Goal: Task Accomplishment & Management: Manage account settings

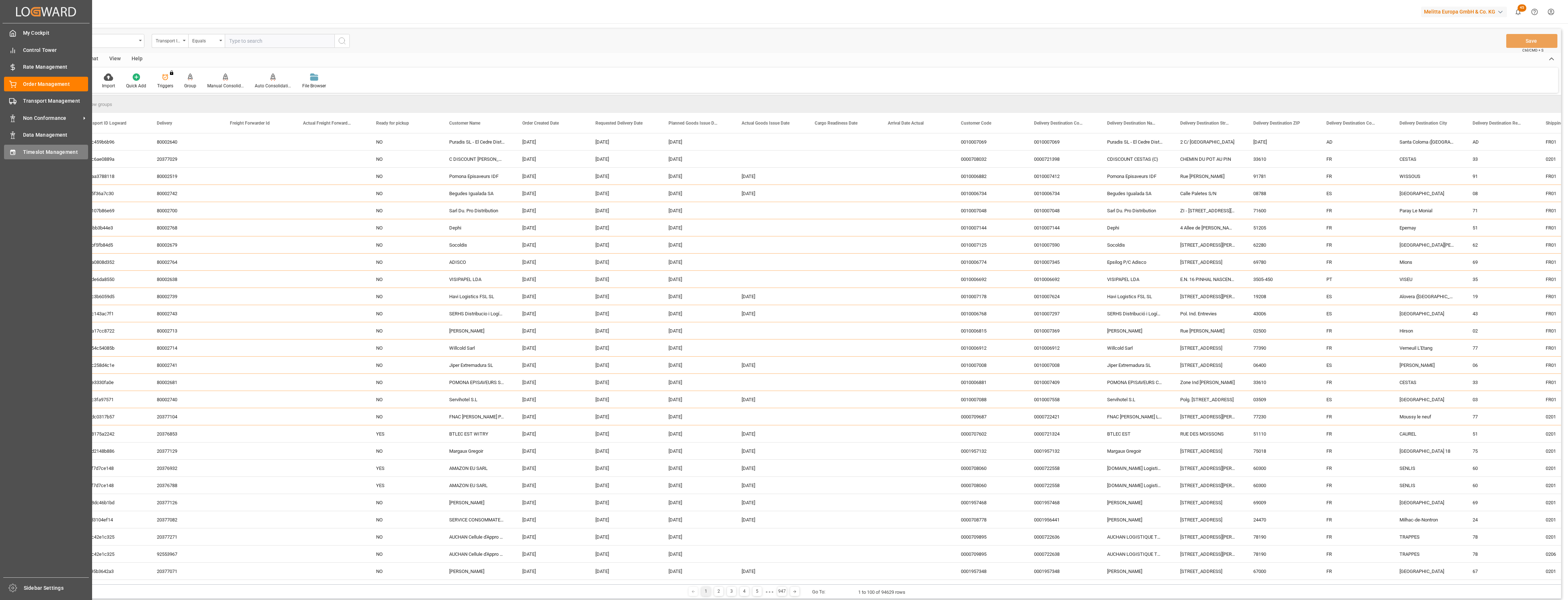
click at [18, 154] on div "Timeslot Management Timeslot Management" at bounding box center [46, 151] width 84 height 14
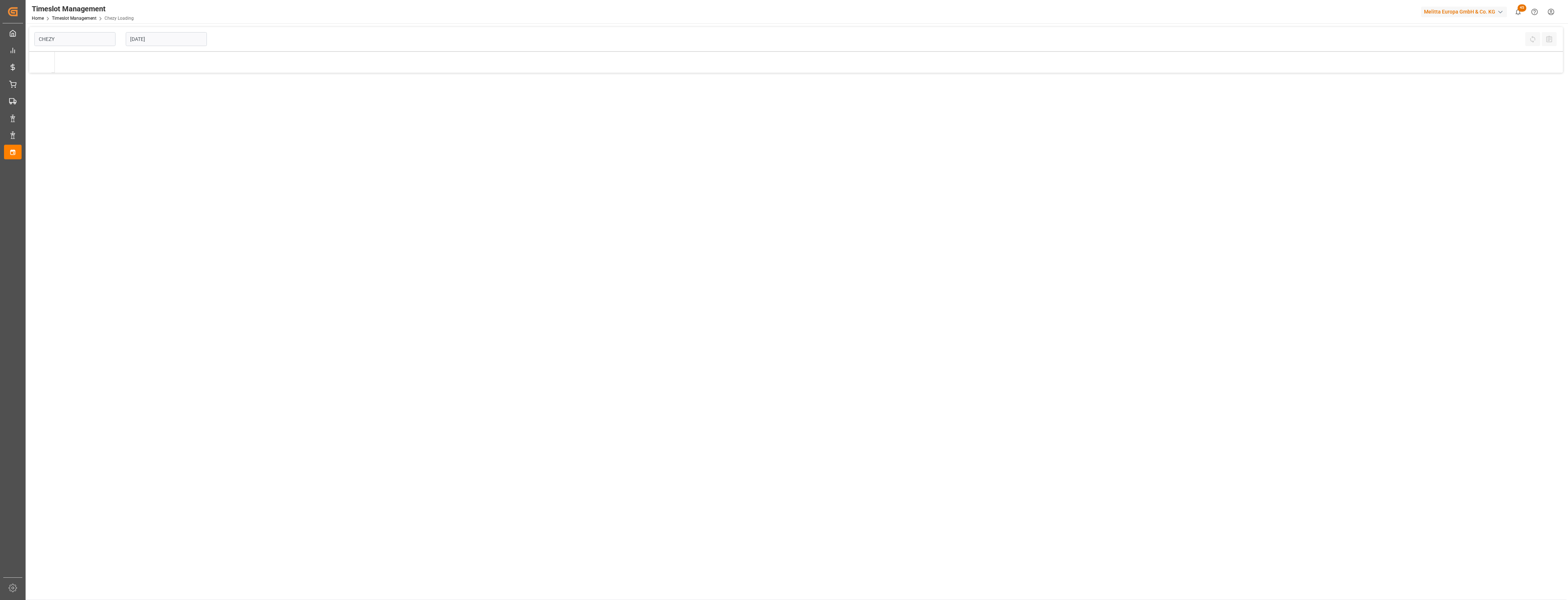
type input "Chezy Loading"
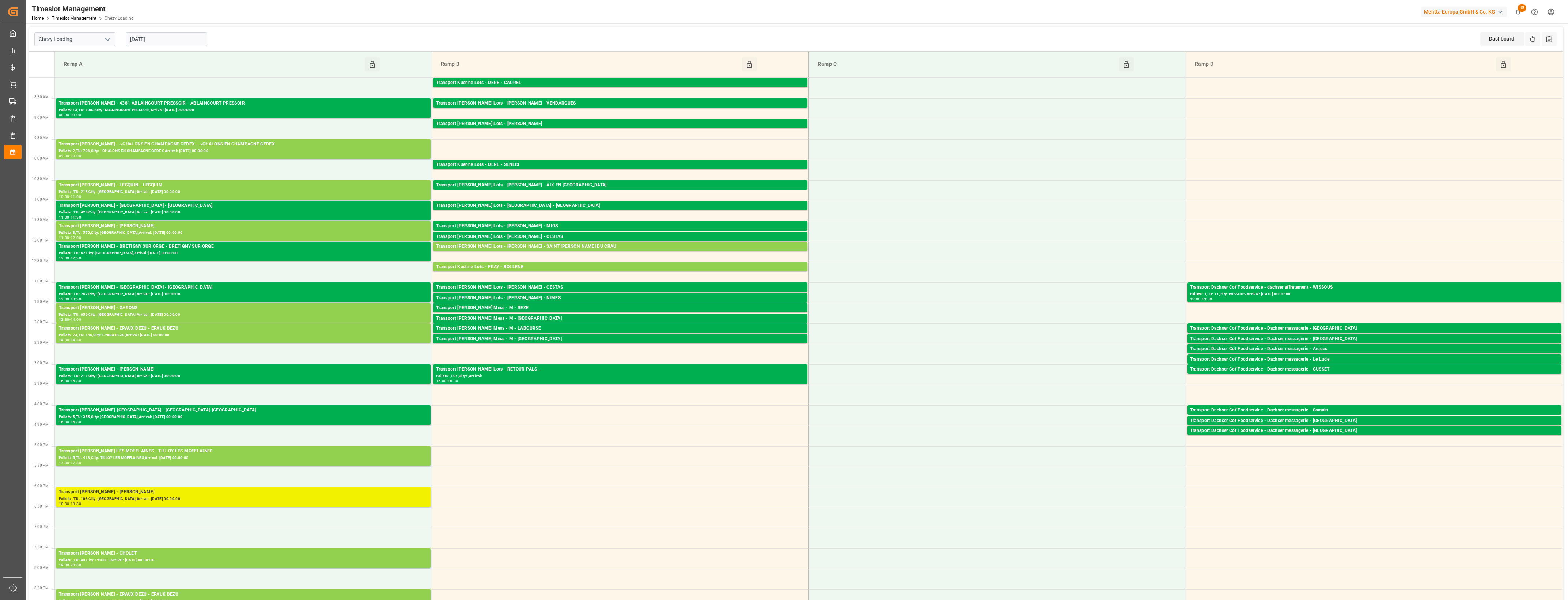
click at [269, 496] on div "Pallets: ,TU: 108,City: [GEOGRAPHIC_DATA],Arrival: [DATE] 00:00:00" at bounding box center [244, 498] width 369 height 6
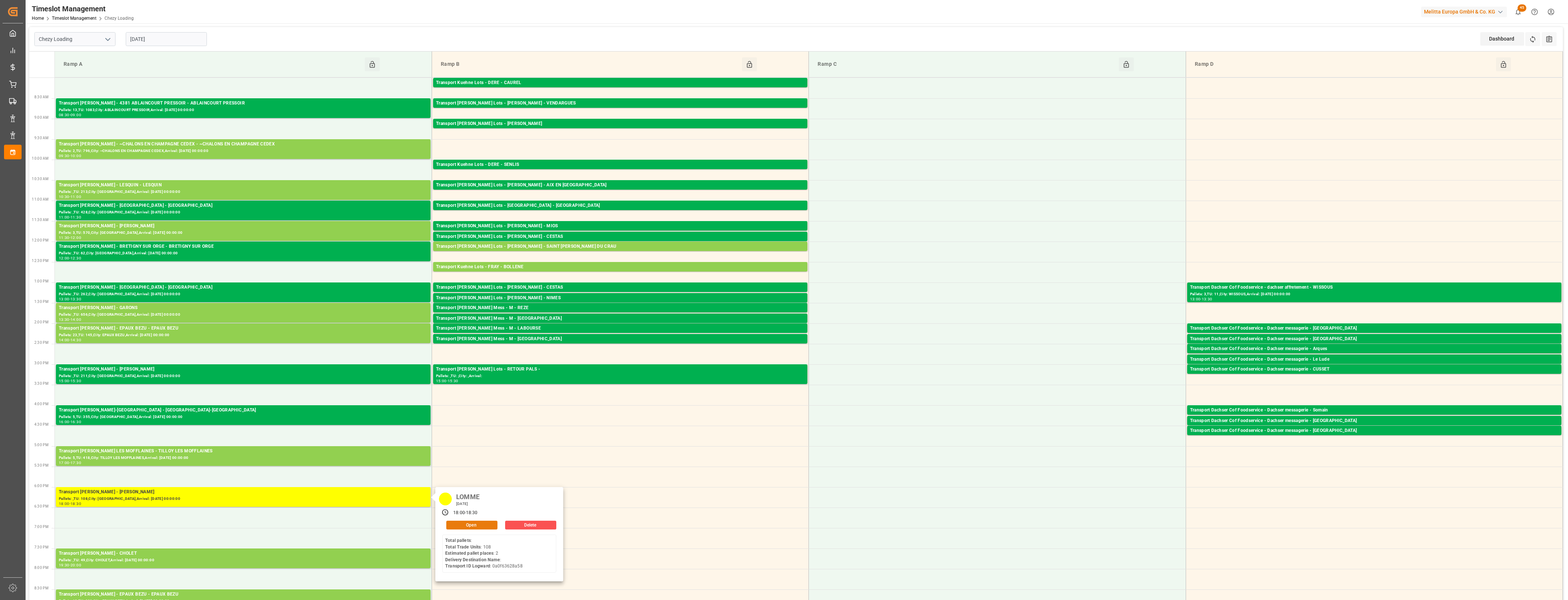
click at [474, 525] on button "Open" at bounding box center [472, 525] width 51 height 8
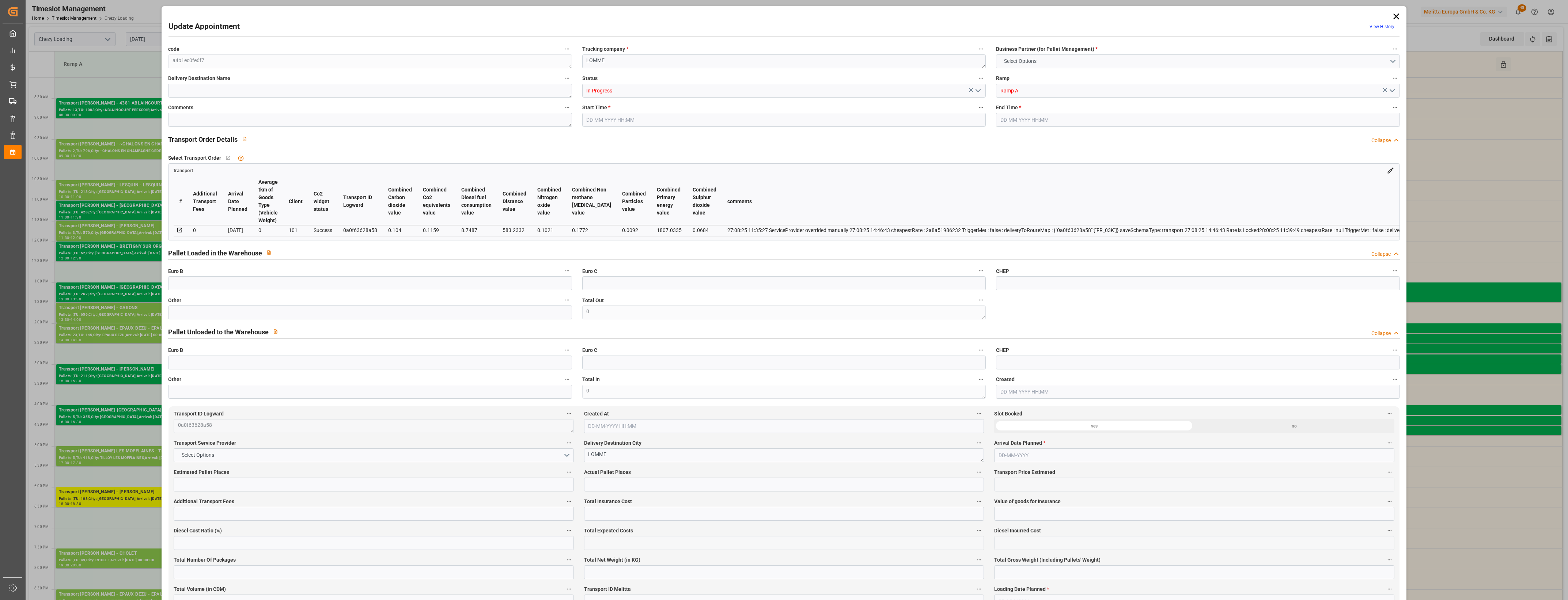
type input "2"
type input "0"
type input "-4.6333"
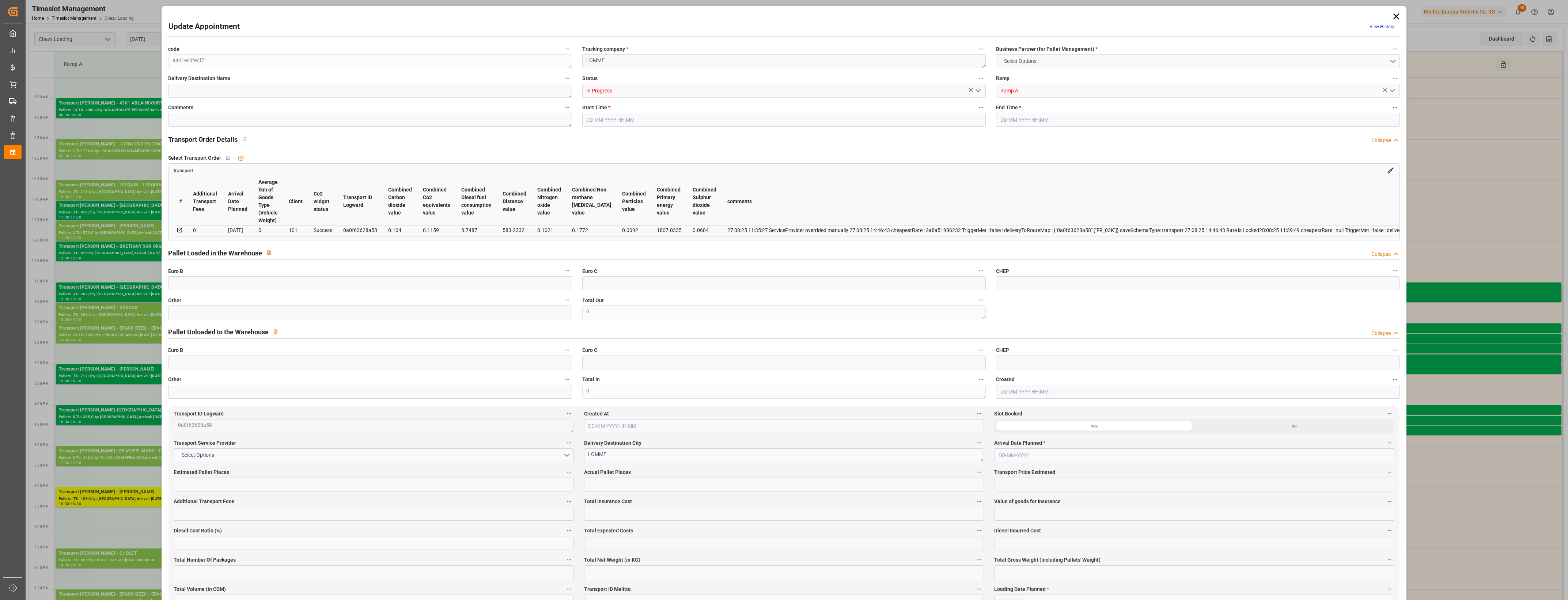
type input "0"
type input "281.88"
type input "435"
type input "2138.4"
type input "59"
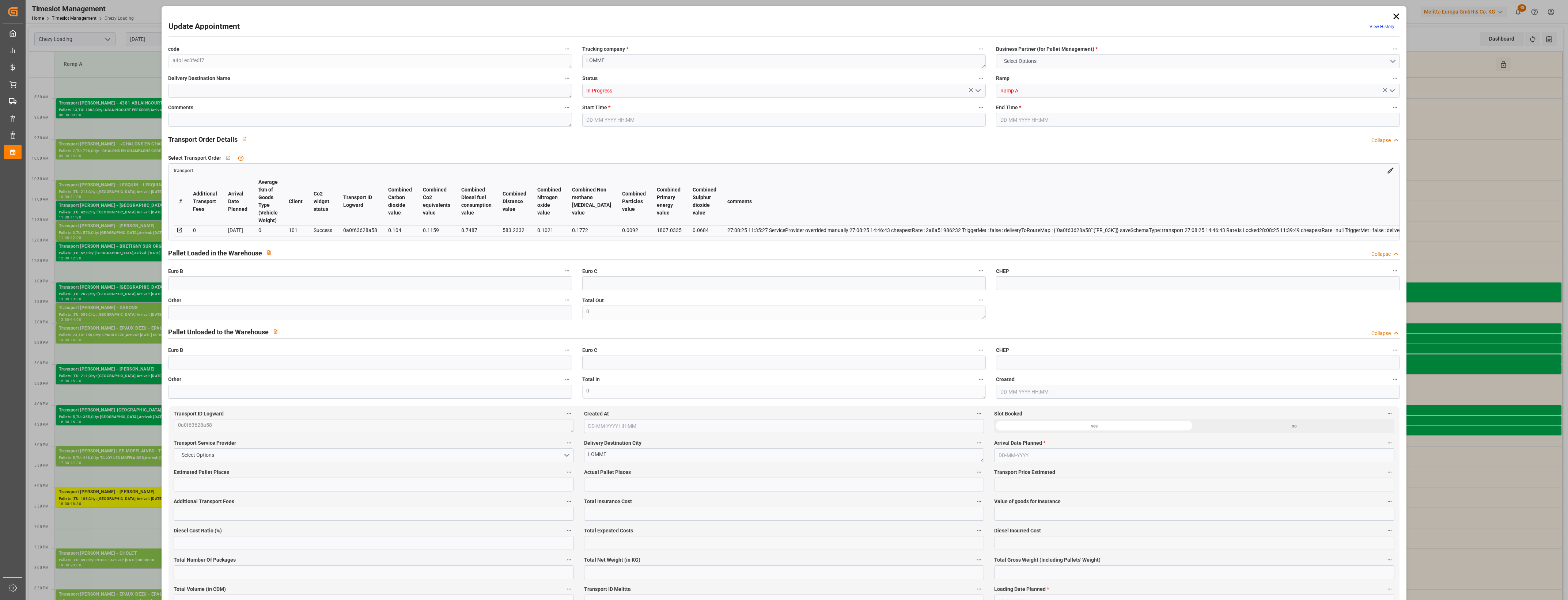
type input "0"
type input "108"
type input "3"
type input "101"
type input "349.92"
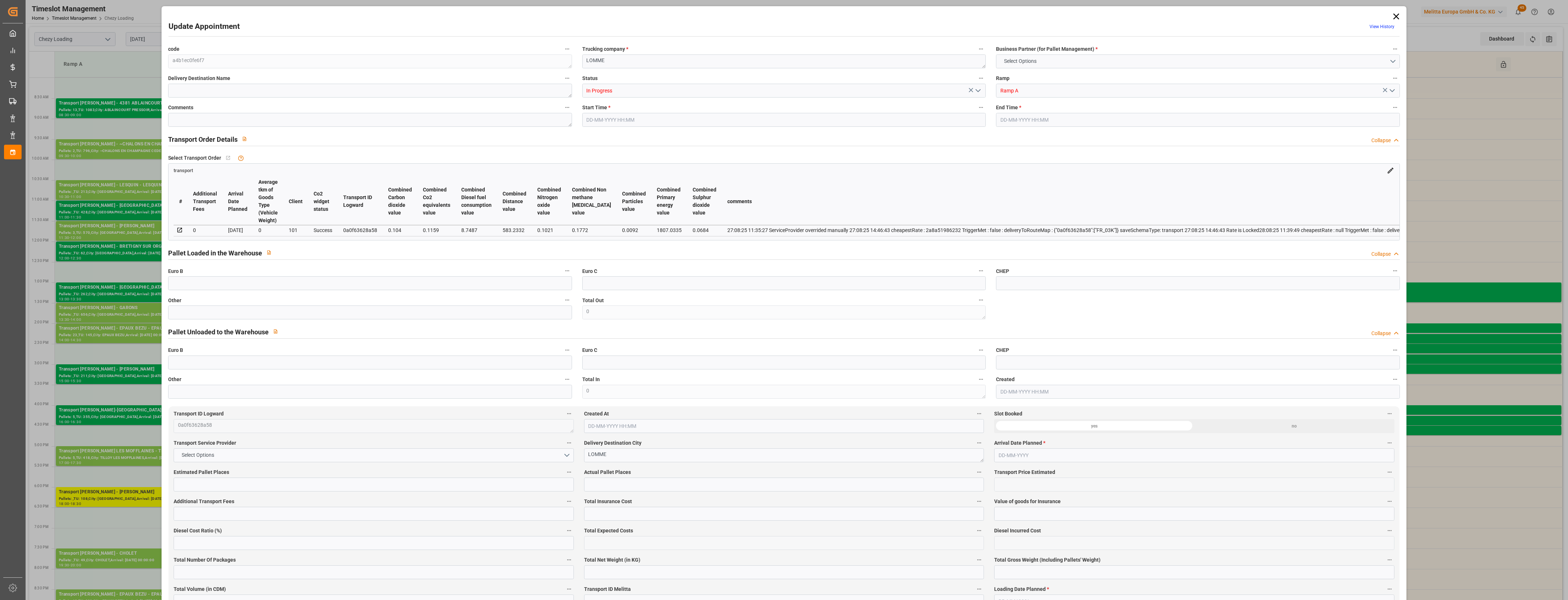
type input "0"
type input "4710.8598"
type input "0"
type input "21"
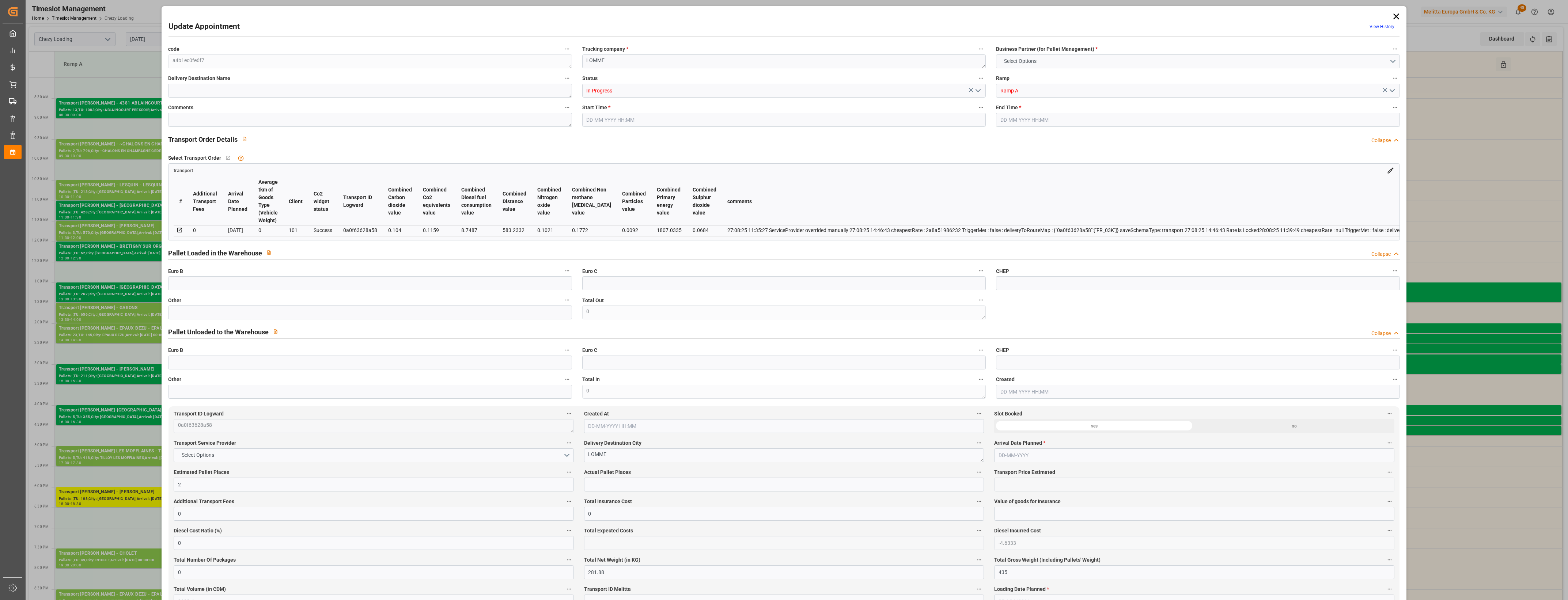
type input "35"
type input "[DATE] 18:00"
type input "[DATE] 18:30"
type input "[DATE] 14:46"
type input "[DATE] 11:35"
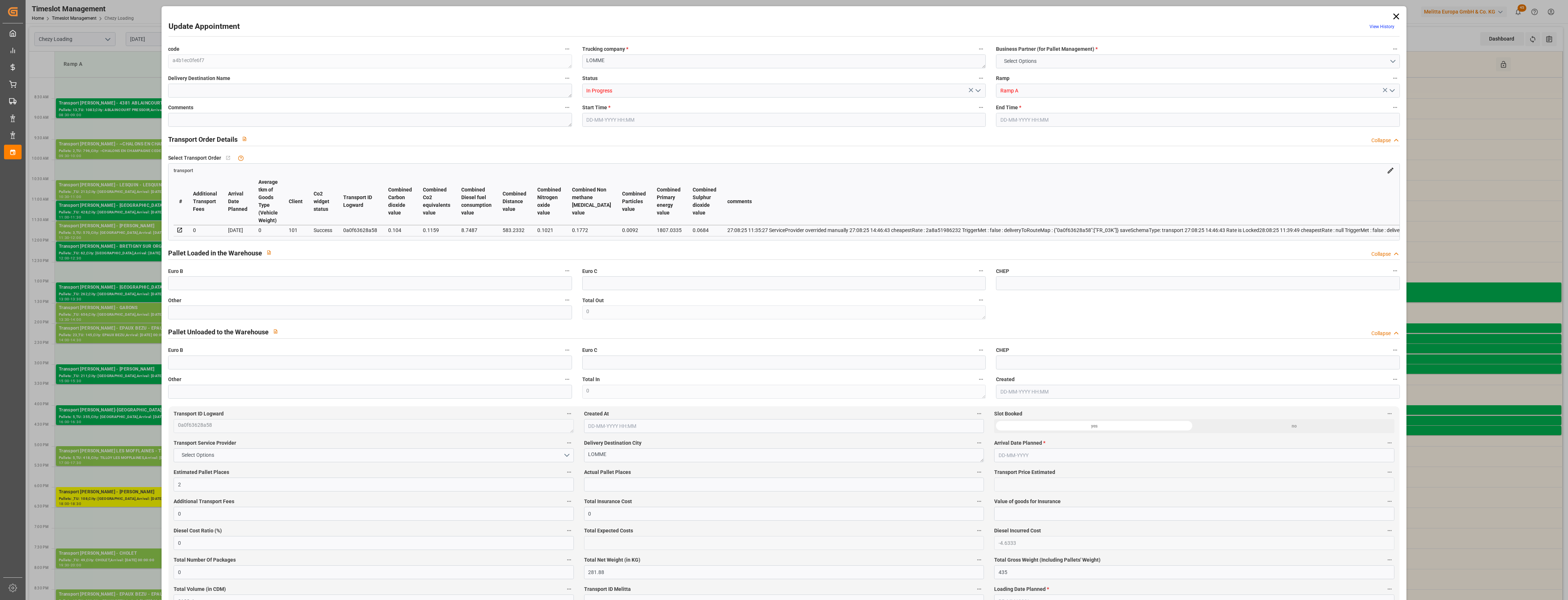
type input "[DATE]"
click at [1395, 16] on icon at bounding box center [1395, 16] width 6 height 6
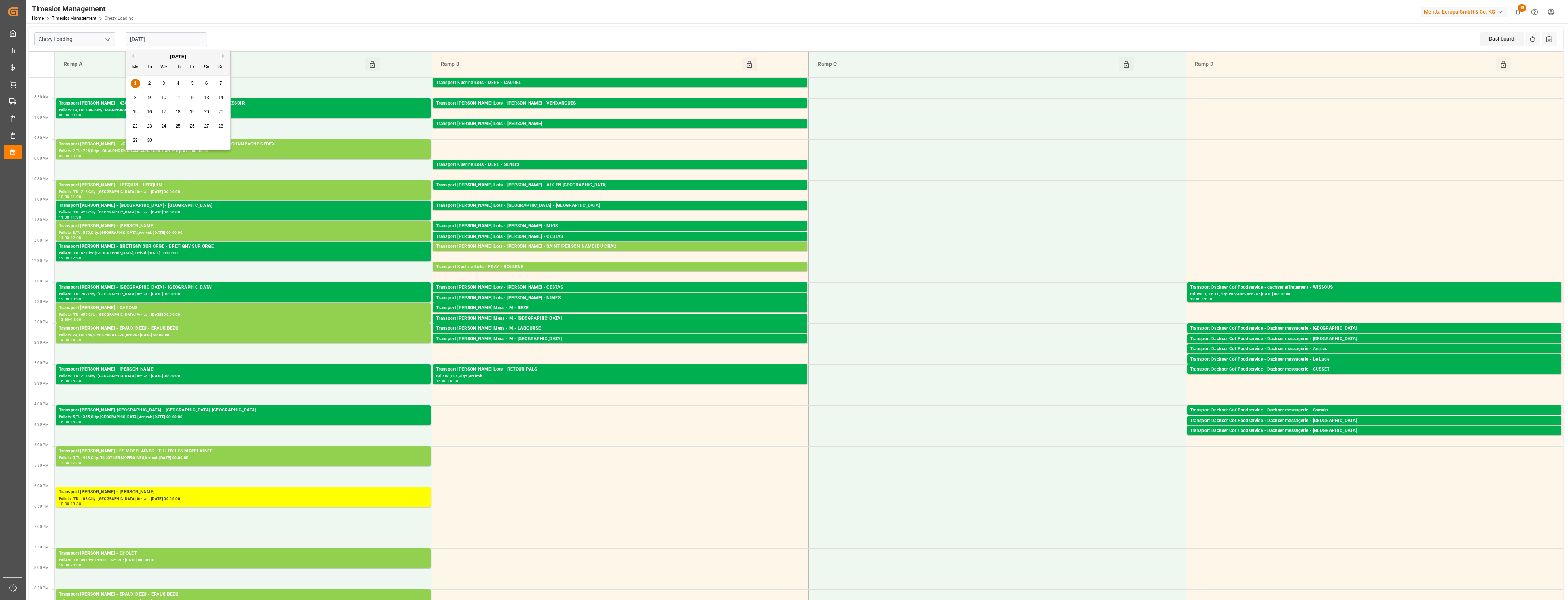
click at [175, 38] on input "[DATE]" at bounding box center [167, 39] width 81 height 14
click at [148, 85] on span "2" at bounding box center [149, 83] width 3 height 5
type input "[DATE]"
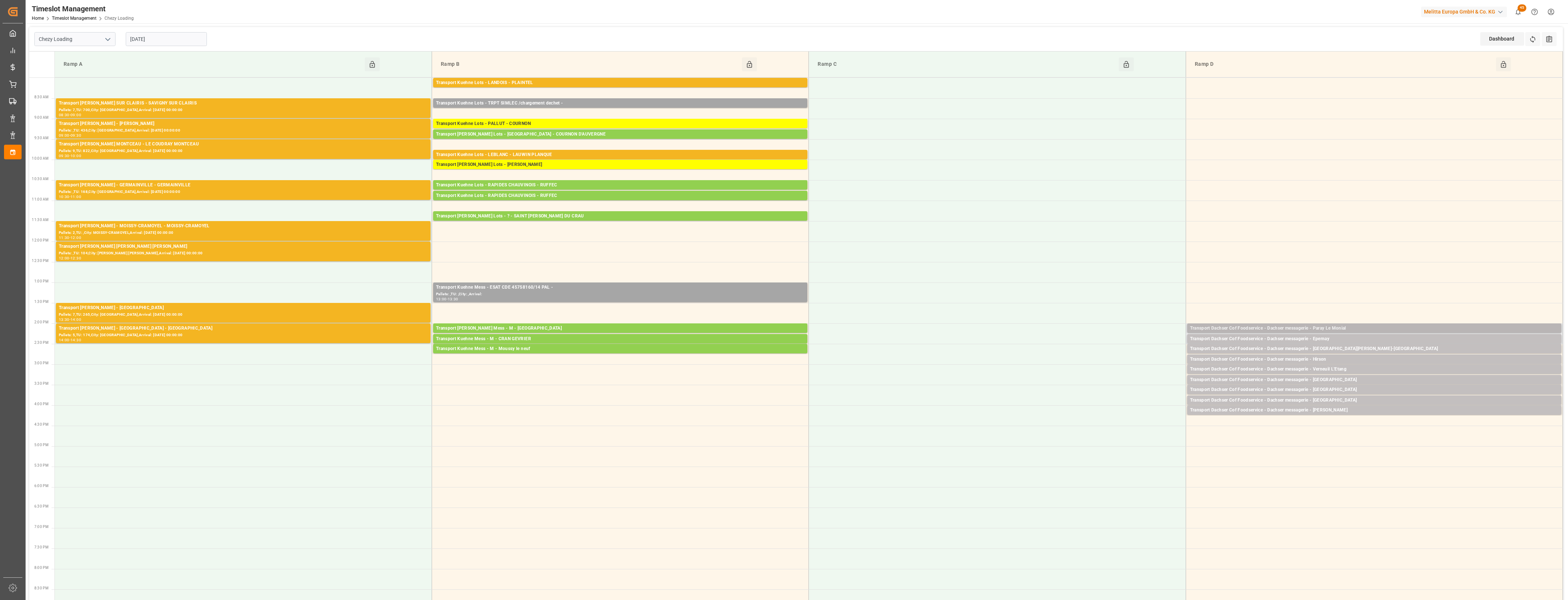
click at [1366, 330] on div "Transport Dachser Cof Foodservice - Dachser messagerie - Paray Le Monial" at bounding box center [1374, 328] width 368 height 8
click at [1107, 357] on button "Open" at bounding box center [1090, 361] width 51 height 8
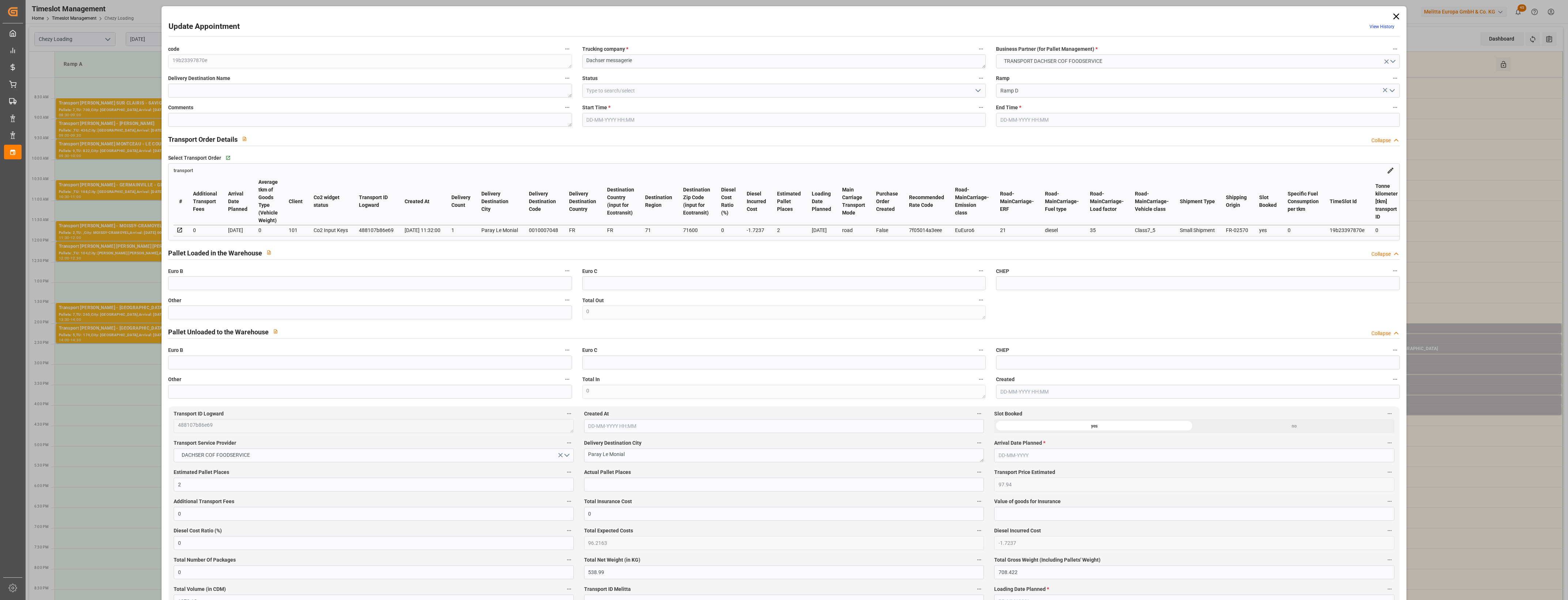
type input "[DATE] 14:00"
type input "[DATE] 14:15"
type input "[DATE] 12:08"
type input "[DATE] 11:32"
type input "[DATE]"
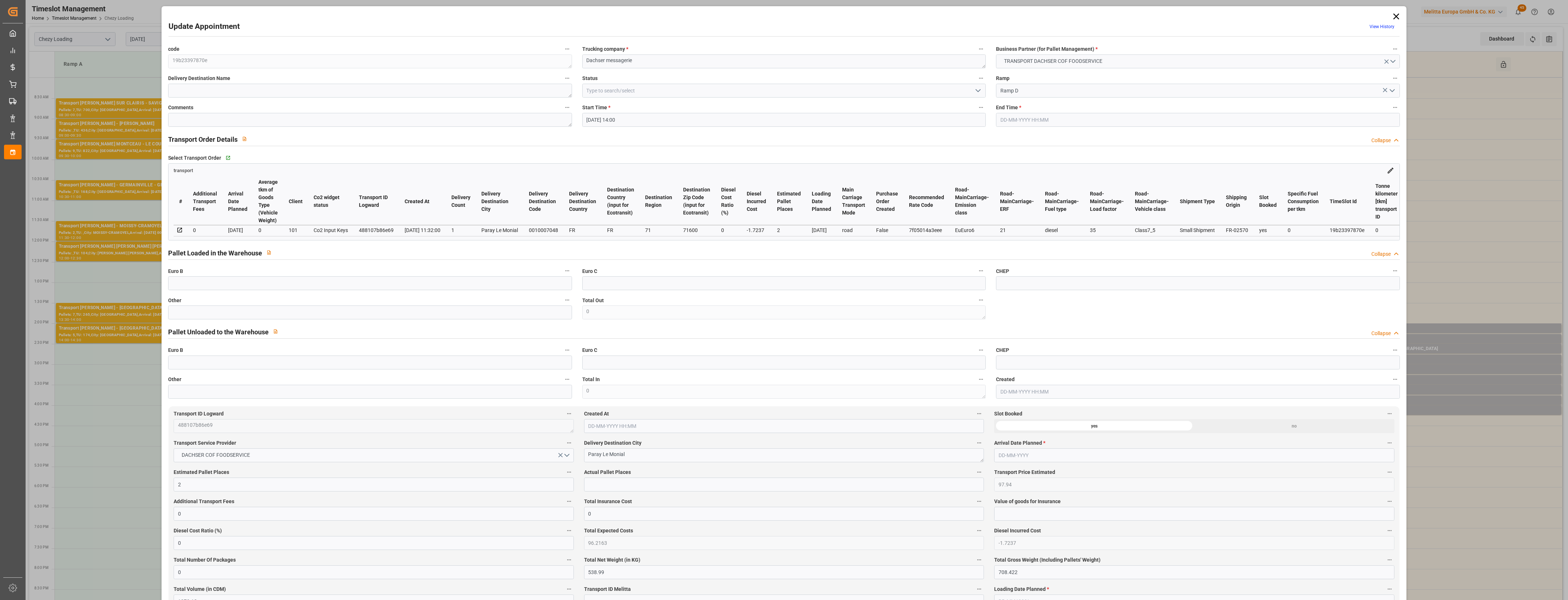
type input "[DATE]"
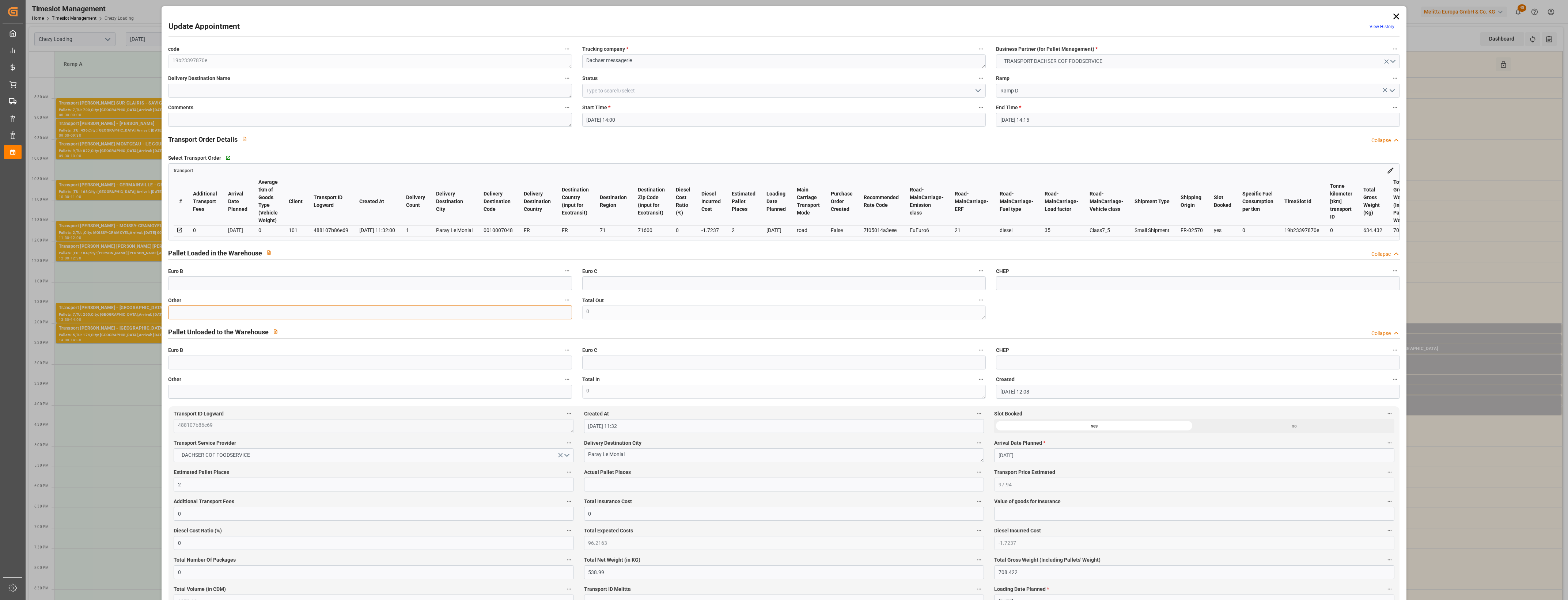
click at [206, 317] on input "text" at bounding box center [370, 312] width 404 height 14
type input "2"
click at [609, 346] on div "Euro C" at bounding box center [784, 357] width 414 height 30
click at [627, 346] on div "Euro C" at bounding box center [784, 357] width 414 height 30
click at [615, 485] on input "text" at bounding box center [784, 484] width 400 height 14
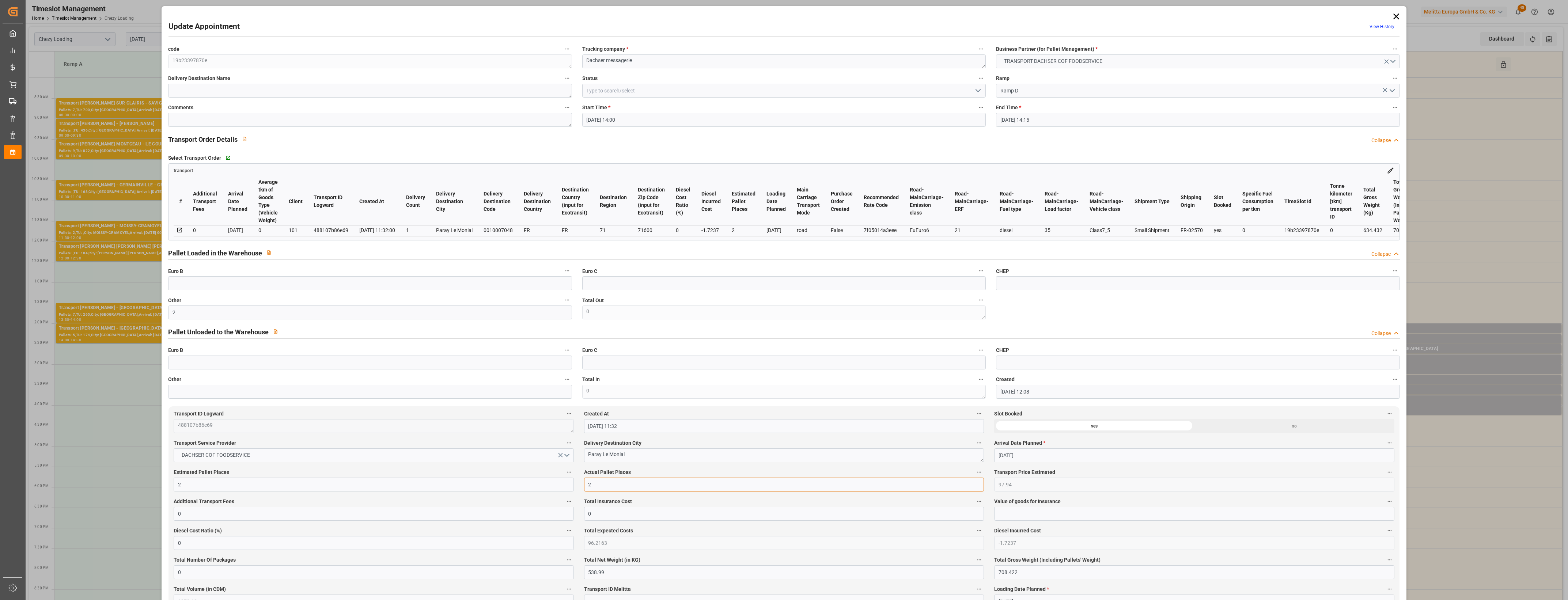
type input "2"
click at [746, 475] on label "Actual Pallet Places" at bounding box center [784, 472] width 400 height 10
click at [974, 475] on button "Actual Pallet Places" at bounding box center [979, 471] width 9 height 9
click at [761, 476] on div at bounding box center [784, 300] width 1568 height 600
click at [980, 89] on icon "open menu" at bounding box center [978, 91] width 8 height 8
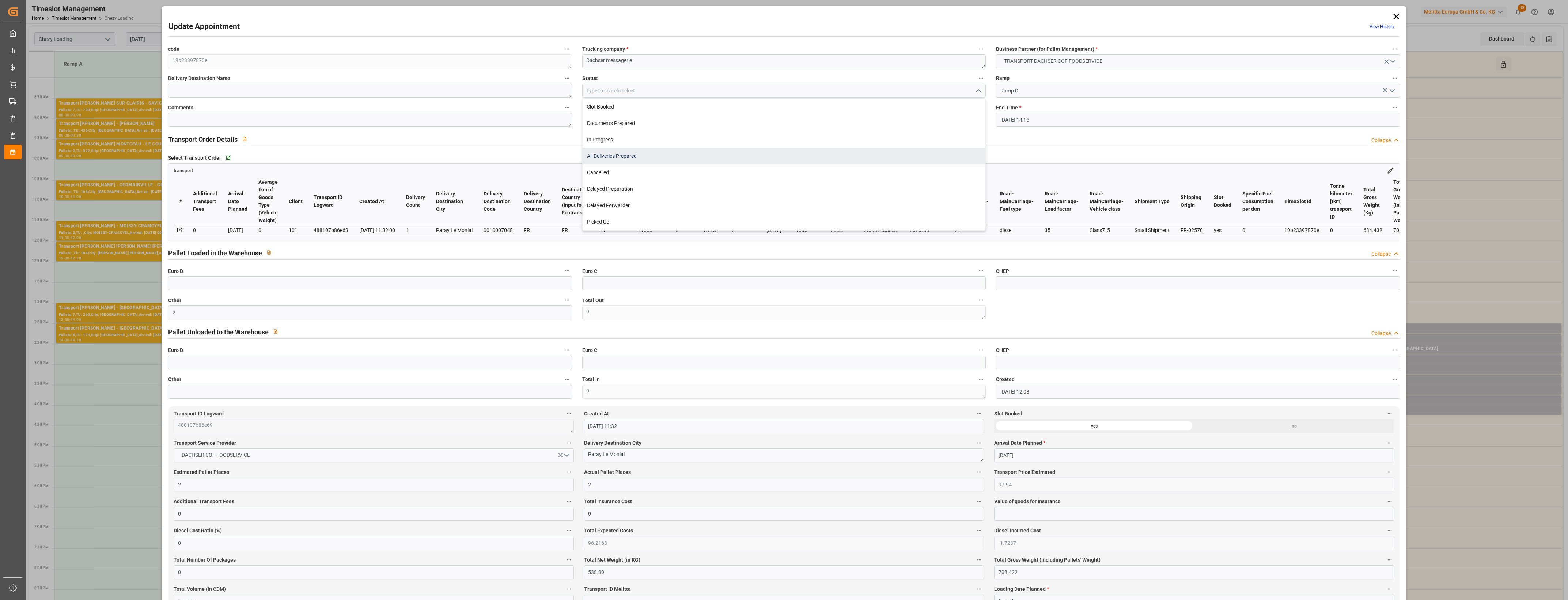
click at [613, 156] on div "All Deliveries Prepared" at bounding box center [784, 156] width 403 height 16
type input "All Deliveries Prepared"
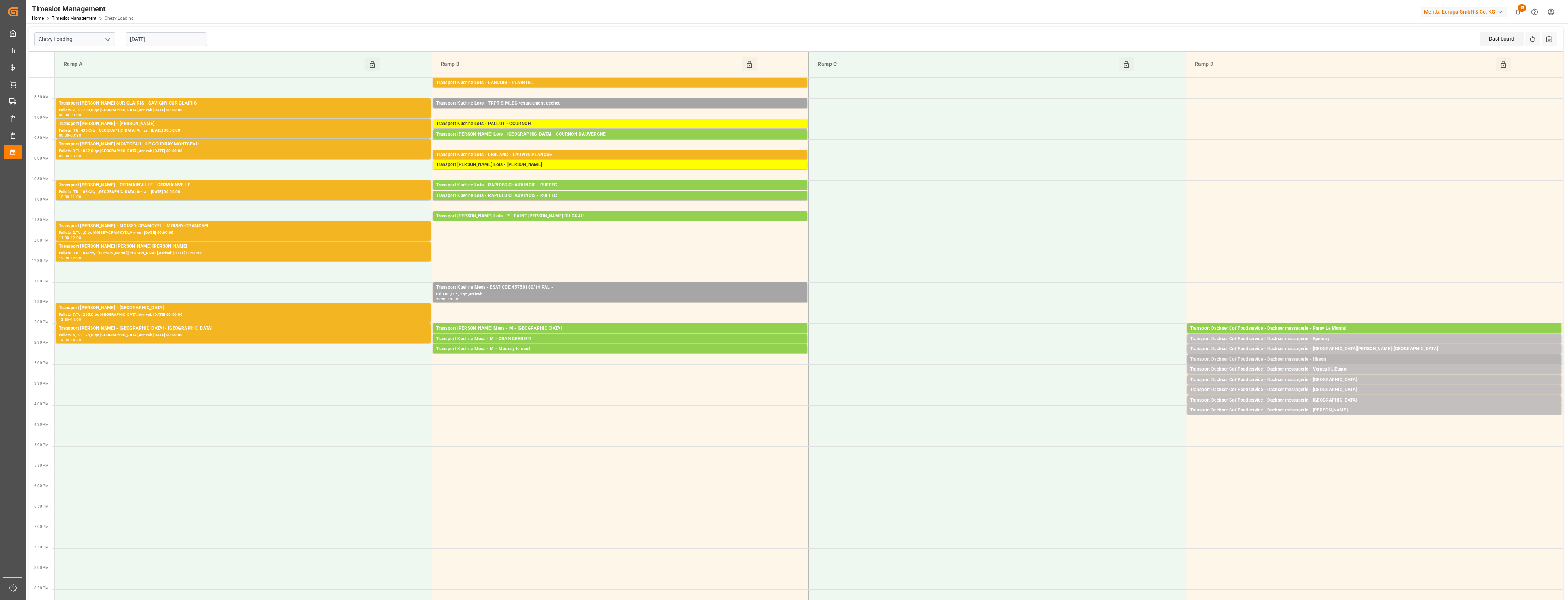
click at [1344, 361] on div "Transport Dachser Cof Foodservice - Dachser messagerie - Hirson" at bounding box center [1374, 360] width 368 height 8
click at [1104, 380] on button "Open" at bounding box center [1090, 382] width 51 height 8
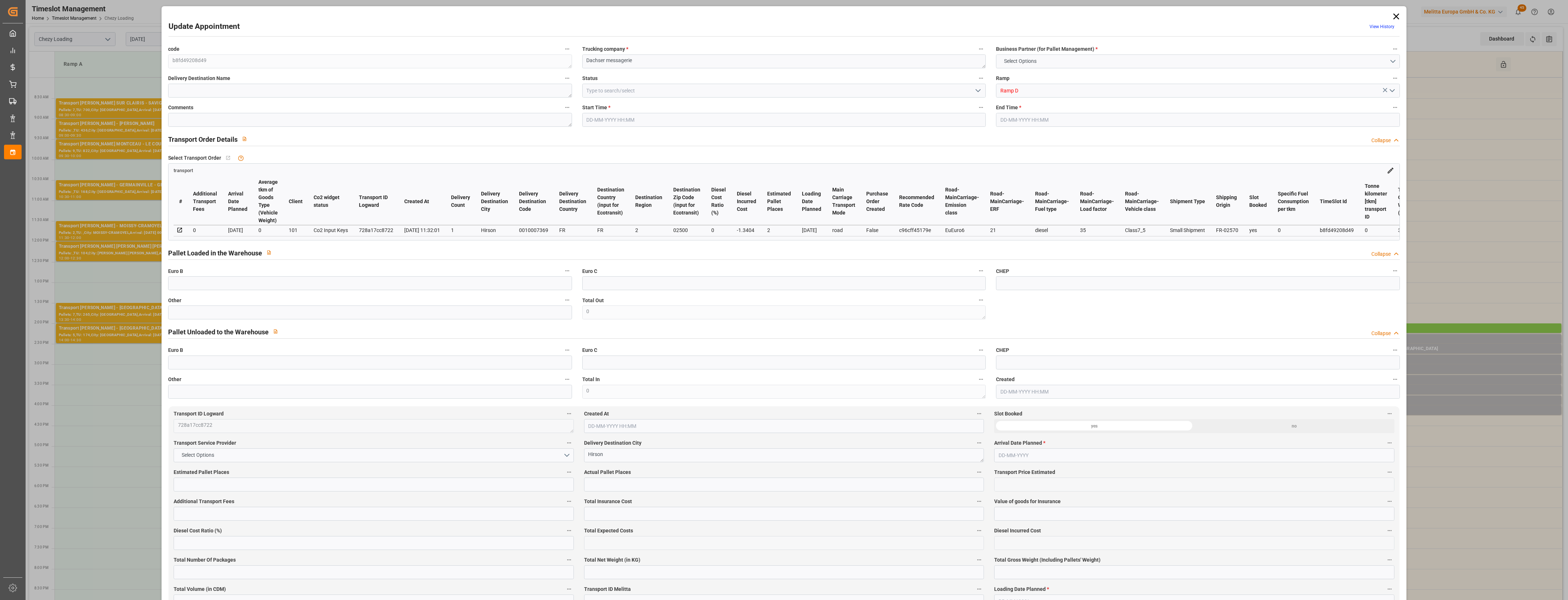
type input "2"
type input "76.16"
type input "0"
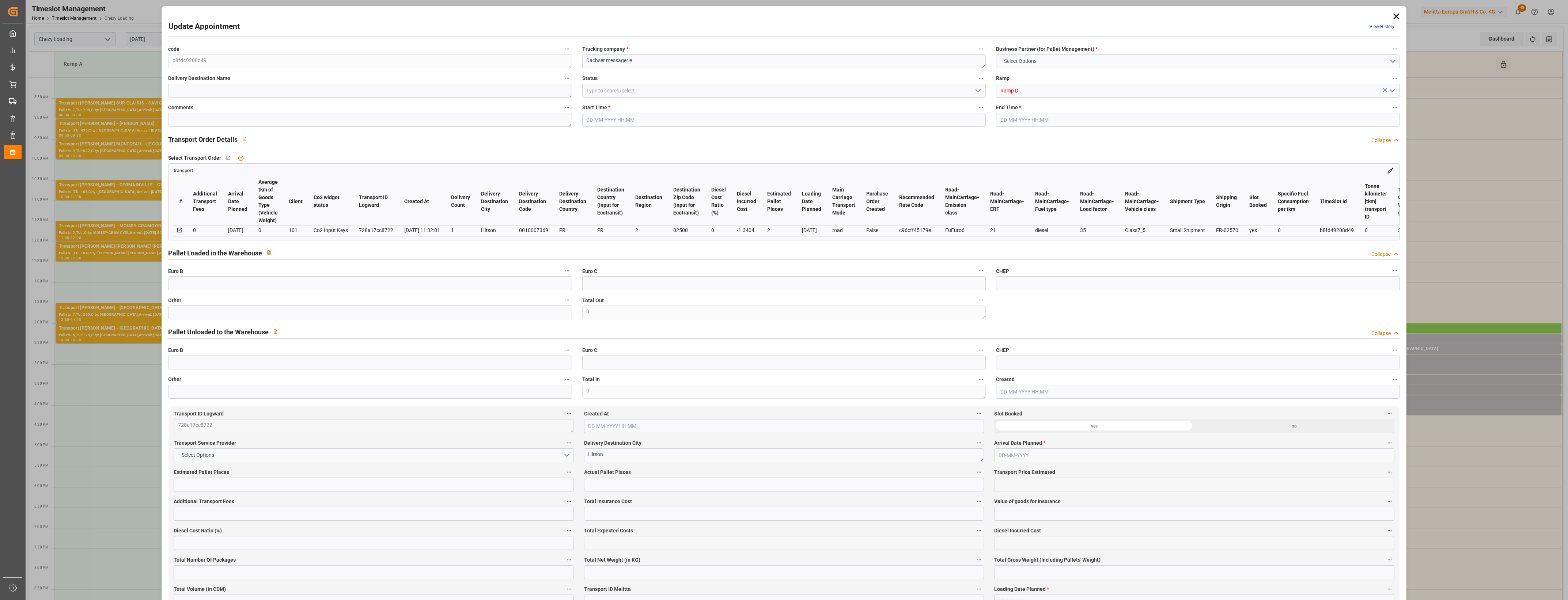
type input "74.8196"
type input "-1.3404"
type input "0"
type input "264.9"
type input "364.28"
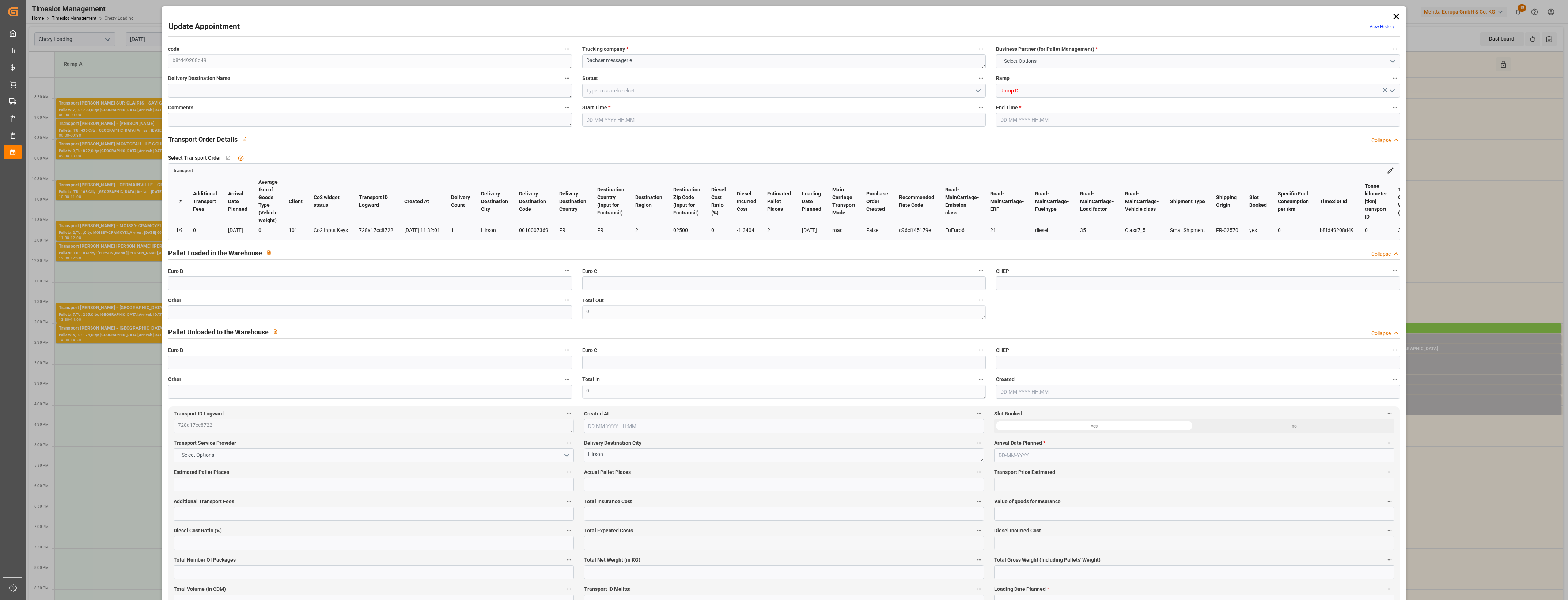
type input "1107.792"
type input "2"
type input "1"
type input "13"
type input "2"
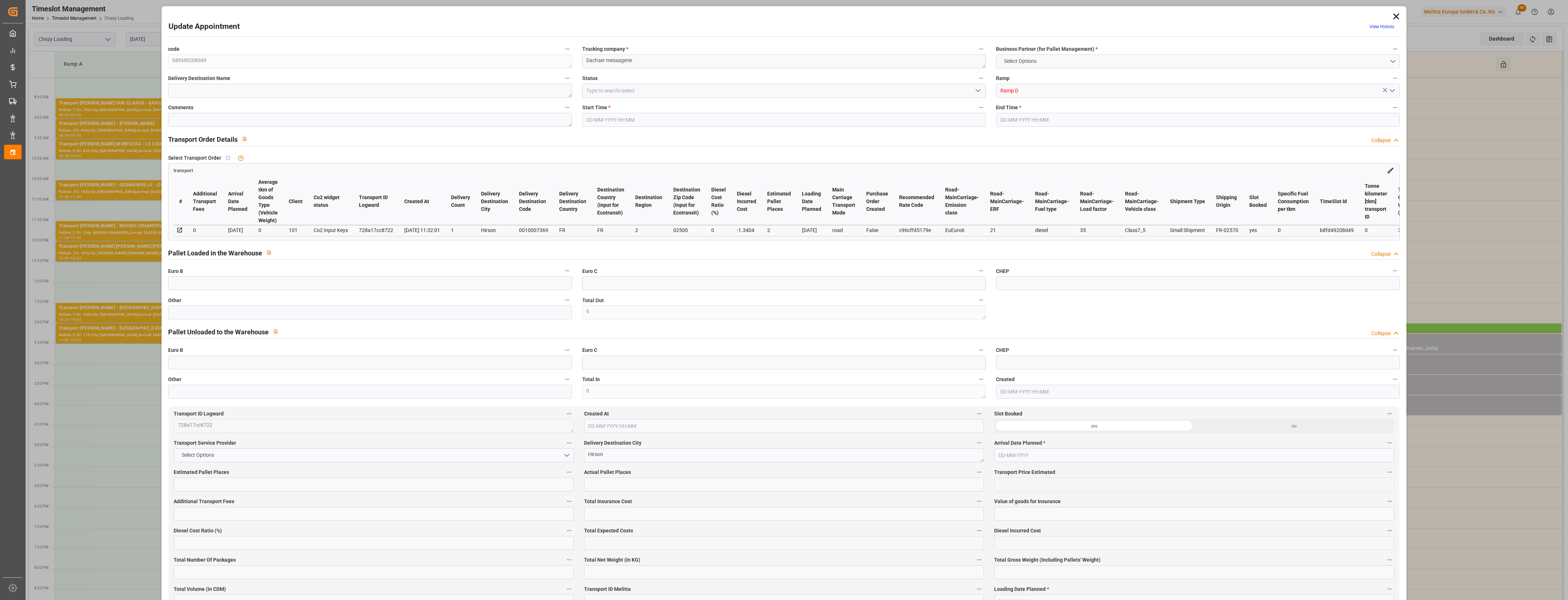
type input "101"
type input "315.39"
type input "0"
type input "4710.8598"
type input "0"
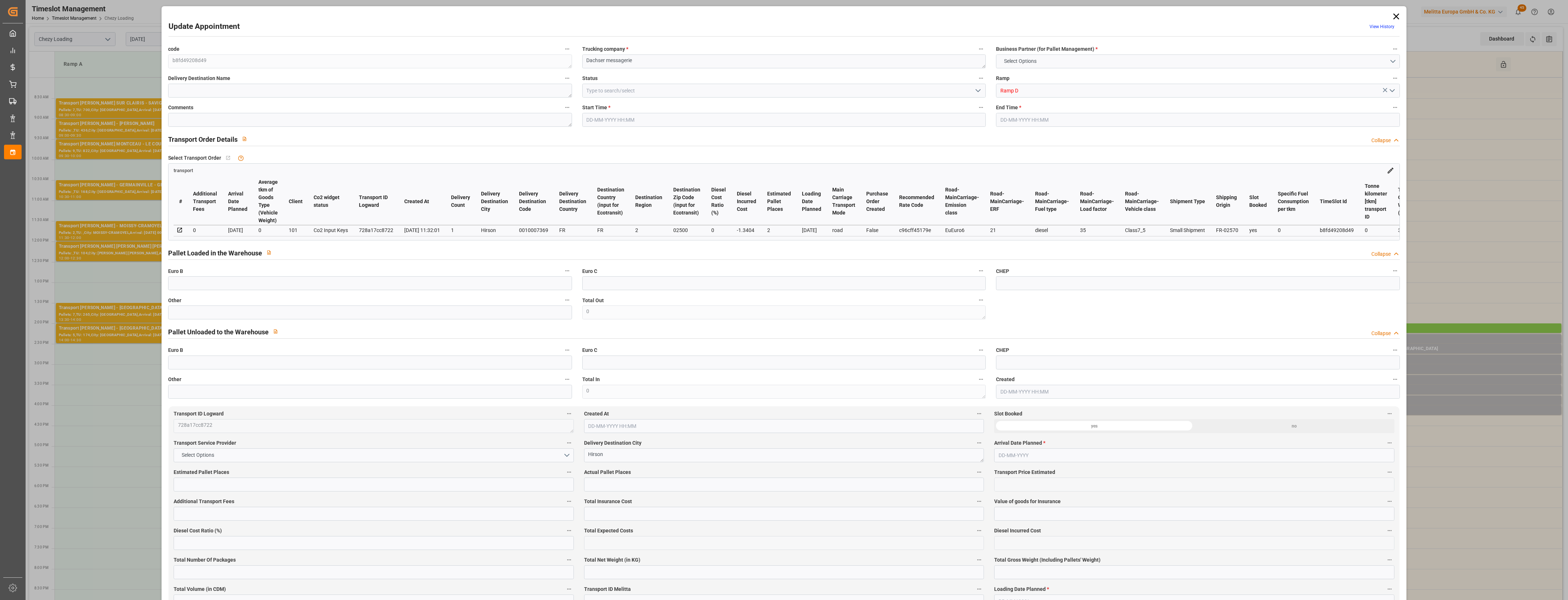
type input "0"
type input "21"
type input "35"
type input "[DATE] 14:45"
type input "[DATE] 15:00"
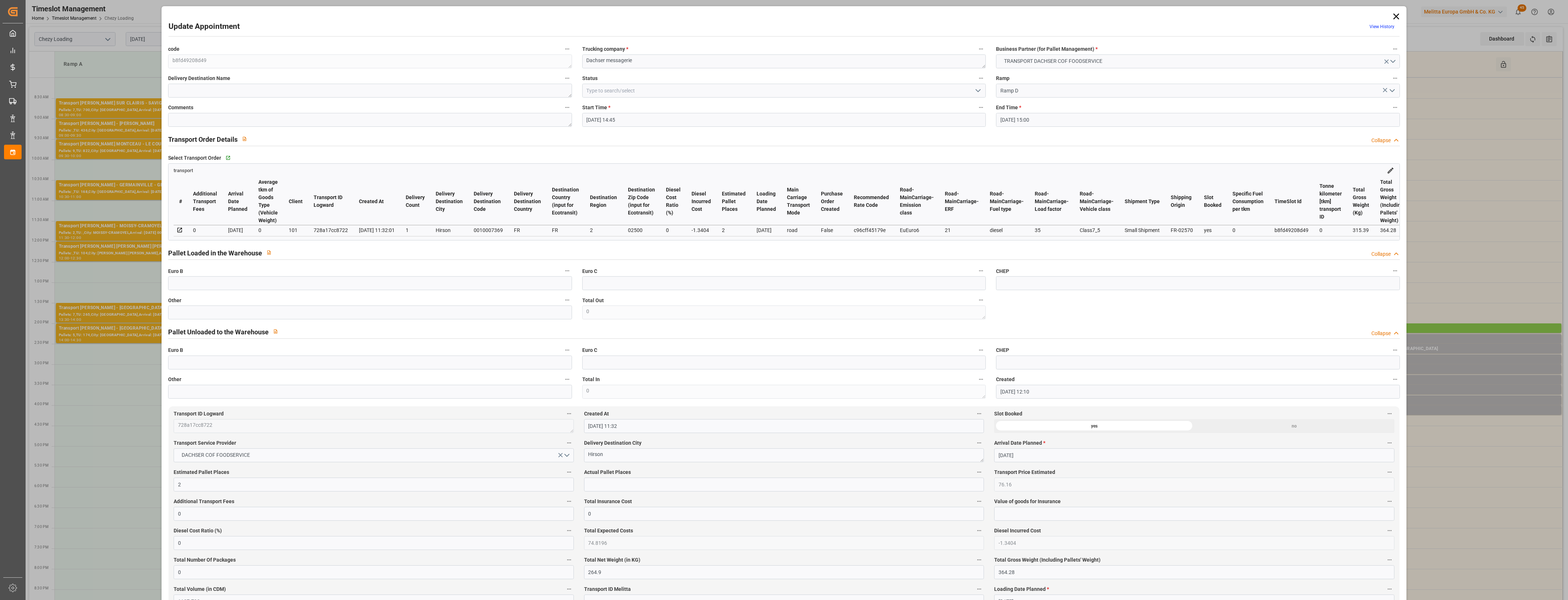
type input "[DATE] 12:10"
type input "[DATE] 11:32"
type input "[DATE]"
click at [350, 317] on input "text" at bounding box center [370, 312] width 404 height 14
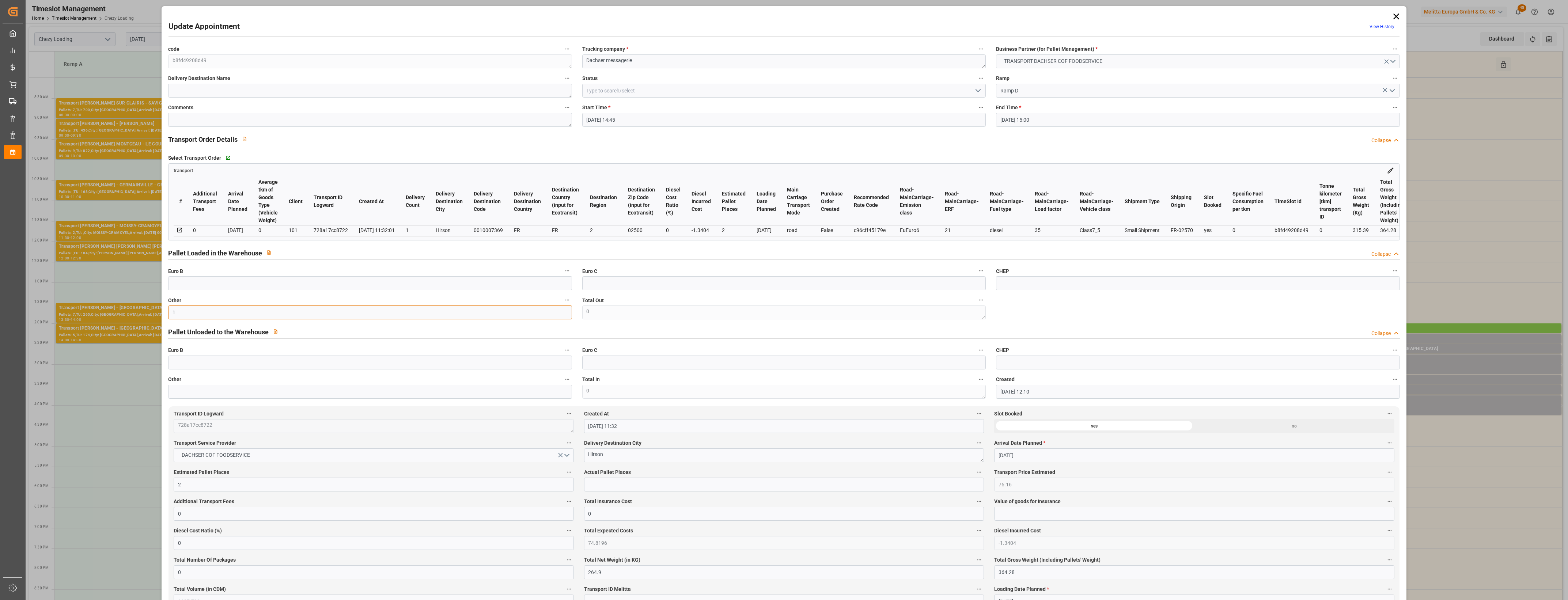
type input "1"
click at [601, 488] on input "text" at bounding box center [784, 484] width 400 height 14
type input "1"
click at [980, 91] on icon "open menu" at bounding box center [978, 91] width 8 height 8
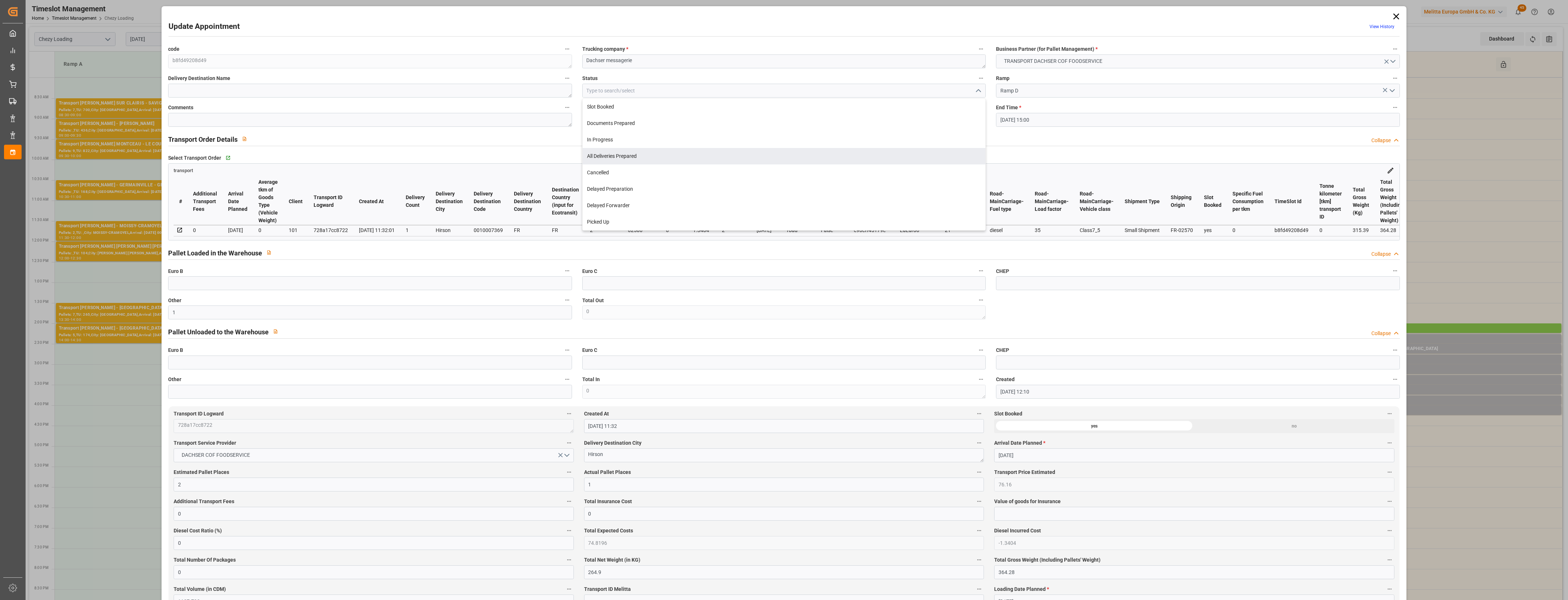
click at [621, 159] on div "All Deliveries Prepared" at bounding box center [784, 156] width 403 height 16
type input "All Deliveries Prepared"
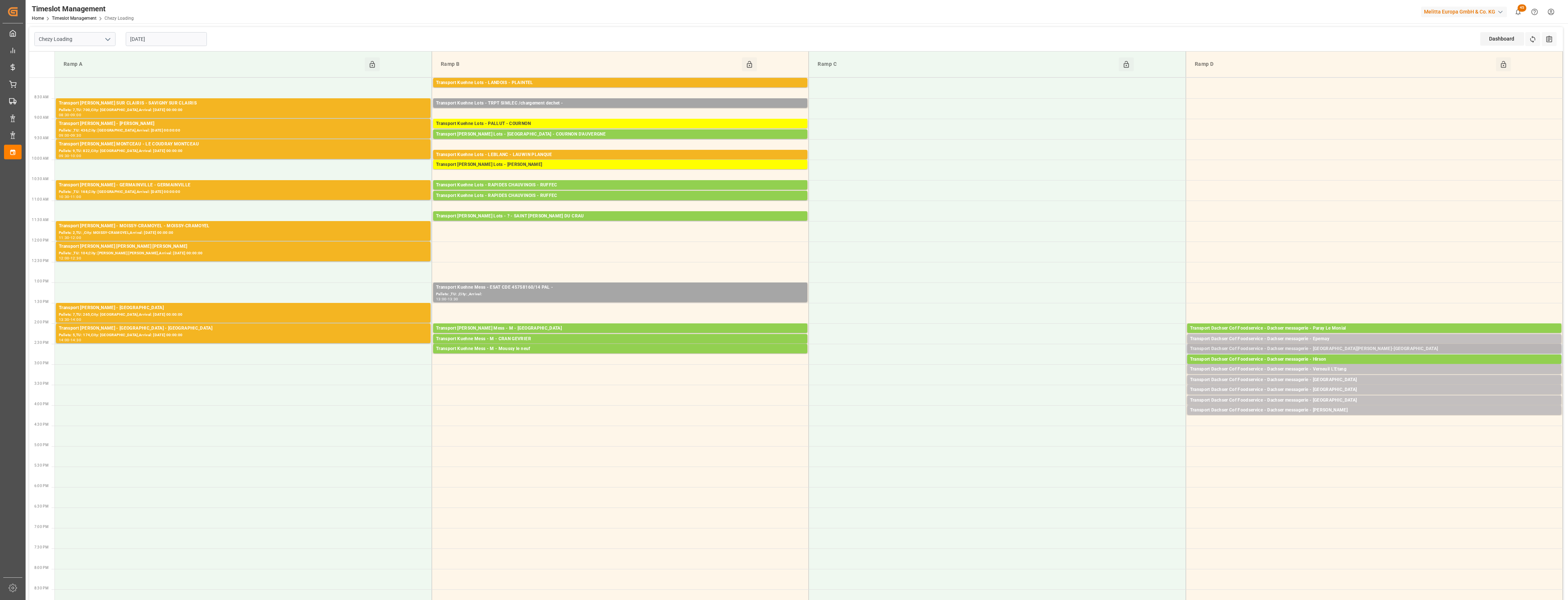
click at [1350, 349] on div "Transport Dachser Cof Foodservice - Dachser messagerie - [GEOGRAPHIC_DATA][PERS…" at bounding box center [1374, 349] width 368 height 8
click at [1114, 381] on button "Open" at bounding box center [1090, 382] width 51 height 8
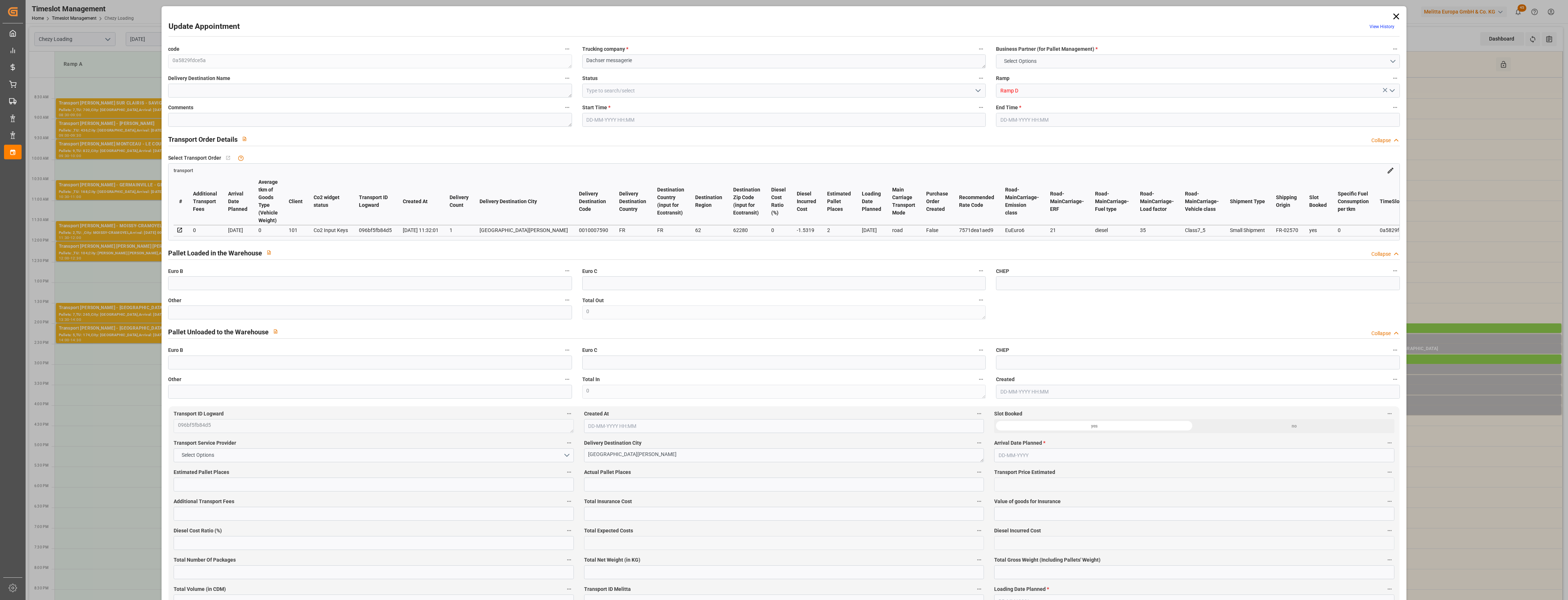
type input "2"
type input "87.04"
type input "0"
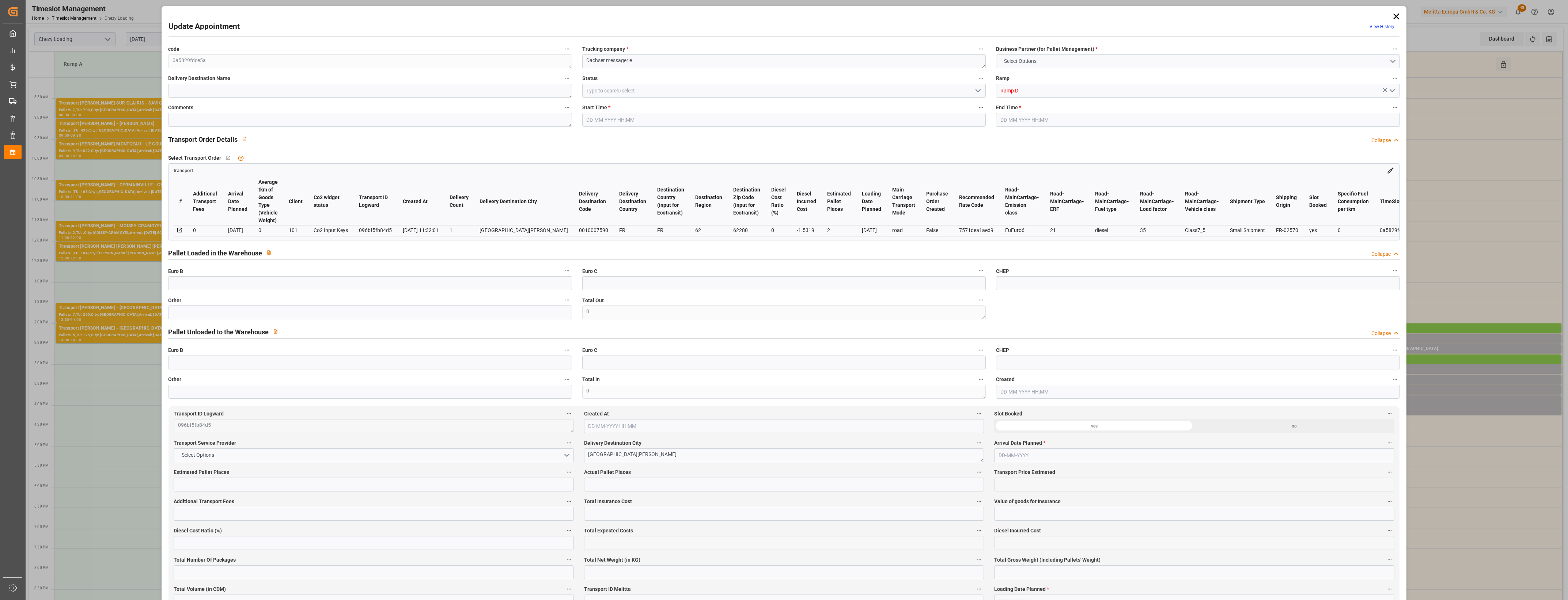
type input "85.5081"
type input "-1.5319"
type input "0"
type input "313.432"
type input "426.022"
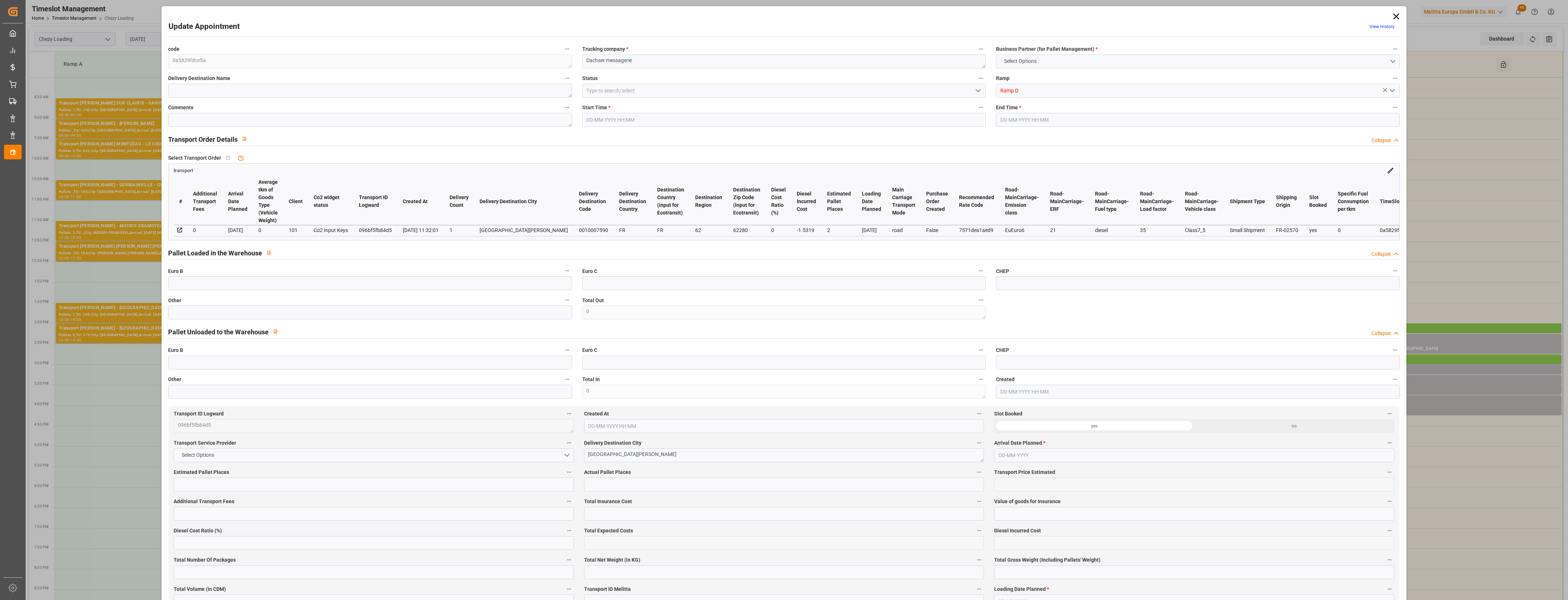
type input "1508.788"
type input "62"
type input "1"
type input "42"
type input "2"
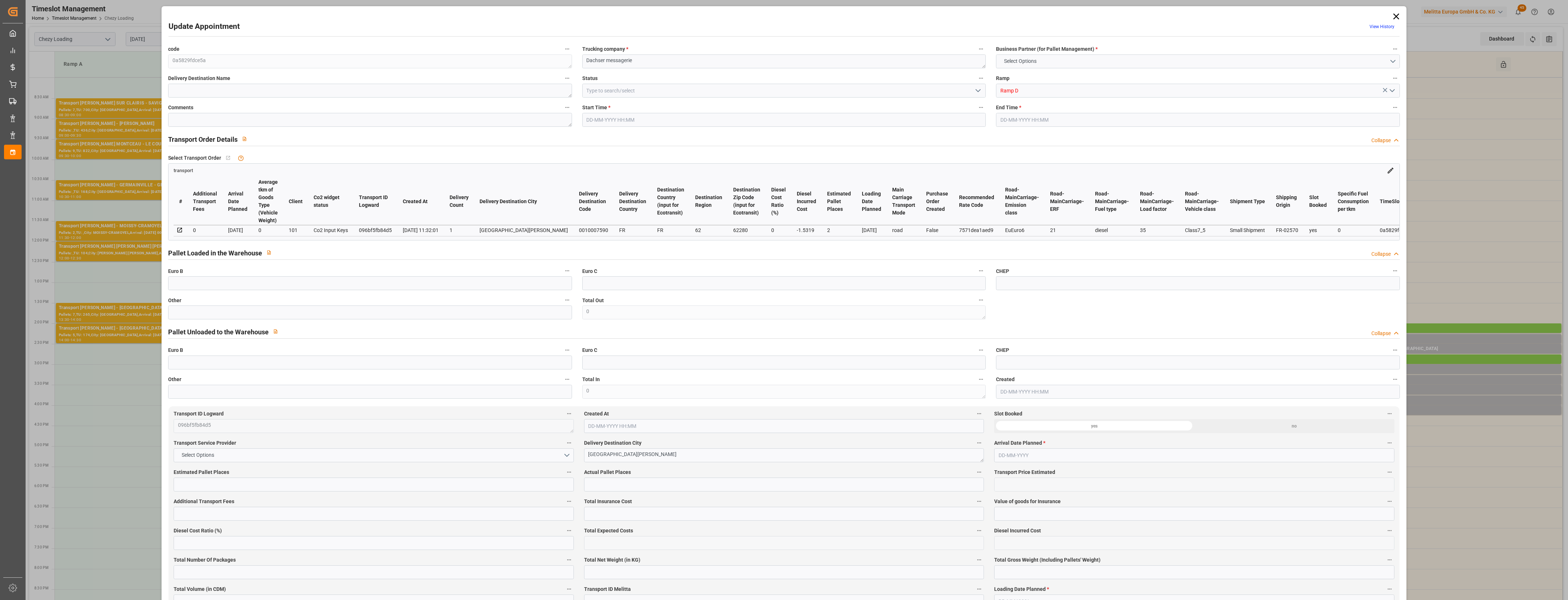
type input "101"
type input "377.132"
type input "0"
type input "4710.8598"
type input "0"
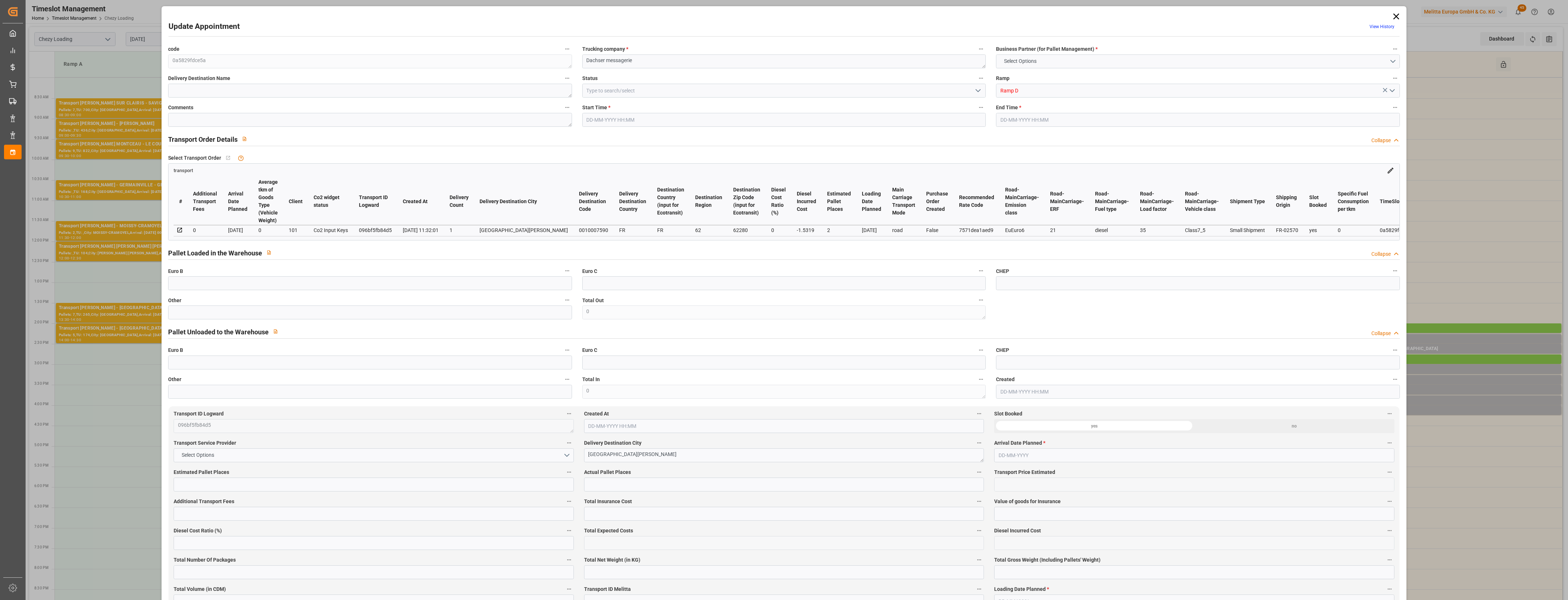
type input "0"
type input "21"
type input "35"
type input "[DATE] 14:30"
type input "[DATE] 14:45"
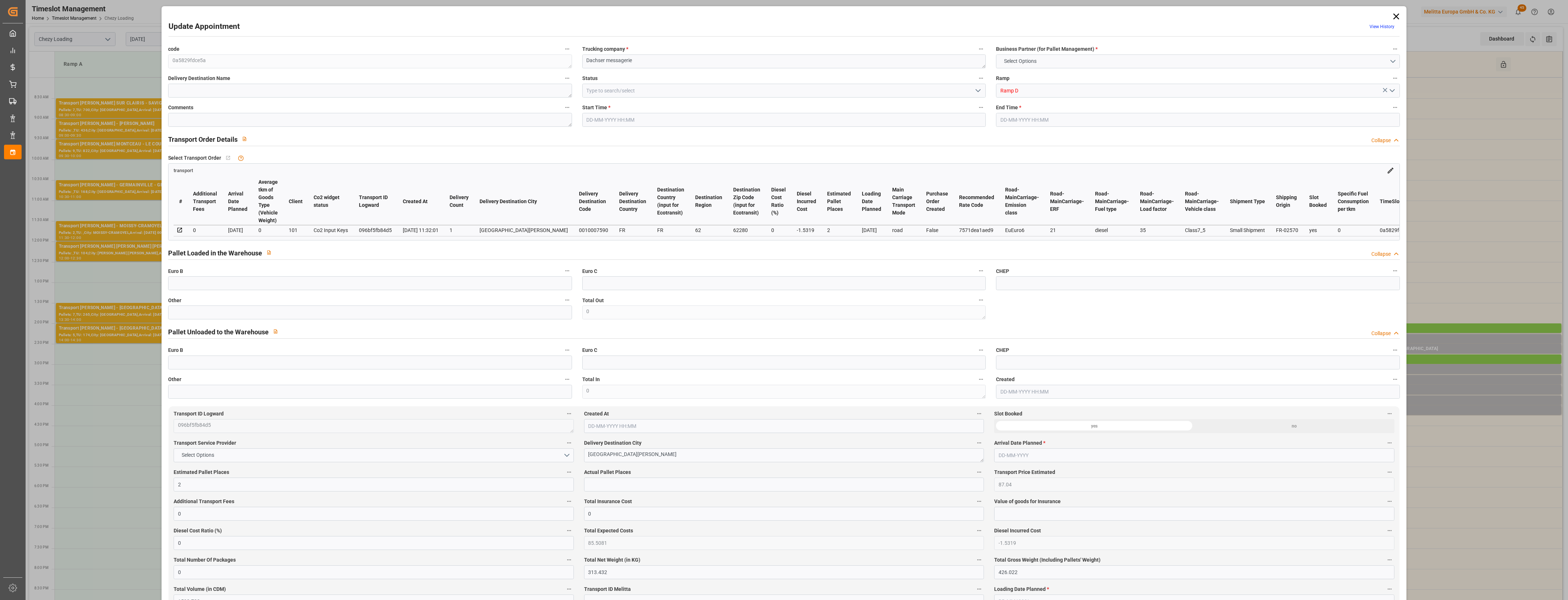
type input "[DATE] 12:09"
type input "[DATE] 11:32"
type input "[DATE]"
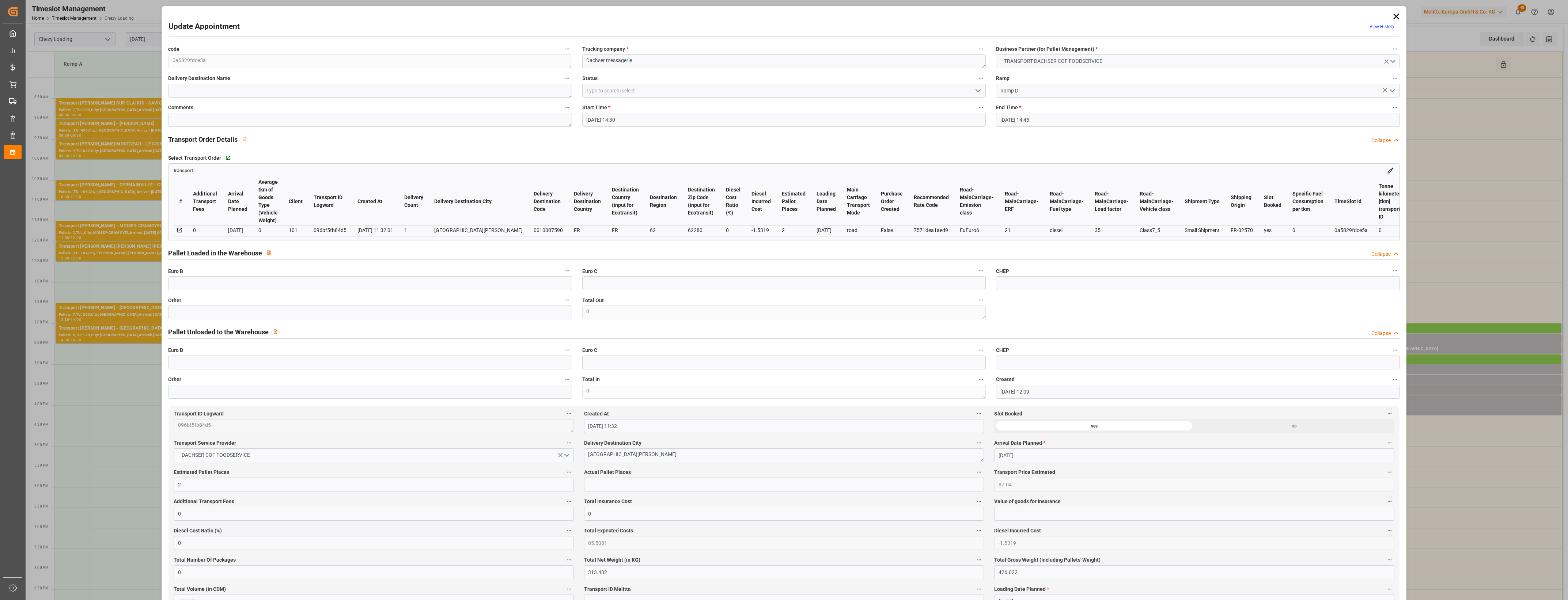
click at [241, 306] on label "Other" at bounding box center [370, 300] width 404 height 10
click at [562, 305] on button "Other" at bounding box center [566, 300] width 9 height 9
click at [240, 313] on div at bounding box center [784, 300] width 1568 height 600
click at [236, 318] on input "text" at bounding box center [370, 312] width 404 height 14
type input "2"
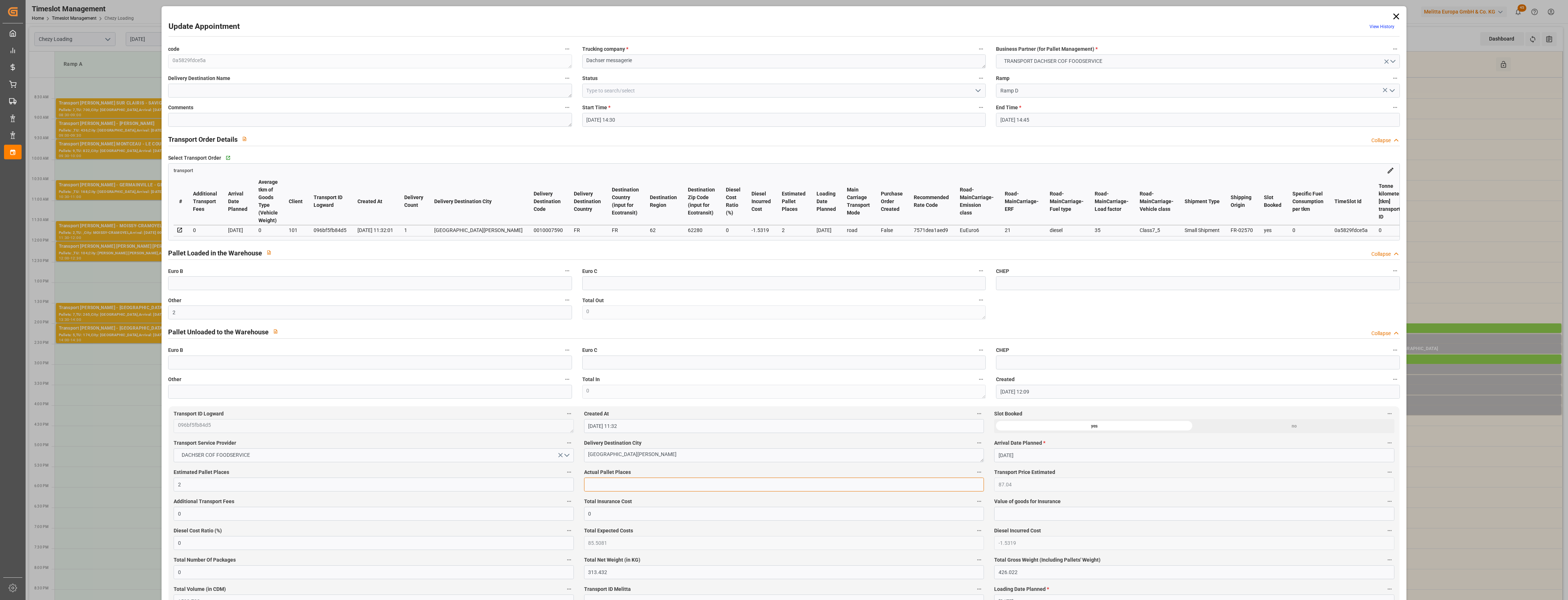
click at [621, 482] on input "text" at bounding box center [784, 484] width 400 height 14
type input "2"
click at [686, 468] on div "Actual Pallet Places 2" at bounding box center [784, 479] width 410 height 30
click at [693, 471] on label "Actual Pallet Places" at bounding box center [784, 472] width 400 height 10
click at [974, 471] on button "Actual Pallet Places" at bounding box center [979, 471] width 9 height 9
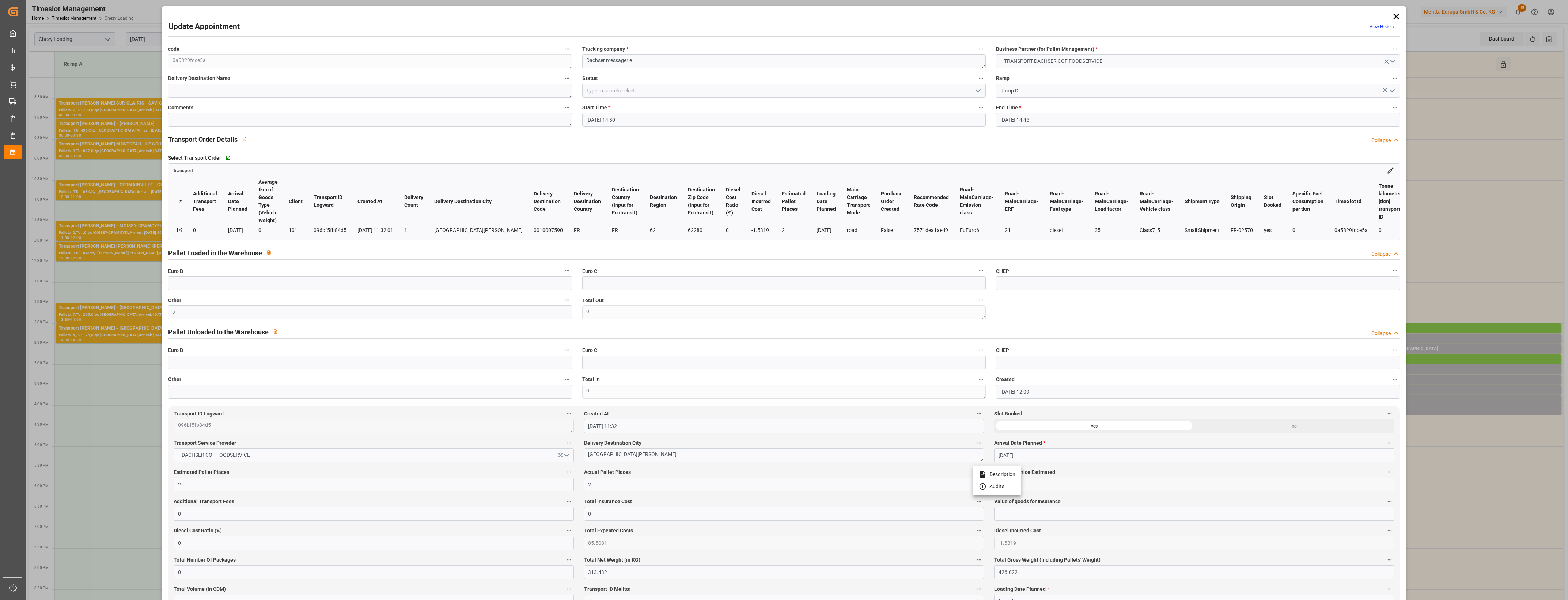
click at [978, 91] on div at bounding box center [784, 300] width 1568 height 600
click at [975, 91] on icon "open menu" at bounding box center [978, 91] width 8 height 8
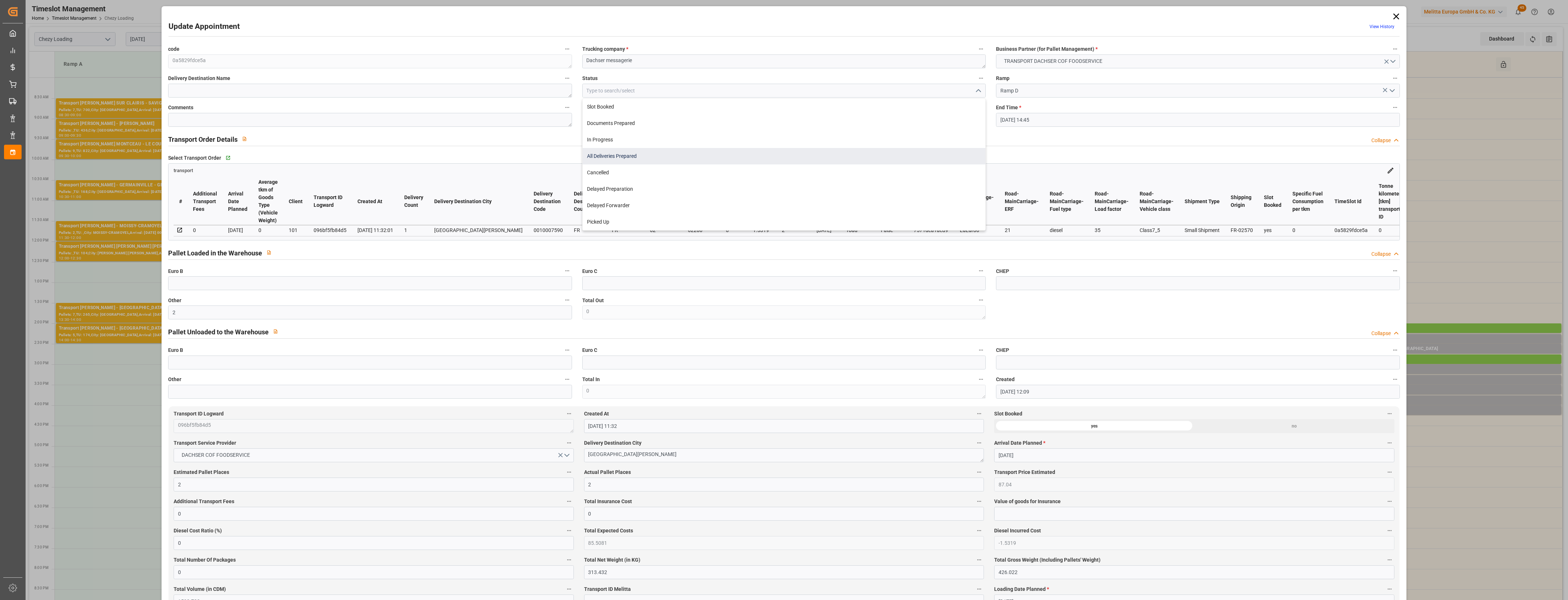
click at [616, 158] on div "All Deliveries Prepared" at bounding box center [784, 156] width 403 height 16
type input "All Deliveries Prepared"
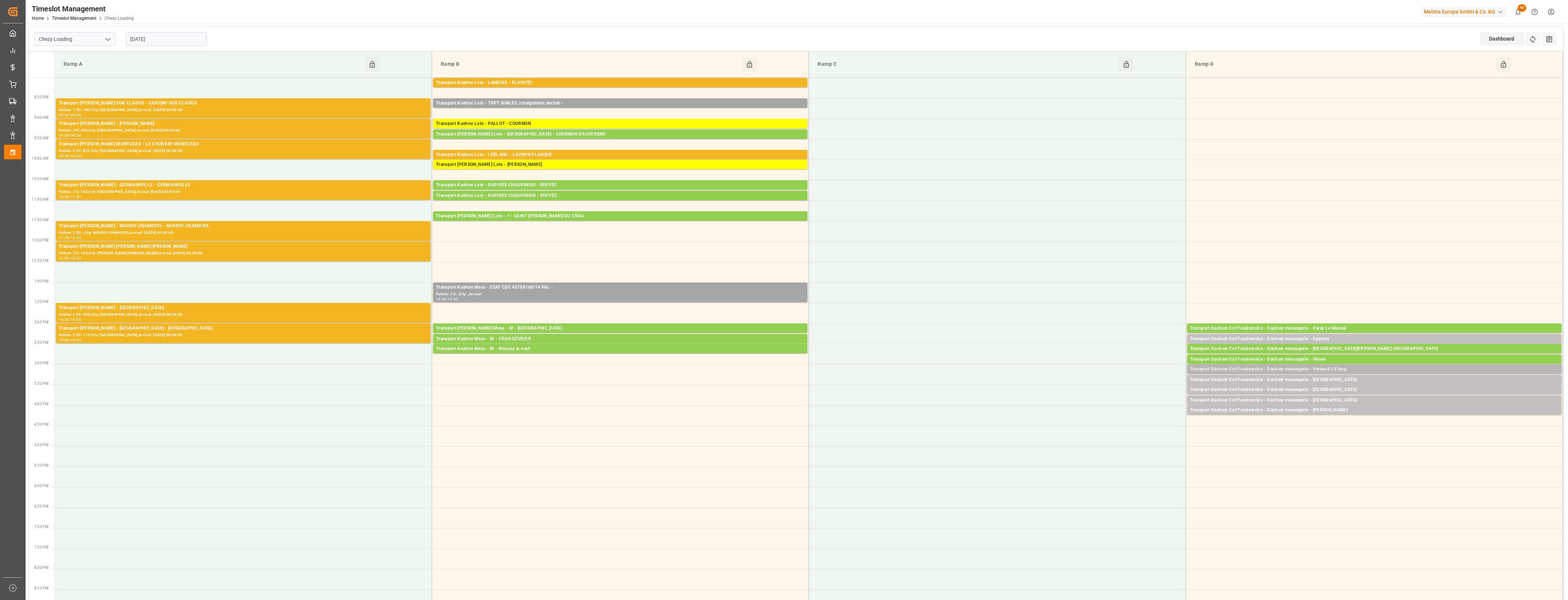
click at [1348, 370] on div "Transport Dachser Cof Foodservice - Dachser messagerie - Verneuil L'Etang" at bounding box center [1374, 369] width 368 height 8
click at [1109, 403] on button "Open" at bounding box center [1090, 402] width 51 height 8
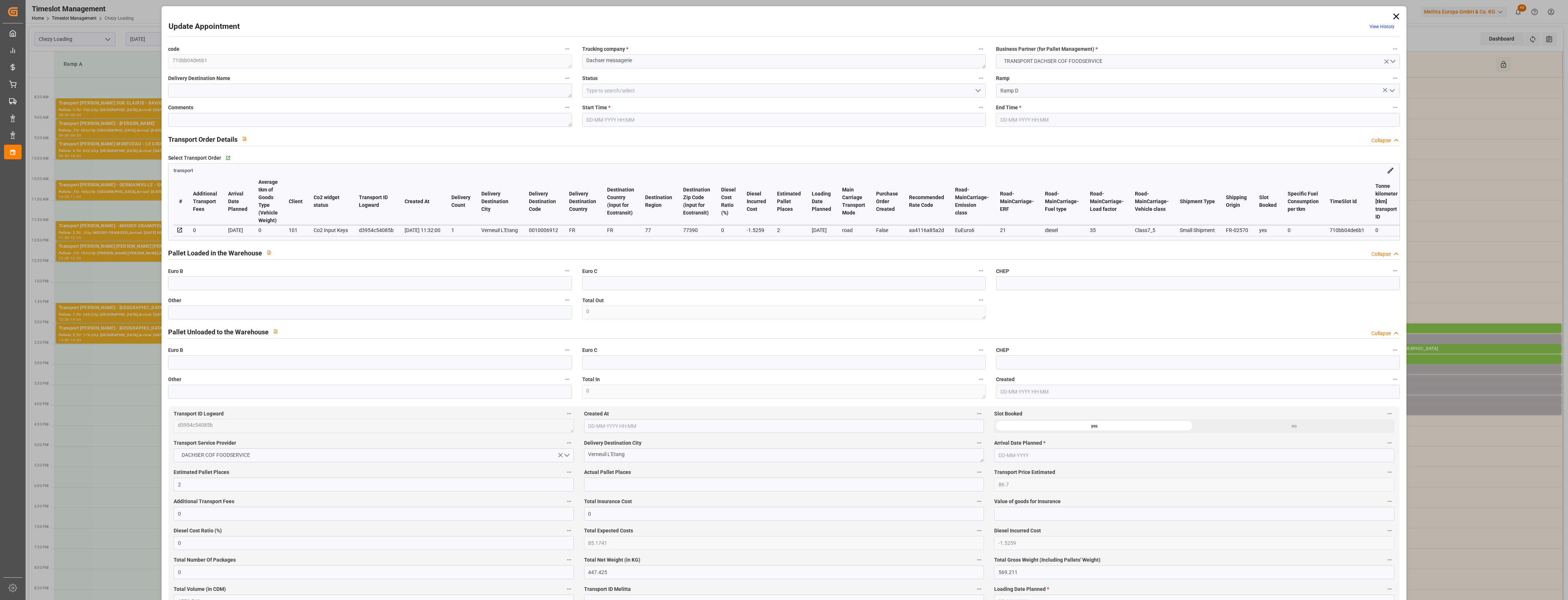
type input "[DATE] 15:00"
type input "[DATE] 15:15"
type input "[DATE] 12:10"
type input "[DATE] 11:32"
type input "[DATE]"
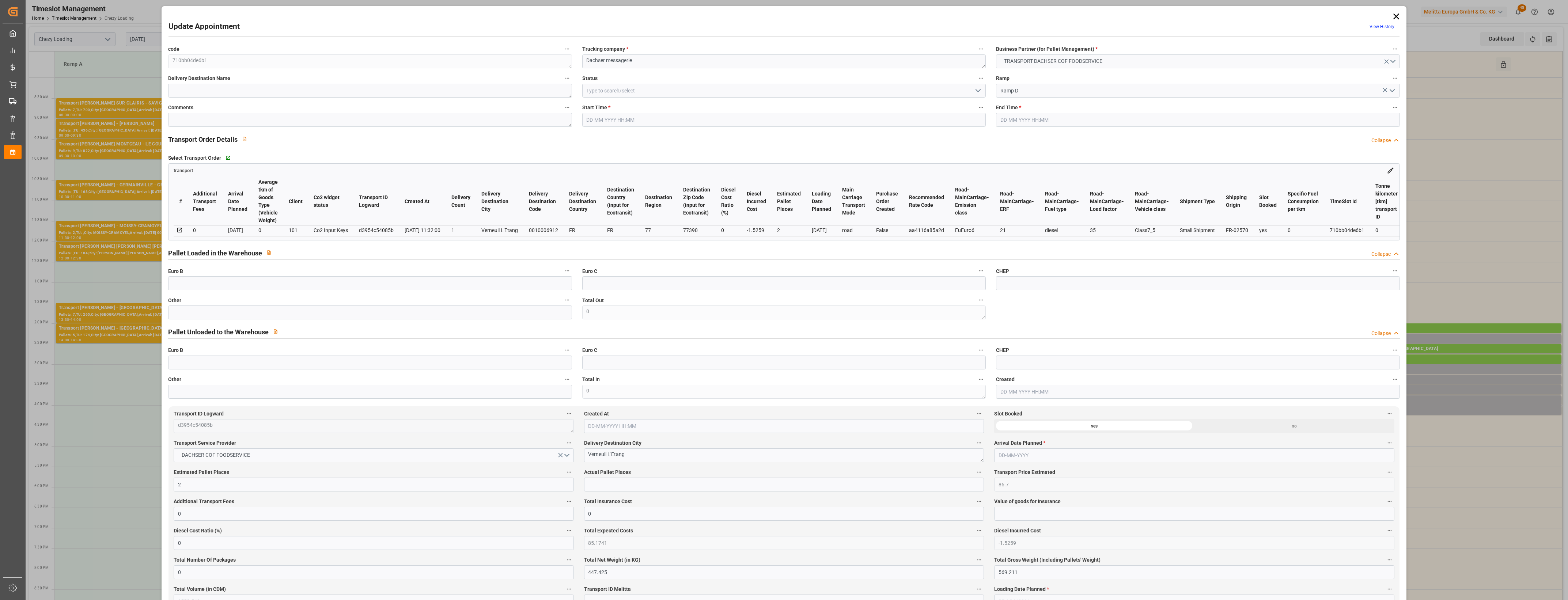
type input "[DATE]"
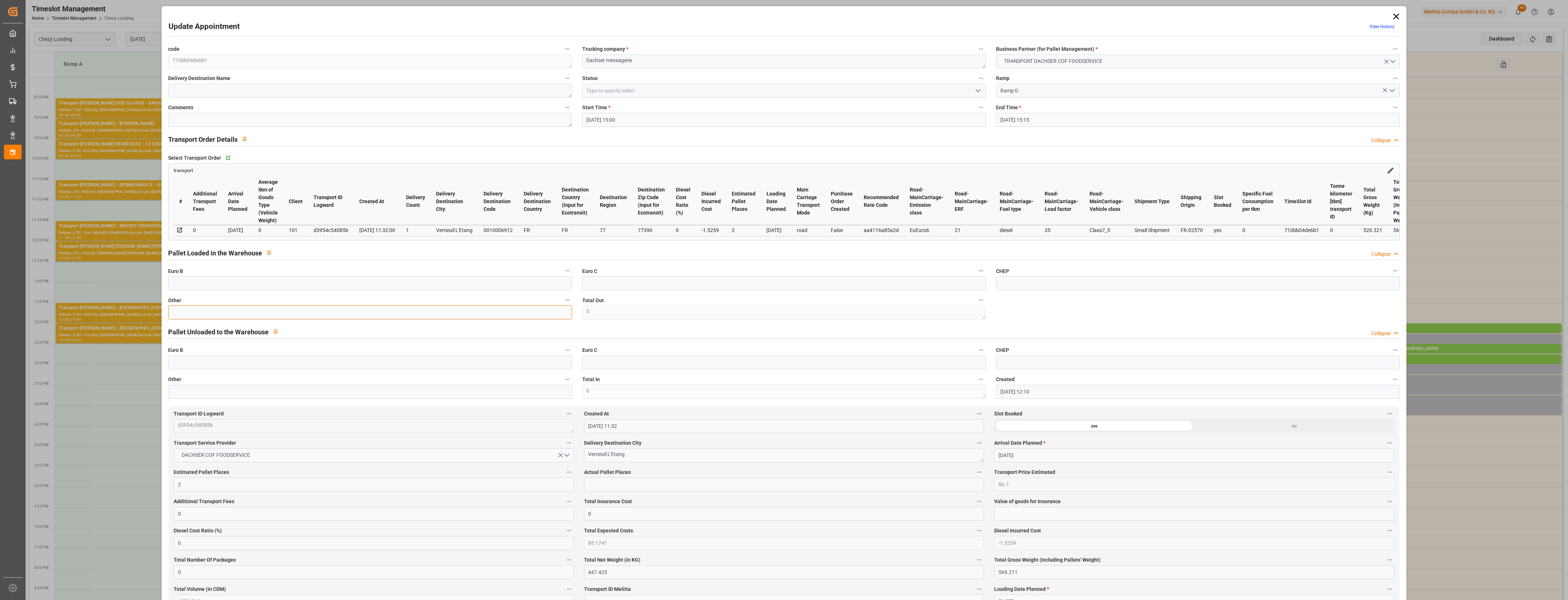
click at [336, 312] on input "text" at bounding box center [370, 312] width 404 height 14
type input "2"
click at [654, 494] on div "Actual Pallet Places" at bounding box center [784, 479] width 410 height 30
click at [649, 488] on input "text" at bounding box center [784, 484] width 400 height 14
type input "2"
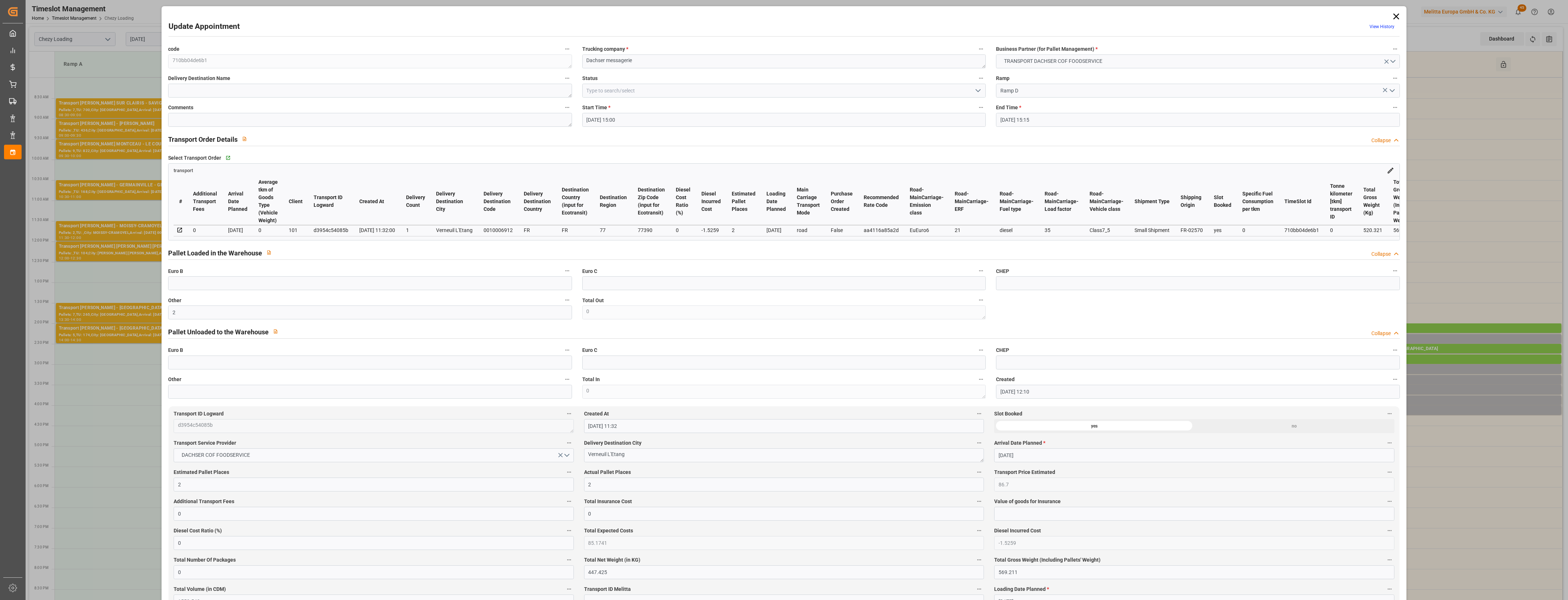
click at [727, 476] on label "Actual Pallet Places" at bounding box center [784, 472] width 400 height 10
click at [974, 476] on button "Actual Pallet Places" at bounding box center [979, 471] width 9 height 9
click at [727, 476] on div at bounding box center [784, 300] width 1568 height 600
click at [976, 89] on icon "open menu" at bounding box center [978, 91] width 8 height 8
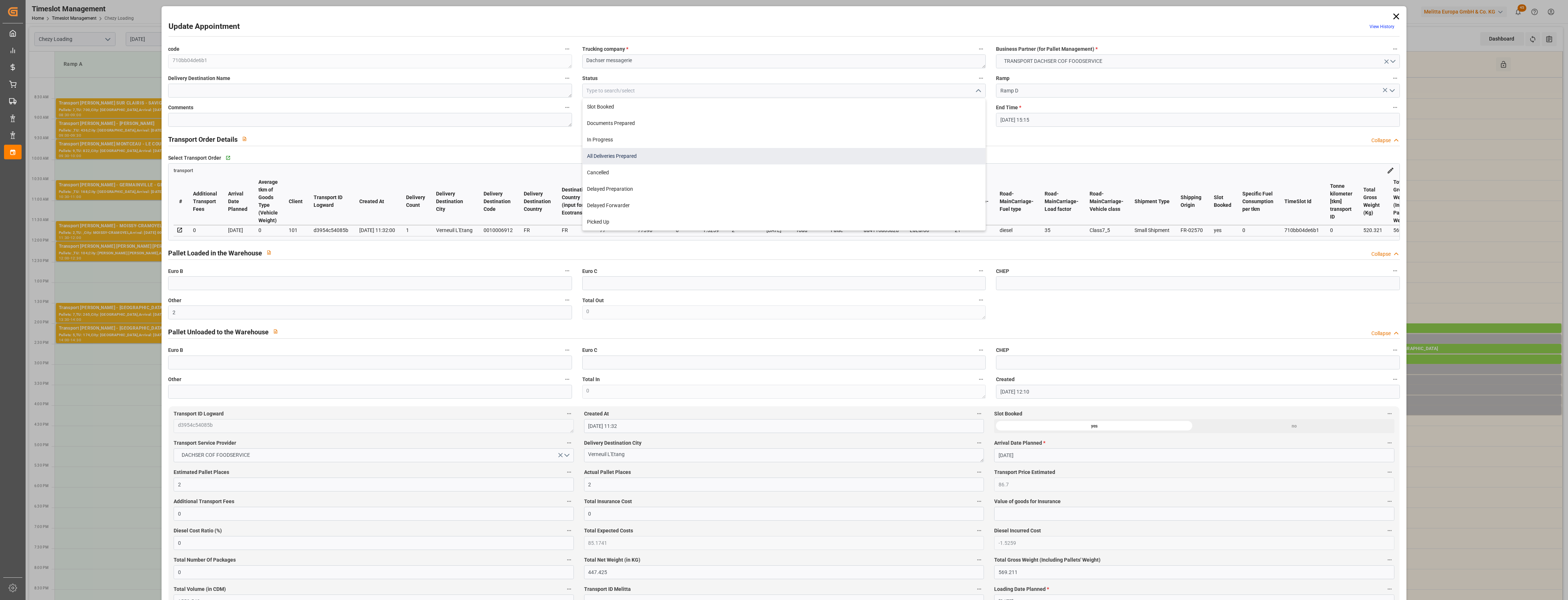
click at [616, 158] on div "All Deliveries Prepared" at bounding box center [784, 156] width 403 height 16
type input "All Deliveries Prepared"
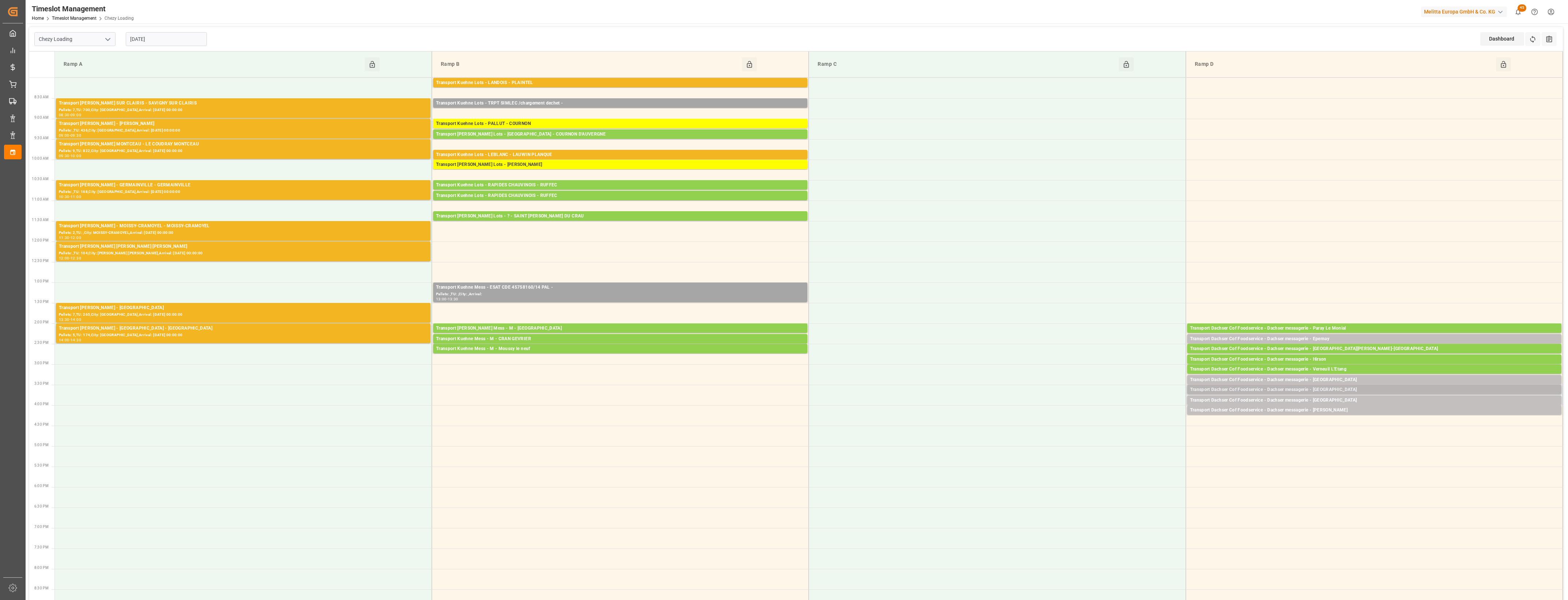
click at [1311, 389] on div "Transport Dachser Cof Foodservice - Dachser messagerie - [GEOGRAPHIC_DATA]" at bounding box center [1374, 389] width 368 height 8
click at [1109, 422] on button "Open" at bounding box center [1090, 422] width 51 height 8
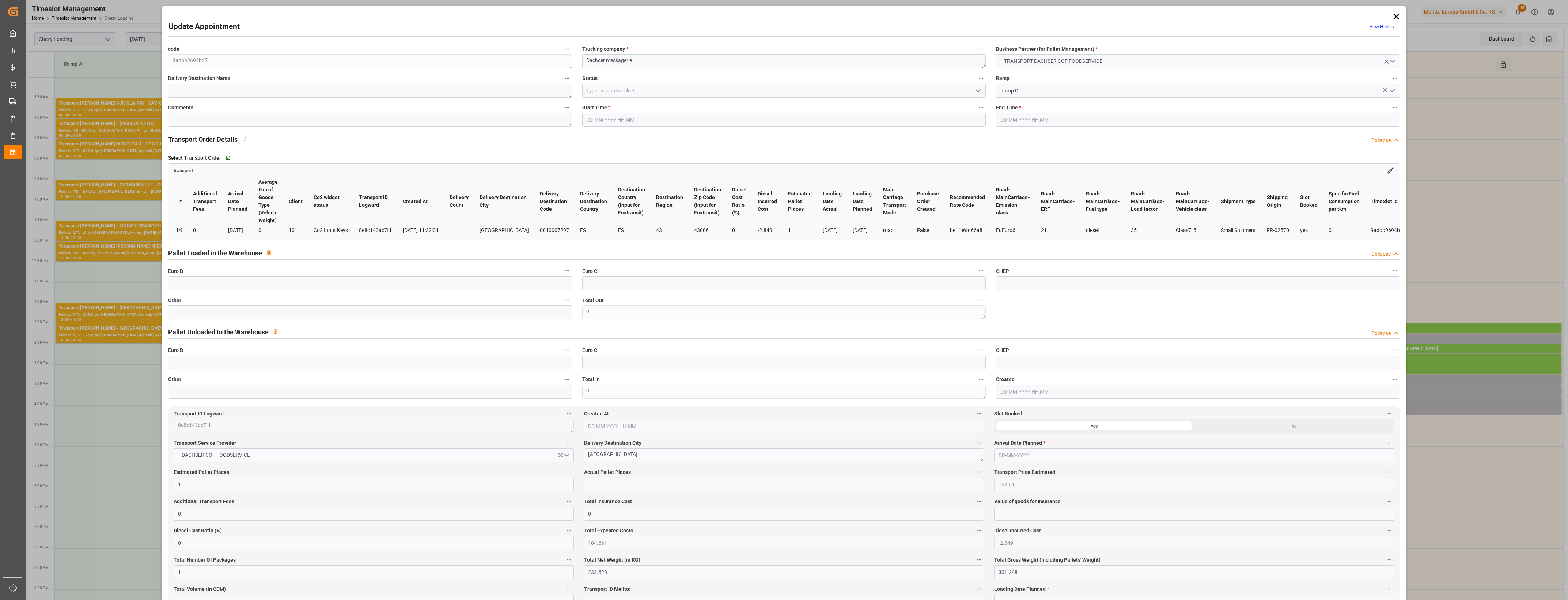
type input "1"
type input "107.51"
type input "0"
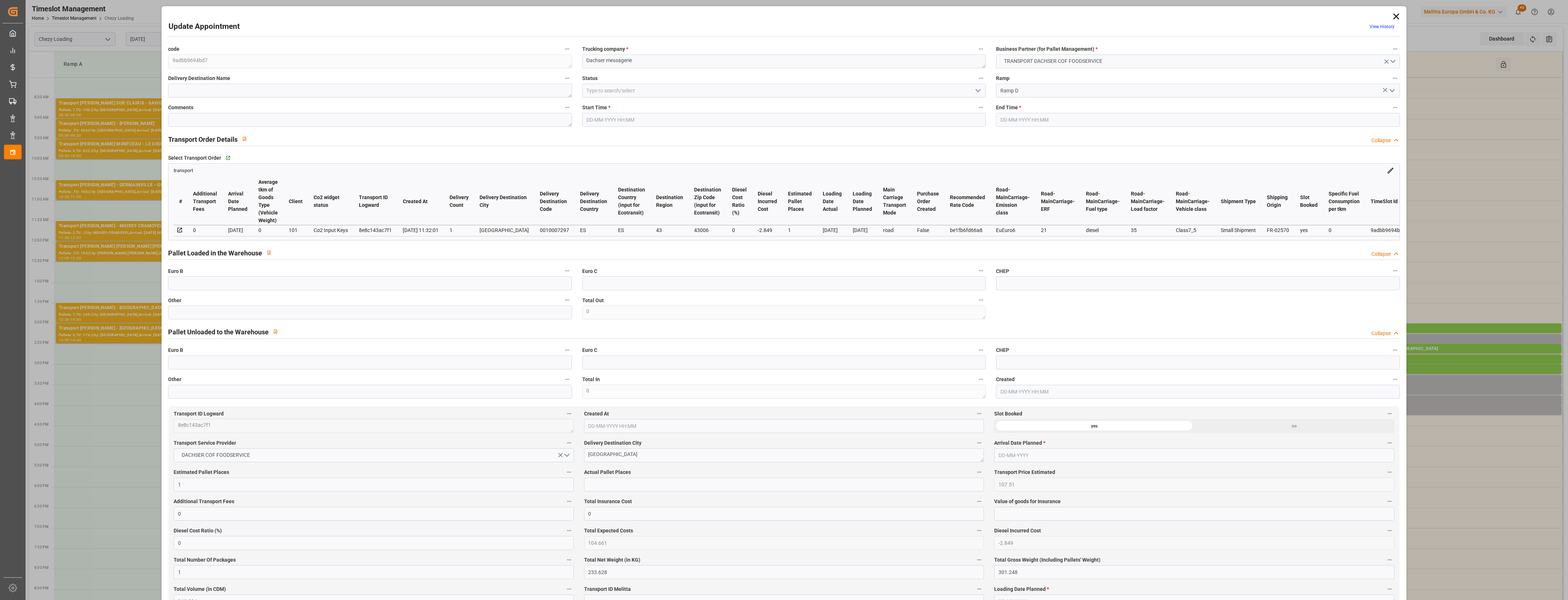
type input "104.661"
type input "-2.849"
type input "1"
type input "233.628"
type input "301.248"
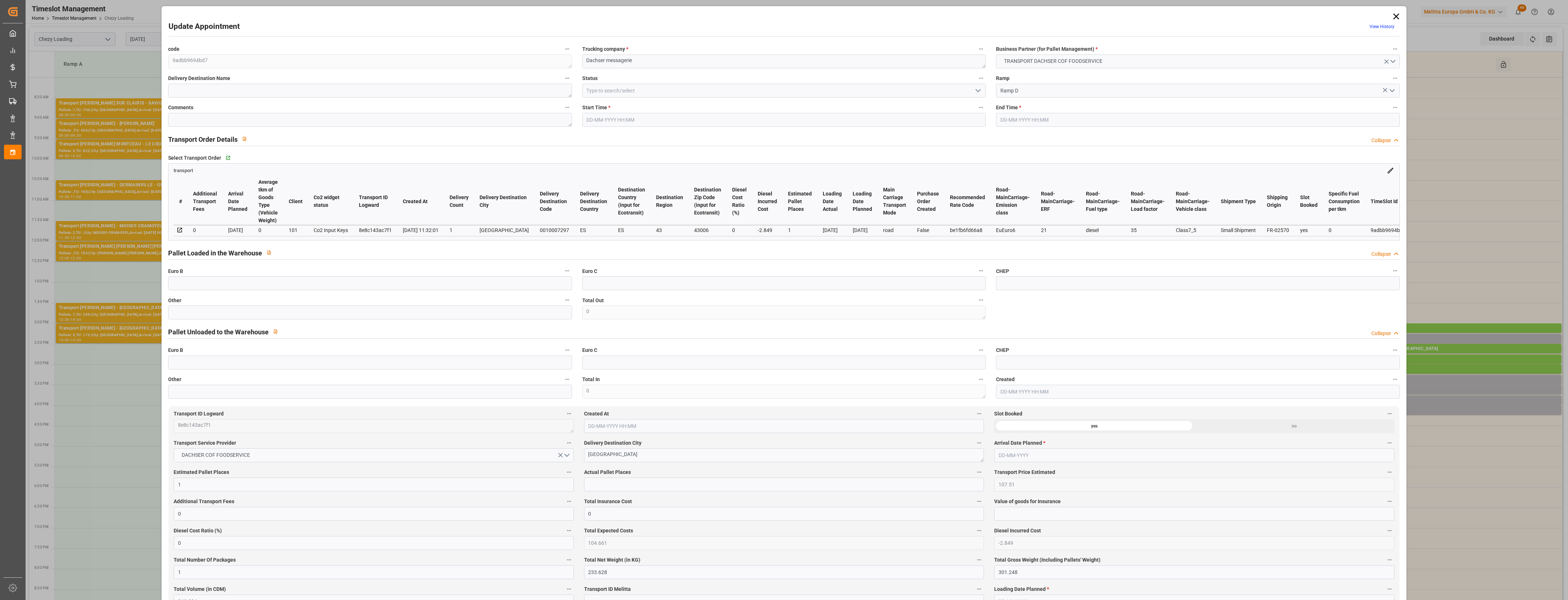
type input "843.894"
type input "43"
type input "0"
type input "72"
type input "1"
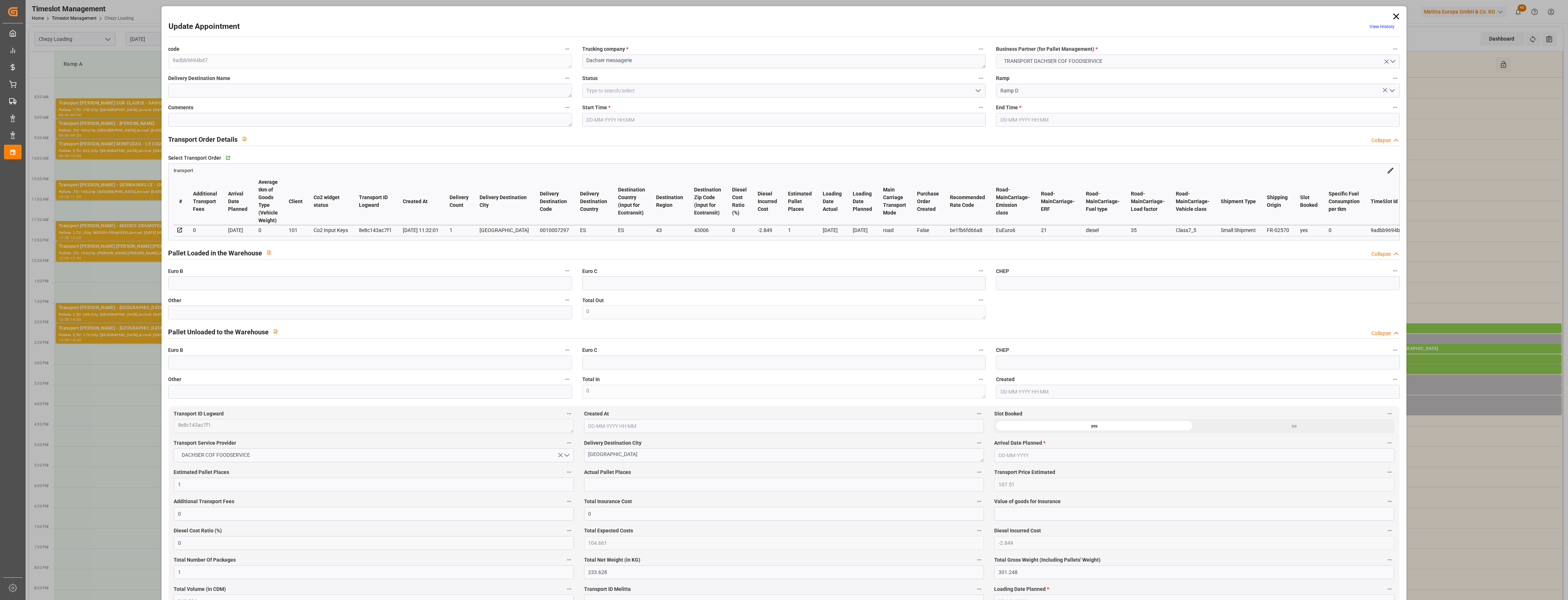
type input "101"
type input "277.248"
type input "0"
type input "4710.8598"
type input "0"
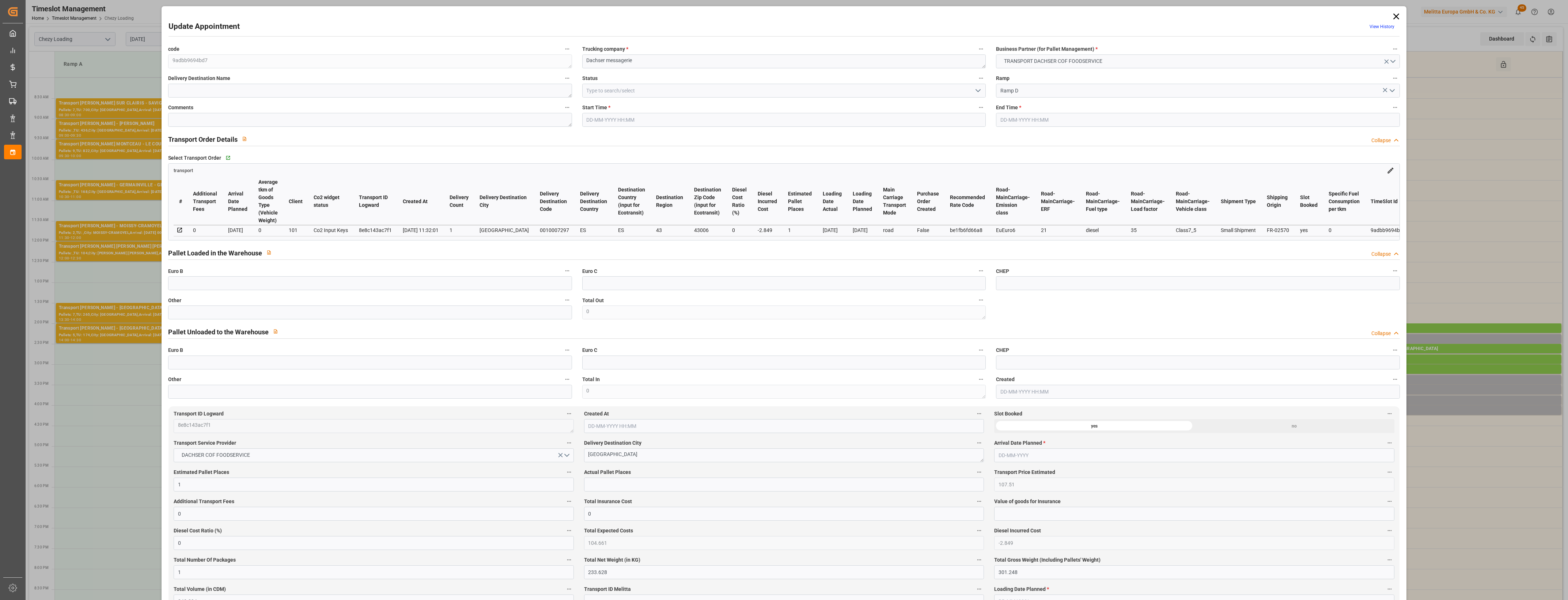
type input "0"
type input "21"
type input "35"
type input "[DATE] 15:30"
type input "[DATE] 15:45"
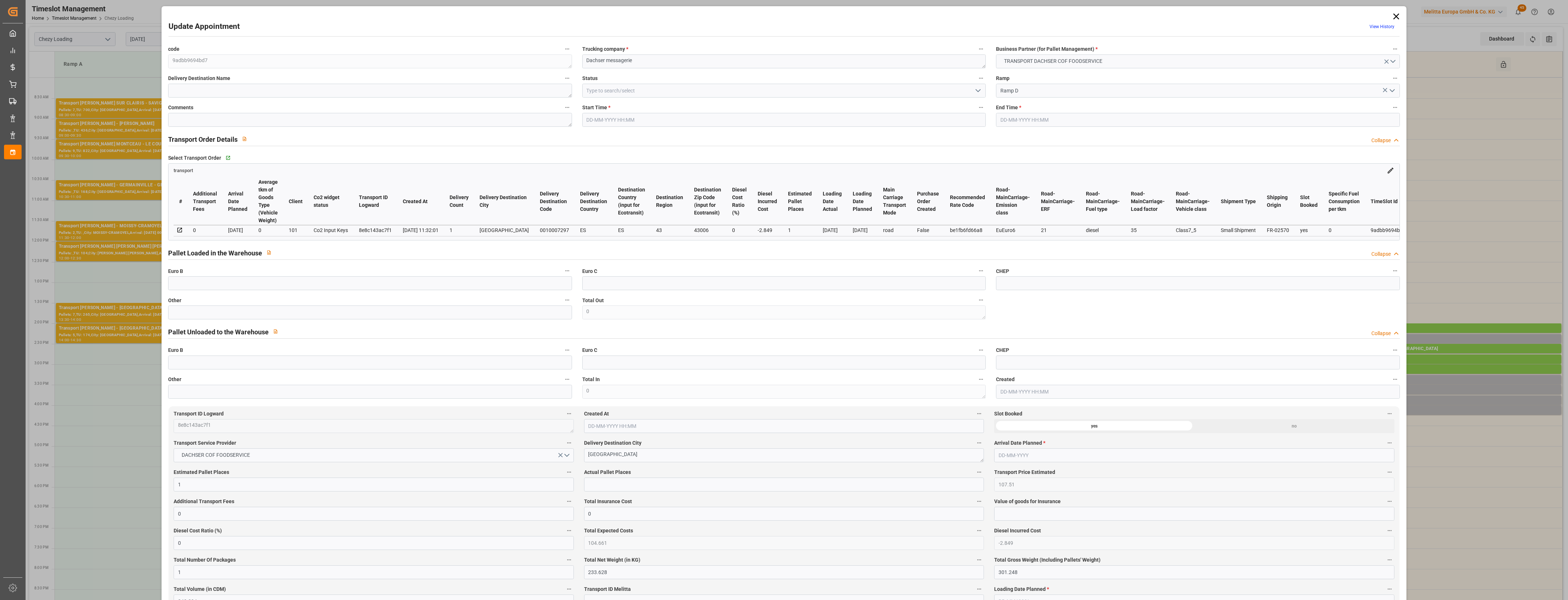
type input "[DATE] 12:14"
type input "[DATE] 11:32"
type input "[DATE]"
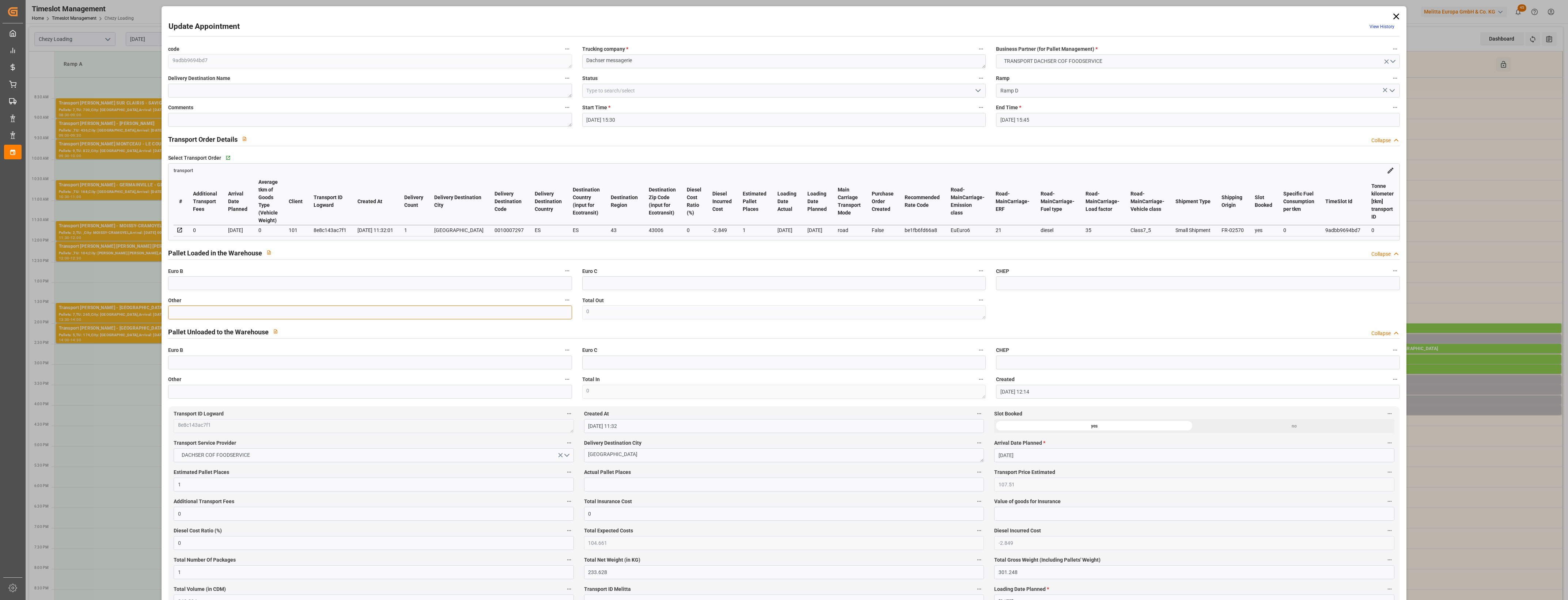
click at [557, 317] on input "text" at bounding box center [370, 312] width 404 height 14
type input "1"
click at [706, 492] on input "text" at bounding box center [784, 484] width 400 height 14
type input "1"
click at [763, 476] on label "Actual Pallet Places" at bounding box center [784, 472] width 400 height 10
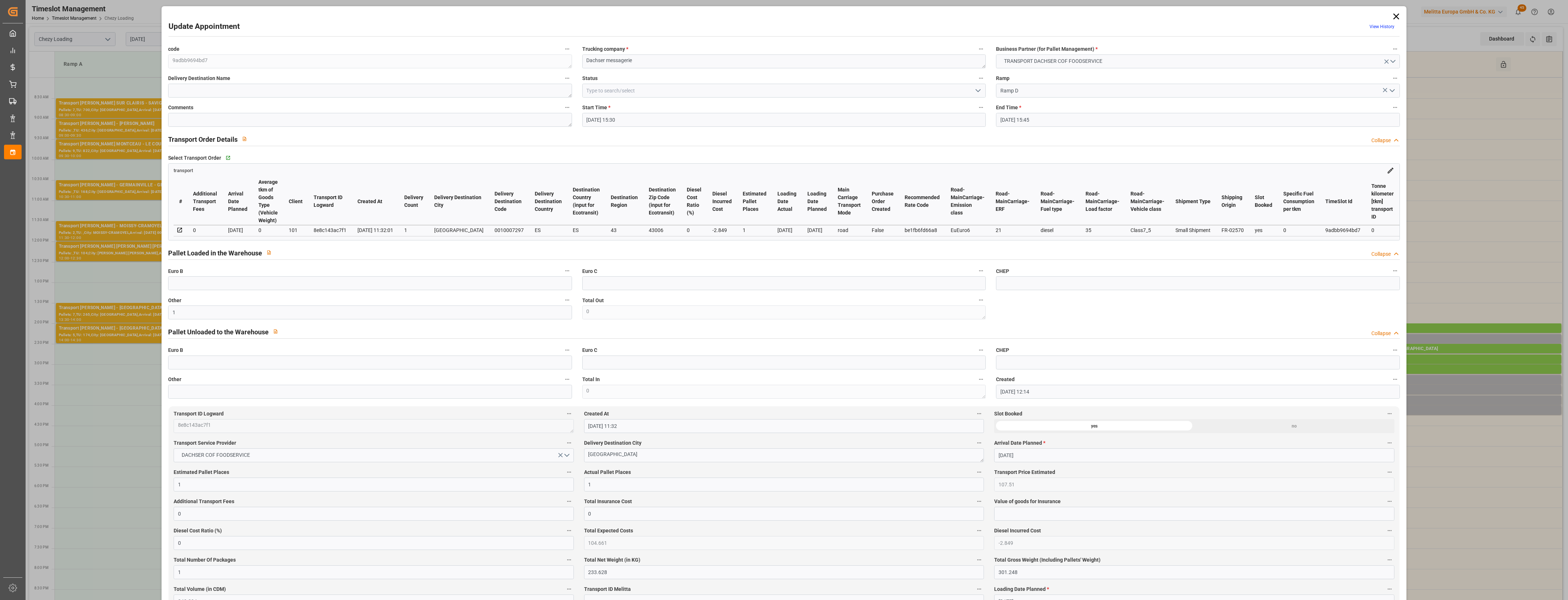
click at [974, 476] on button "Actual Pallet Places" at bounding box center [979, 471] width 9 height 9
click at [784, 474] on div at bounding box center [784, 300] width 1568 height 600
click at [976, 89] on icon "open menu" at bounding box center [978, 91] width 8 height 8
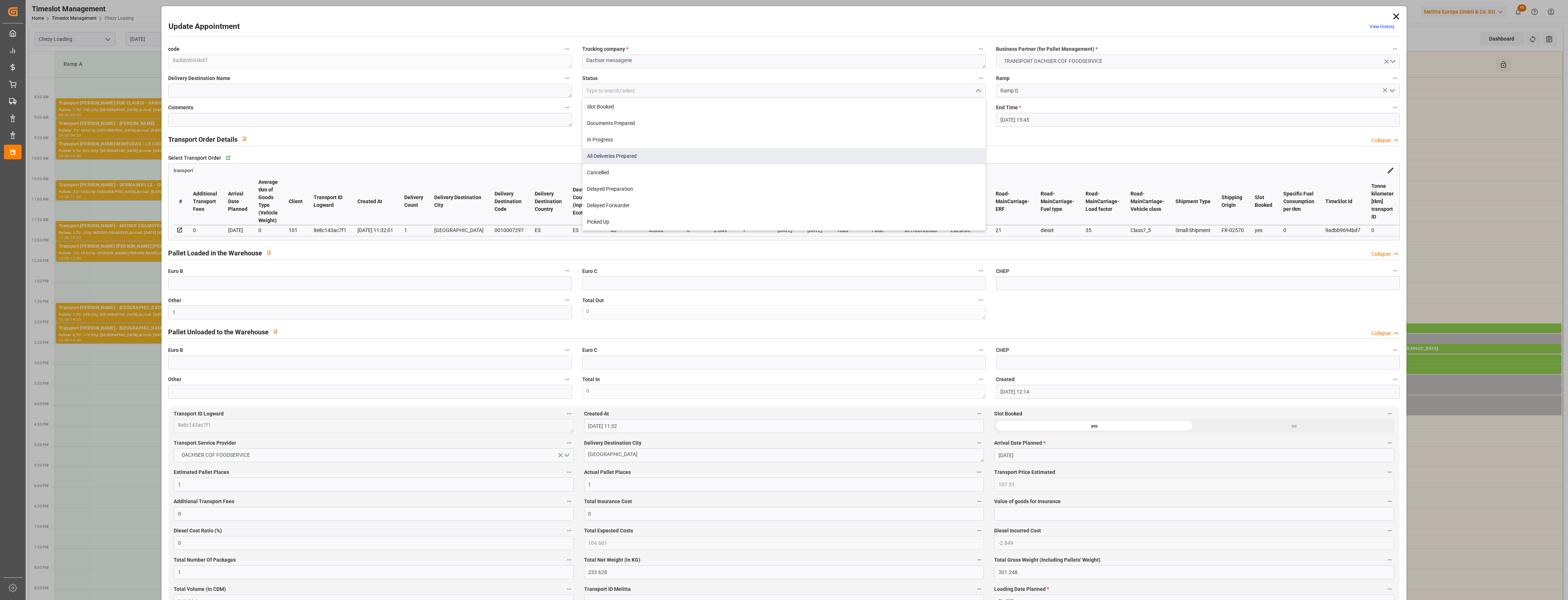
click at [645, 157] on div "All Deliveries Prepared" at bounding box center [784, 156] width 403 height 16
type input "All Deliveries Prepared"
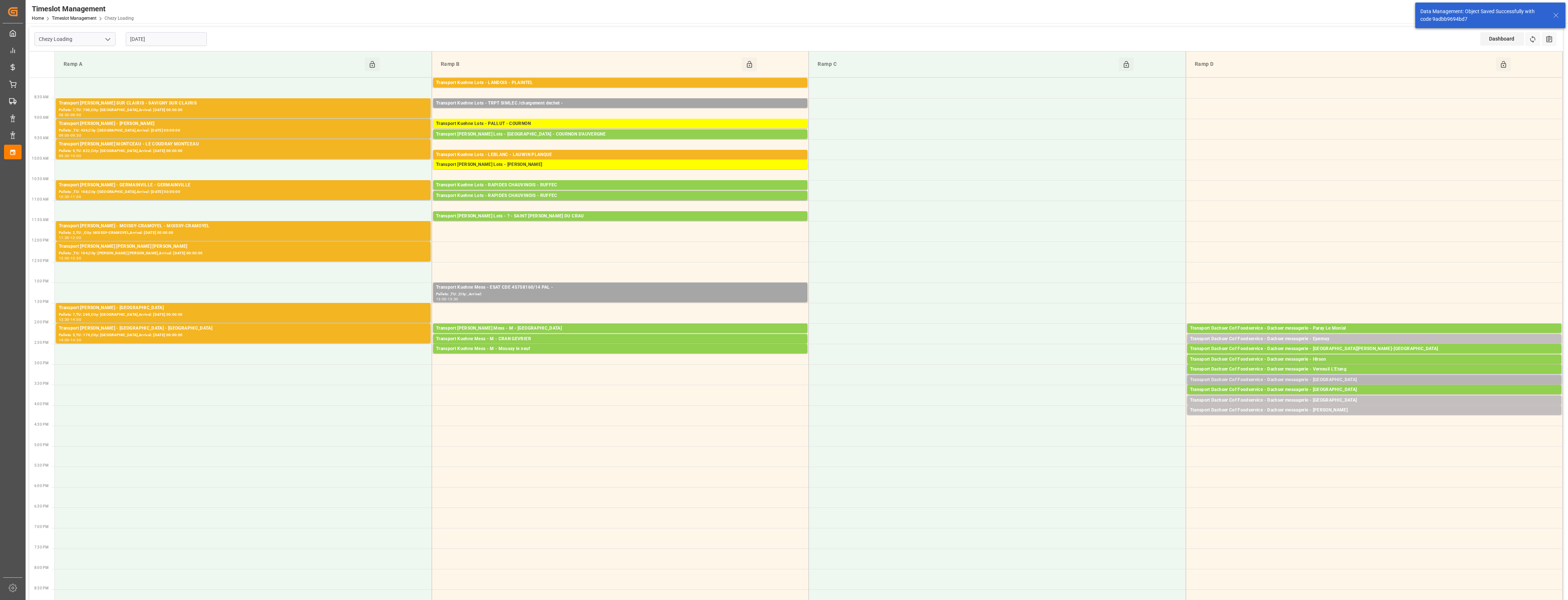
click at [1337, 380] on div "Transport Dachser Cof Foodservice - Dachser messagerie - [GEOGRAPHIC_DATA]" at bounding box center [1374, 380] width 368 height 8
click at [1114, 402] on button "Open" at bounding box center [1090, 402] width 51 height 8
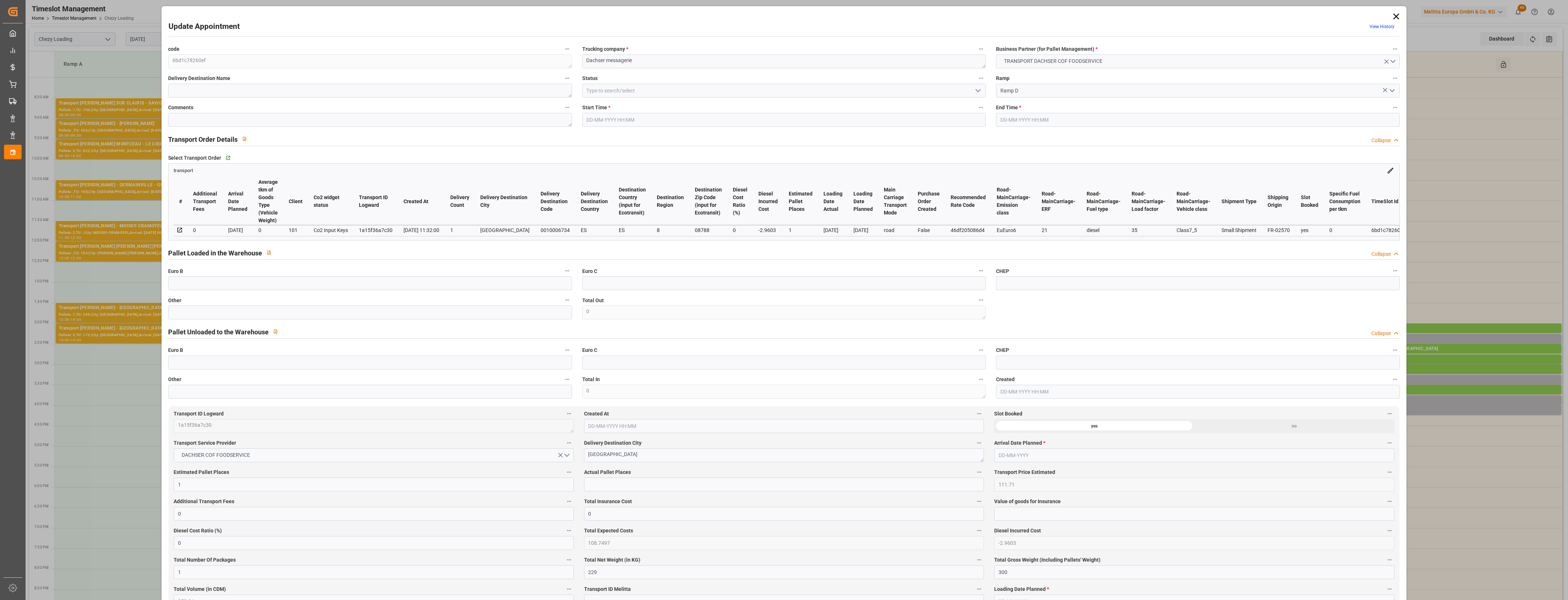
type input "[DATE] 15:15"
type input "[DATE] 15:30"
type input "[DATE] 12:13"
type input "[DATE] 11:32"
type input "[DATE]"
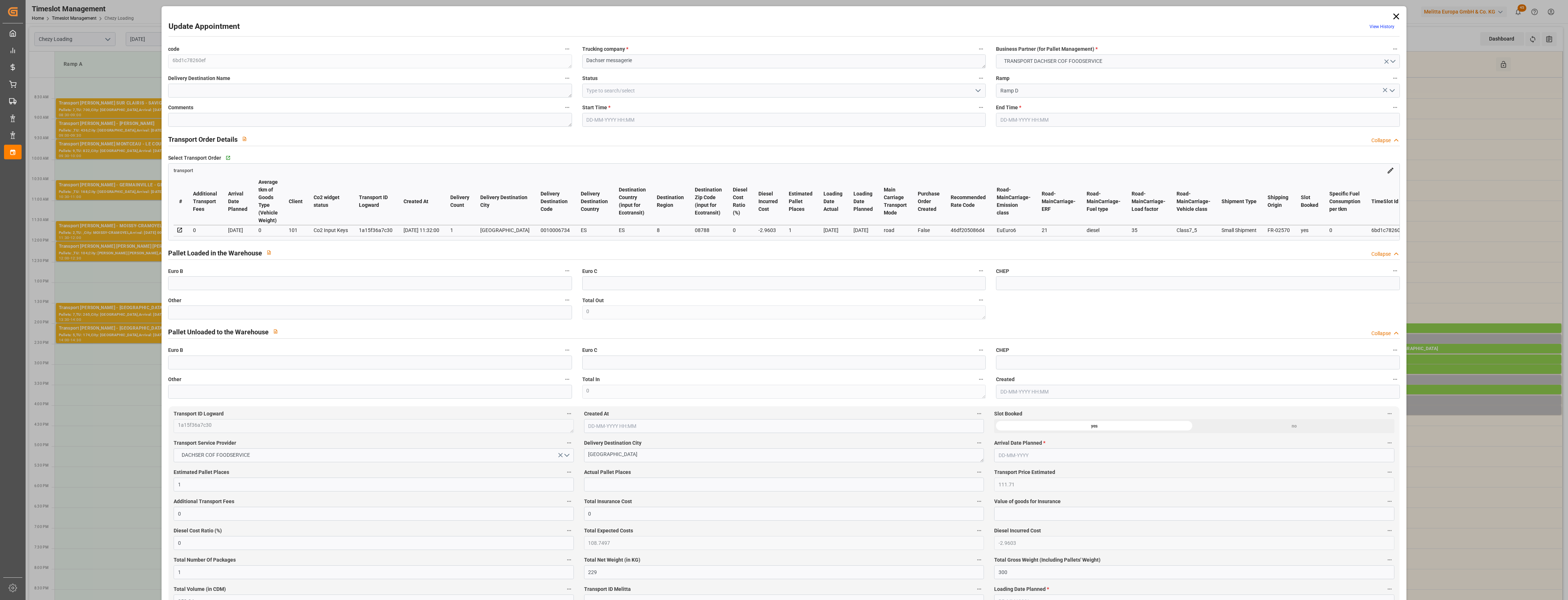
type input "[DATE]"
click at [400, 313] on input "text" at bounding box center [370, 312] width 404 height 14
type input "1"
click at [605, 492] on input "text" at bounding box center [784, 484] width 400 height 14
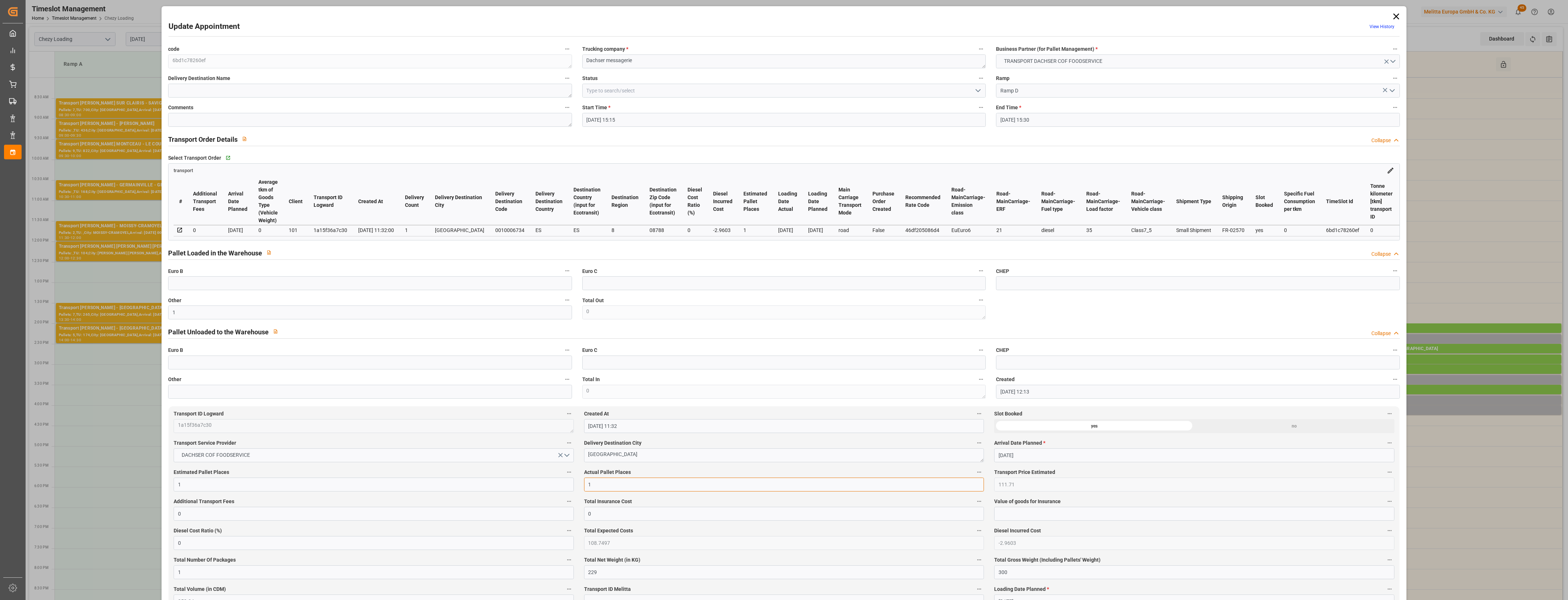
type input "1"
click at [658, 477] on label "Actual Pallet Places" at bounding box center [784, 472] width 400 height 10
click at [974, 476] on button "Actual Pallet Places" at bounding box center [979, 471] width 9 height 9
click at [659, 476] on div at bounding box center [784, 300] width 1568 height 600
click at [979, 88] on icon "open menu" at bounding box center [978, 91] width 8 height 8
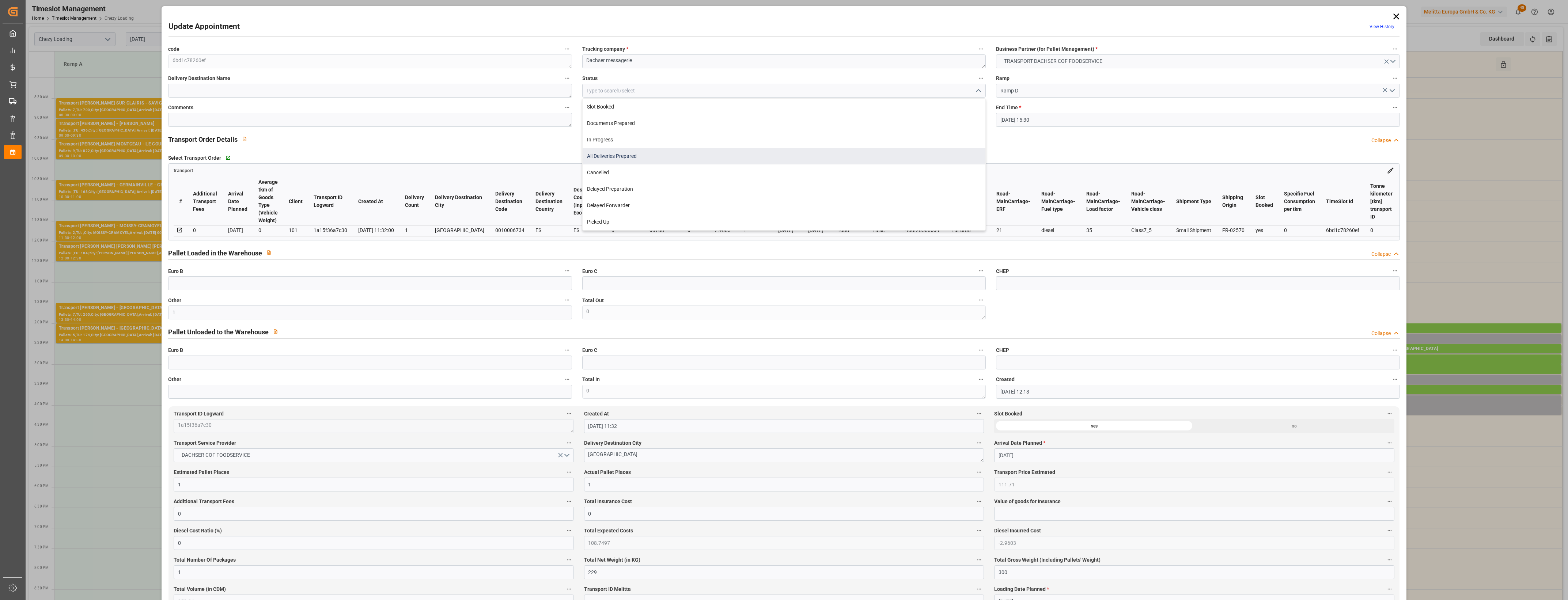
click at [640, 156] on div "All Deliveries Prepared" at bounding box center [784, 156] width 403 height 16
type input "All Deliveries Prepared"
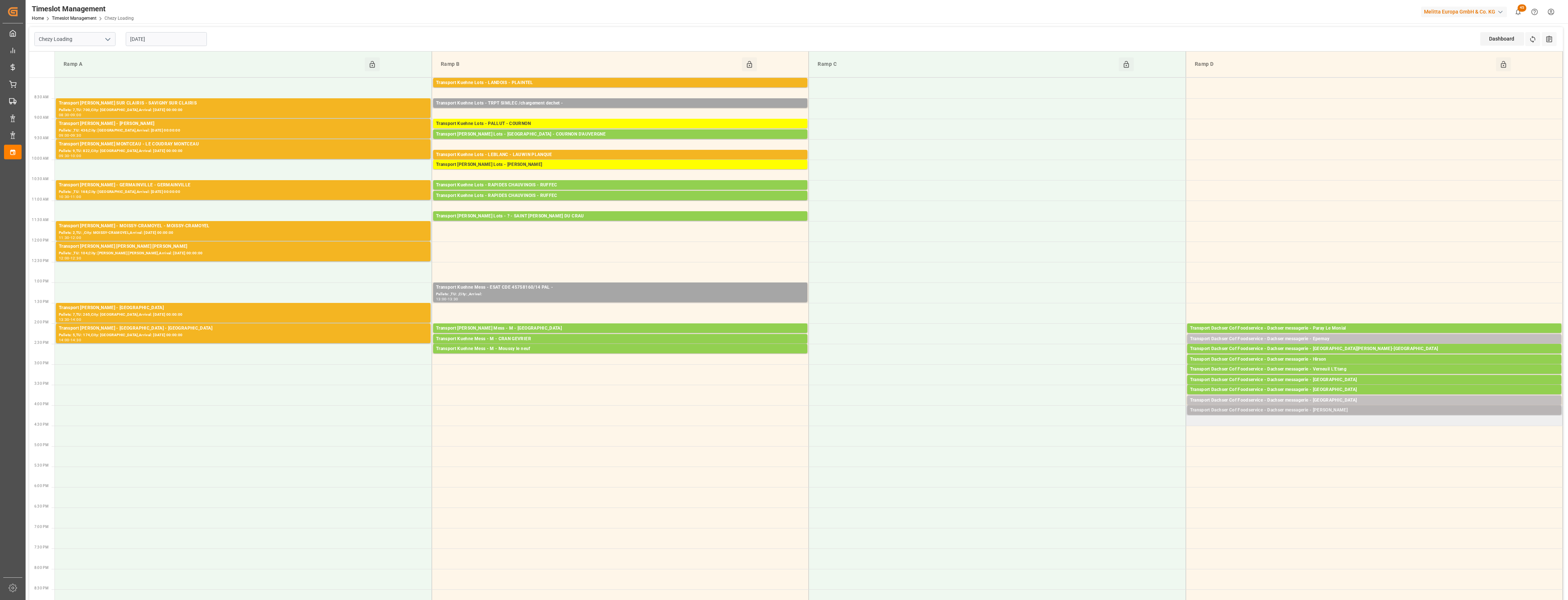
click at [1347, 411] on div "Transport Dachser Cof Foodservice - Dachser messagerie - [PERSON_NAME]" at bounding box center [1374, 410] width 368 height 8
click at [1096, 442] on button "Open" at bounding box center [1090, 443] width 51 height 8
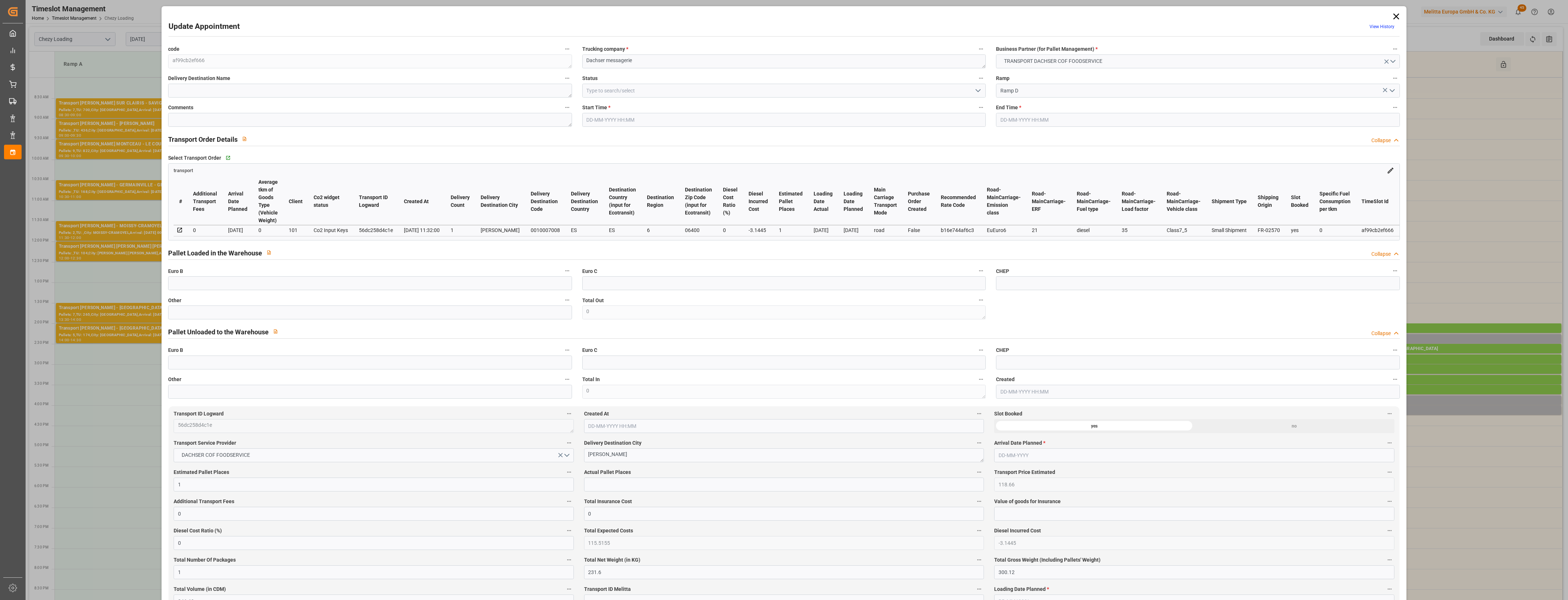
type input "1"
type input "118.66"
type input "0"
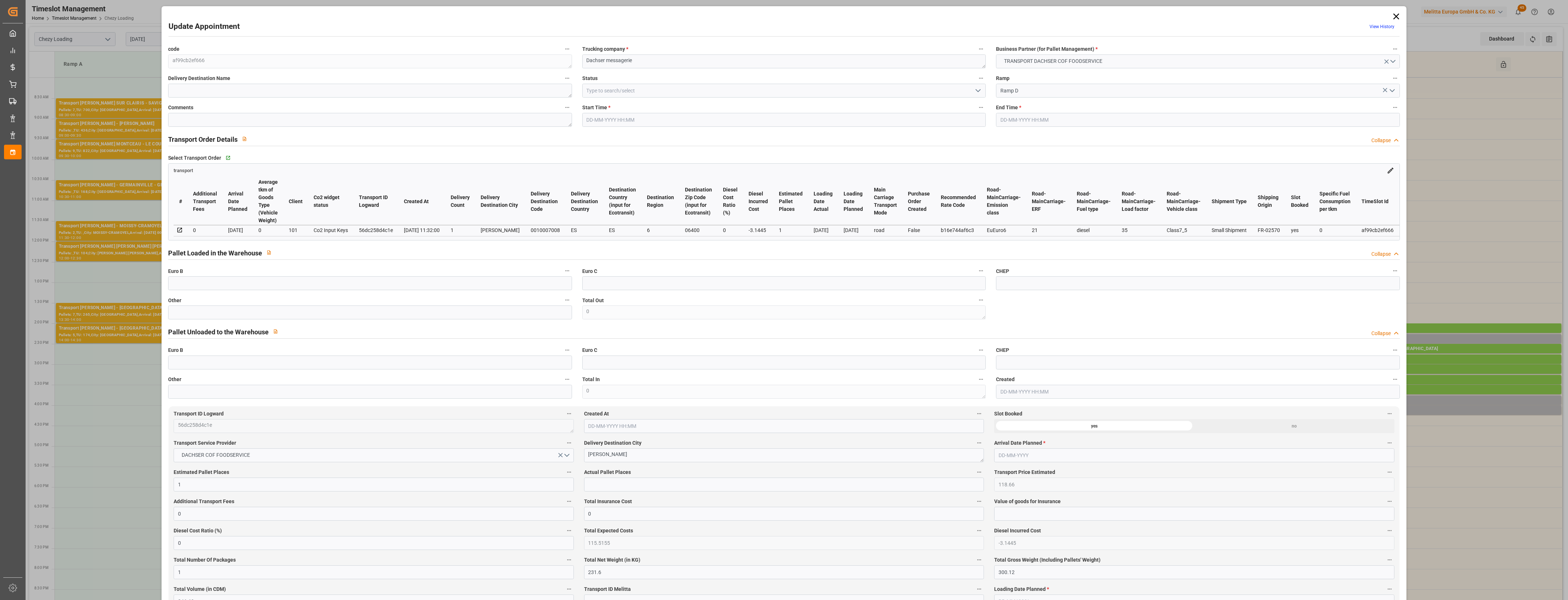
type input "115.5155"
type input "-3.1445"
type input "1"
type input "231.6"
type input "300.12"
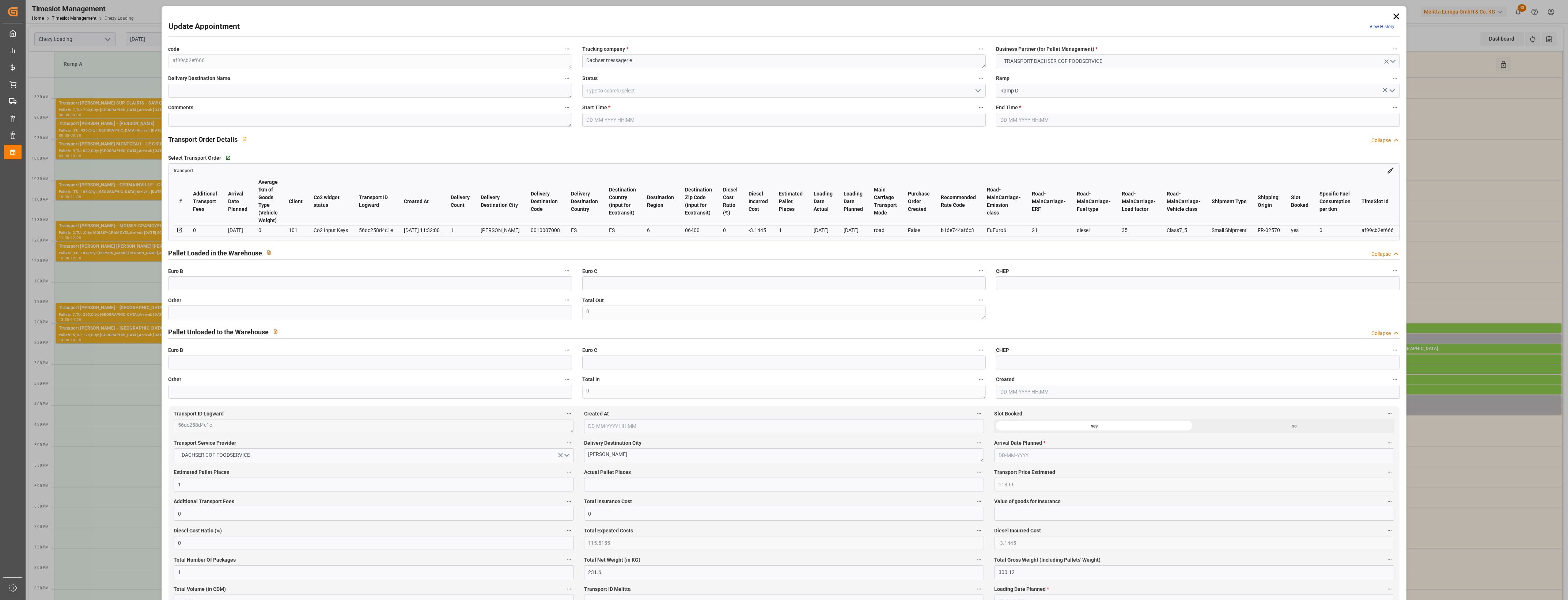
type input "846.69"
type input "6"
type input "0"
type input "80"
type input "1"
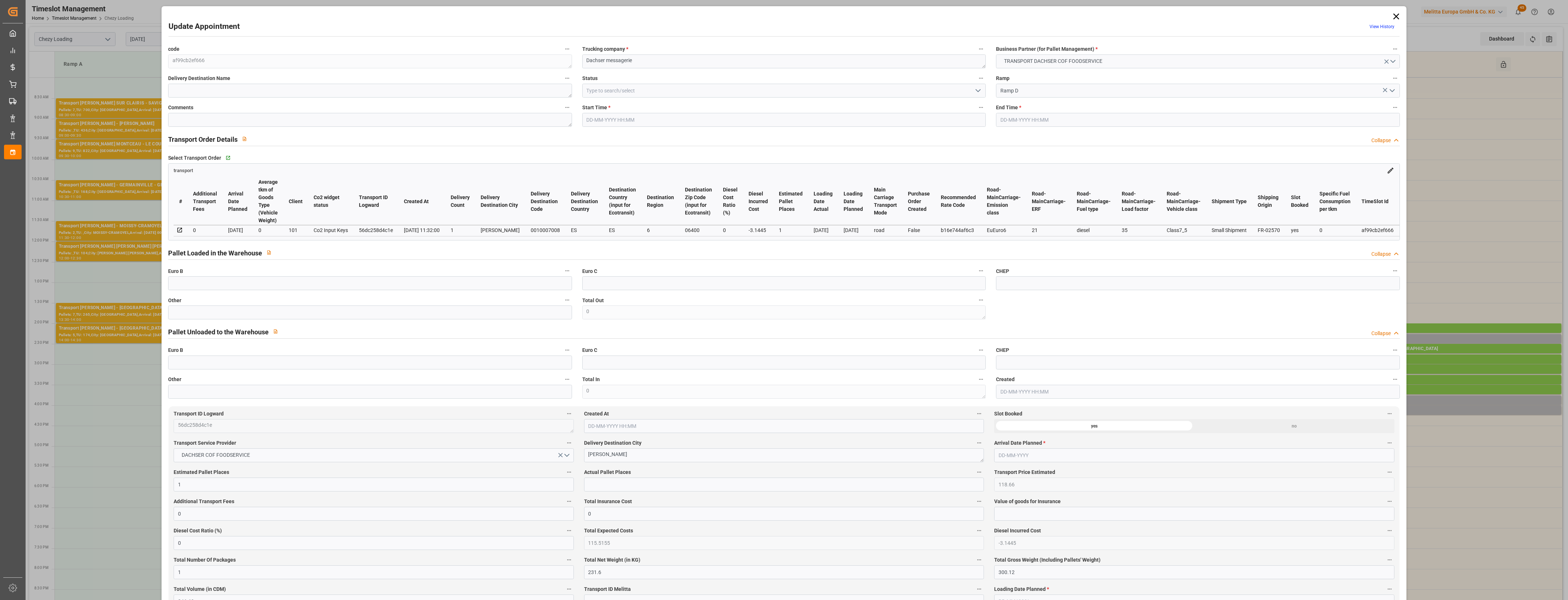
type input "101"
type input "276.12"
type input "0"
type input "4710.8598"
type input "0"
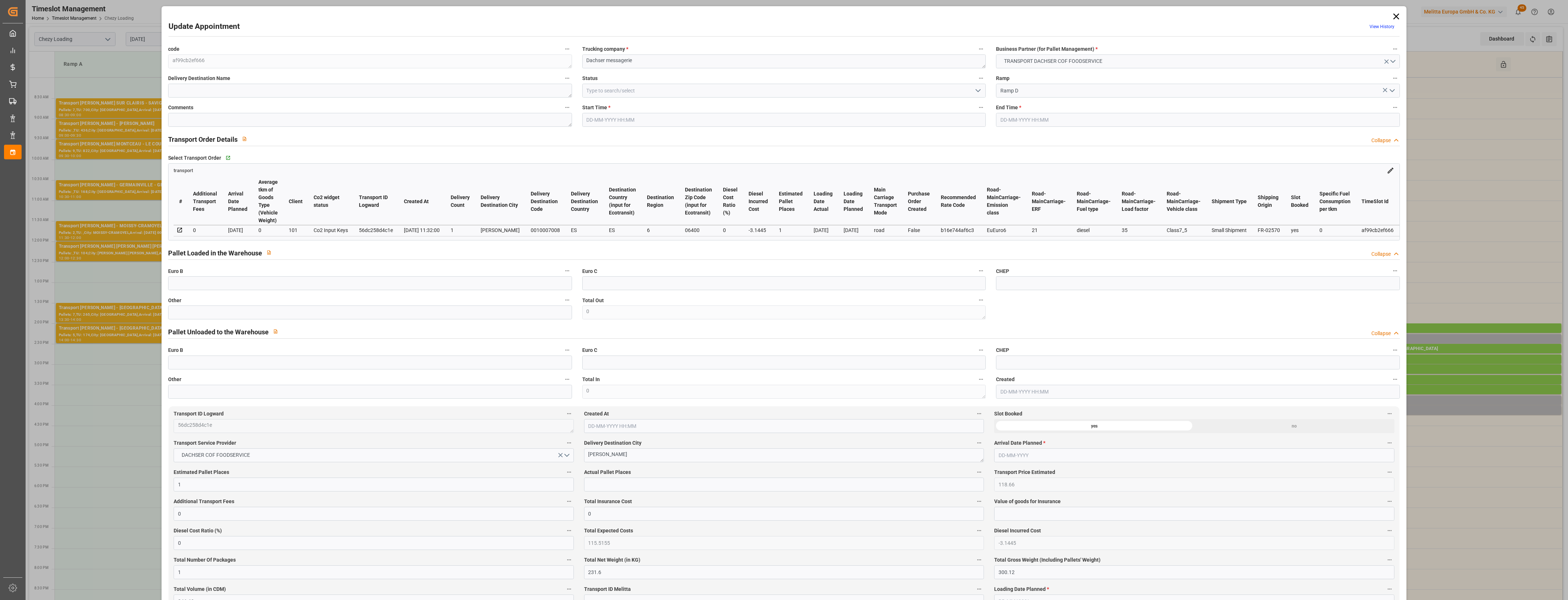
type input "0"
type input "21"
type input "35"
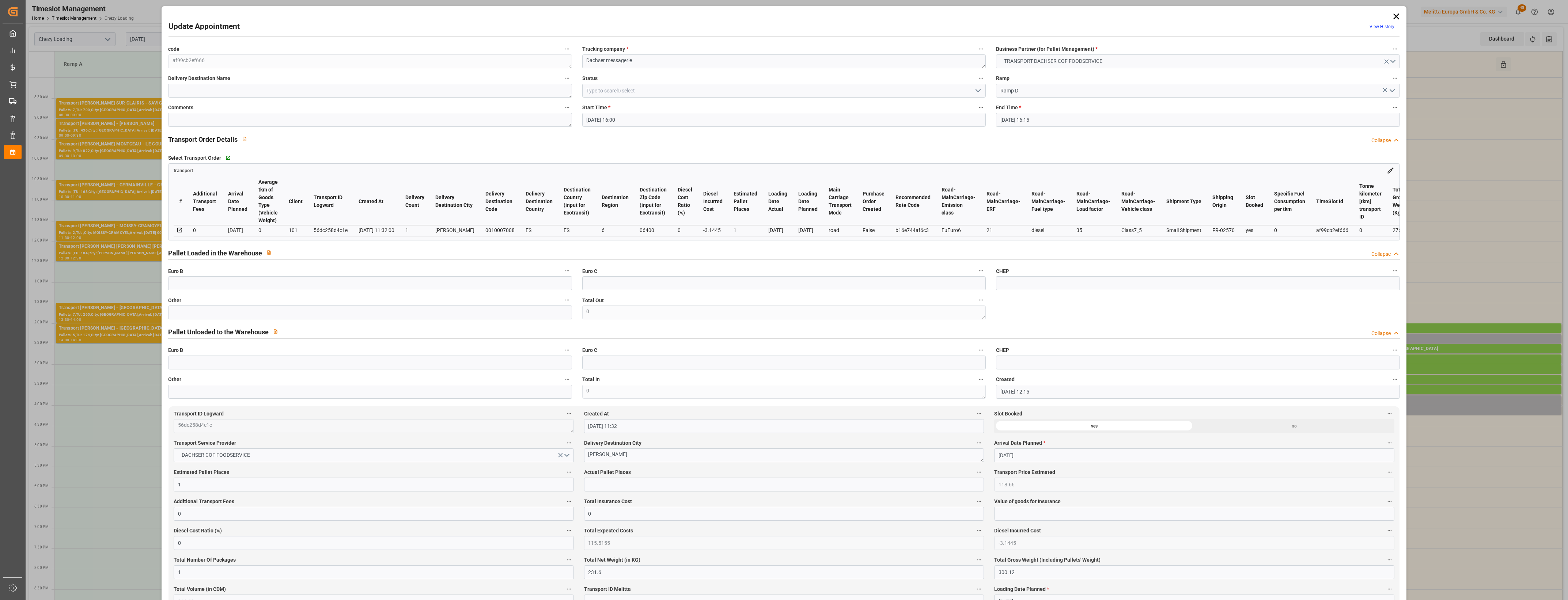
type input "[DATE] 16:00"
type input "[DATE] 16:15"
type input "[DATE] 12:15"
type input "[DATE] 11:32"
type input "[DATE]"
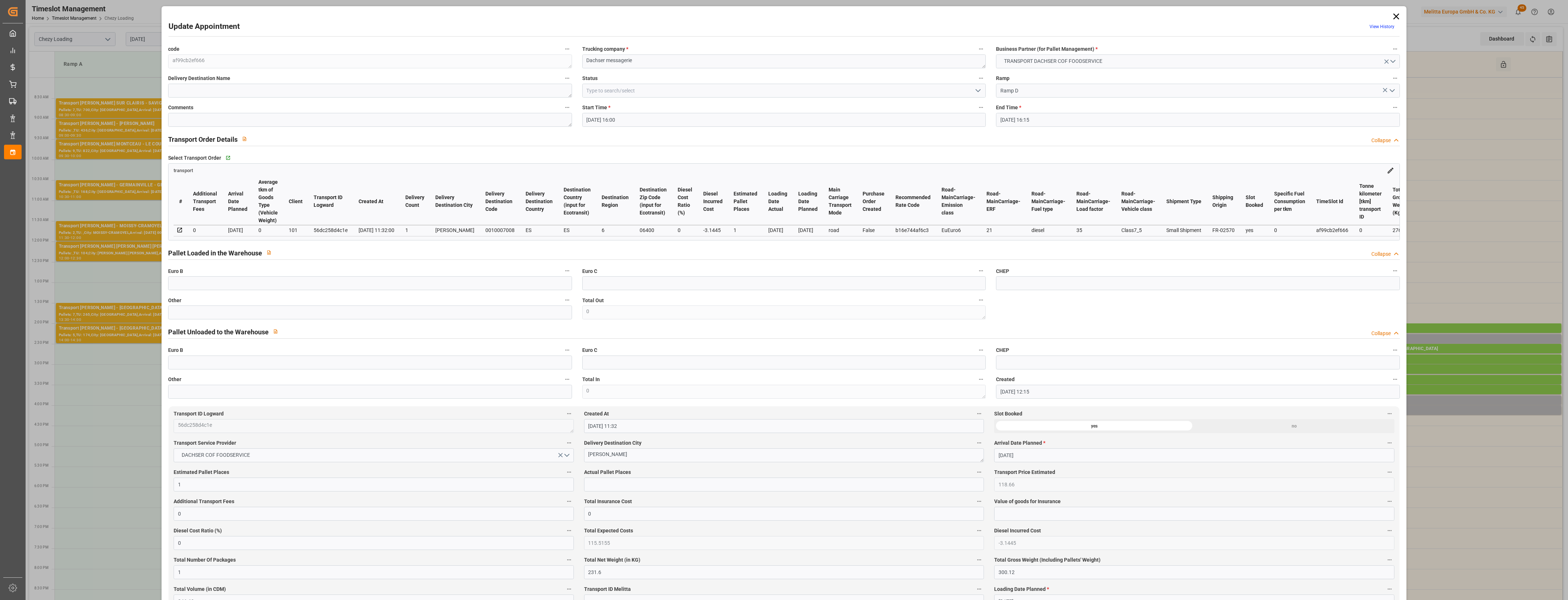
type input "[DATE]"
click at [497, 312] on input "text" at bounding box center [370, 312] width 404 height 14
type input "1"
click at [630, 490] on input "text" at bounding box center [784, 484] width 400 height 14
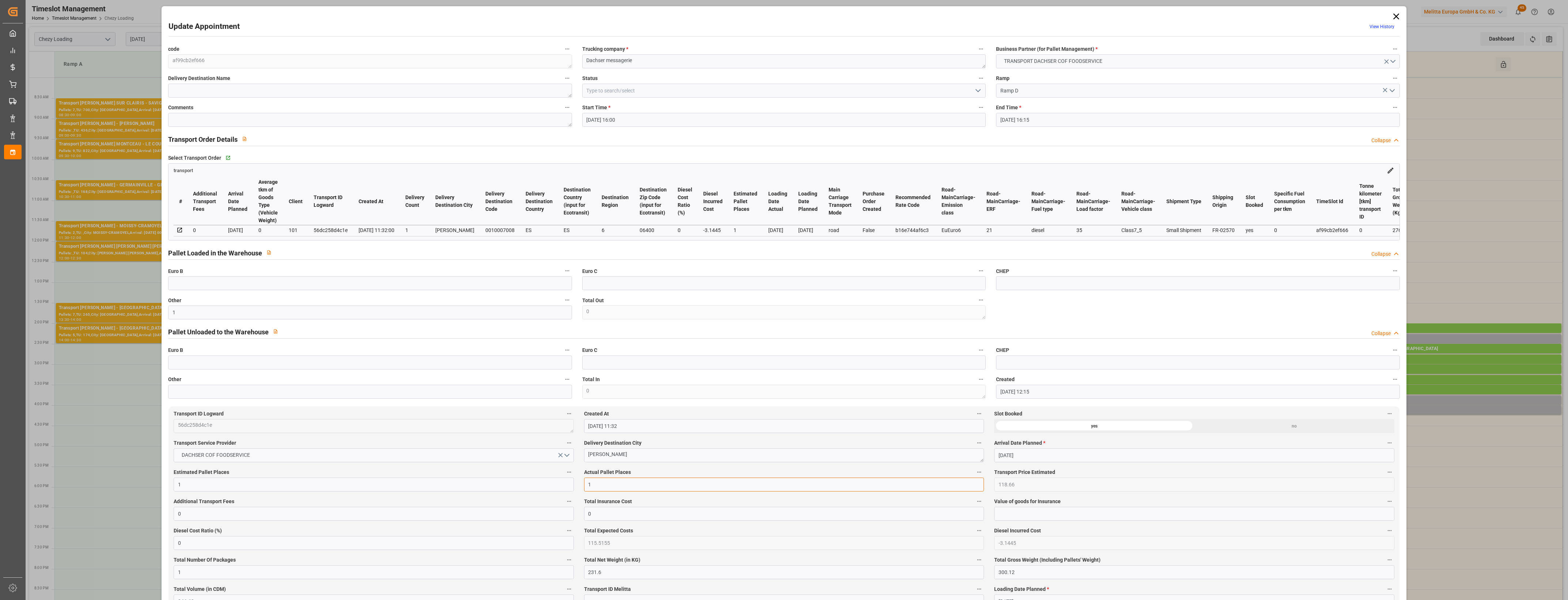
type input "1"
click at [704, 476] on label "Actual Pallet Places" at bounding box center [784, 472] width 400 height 10
click at [974, 476] on button "Actual Pallet Places" at bounding box center [979, 471] width 9 height 9
click at [721, 472] on div at bounding box center [784, 300] width 1568 height 600
click at [977, 92] on icon "open menu" at bounding box center [978, 91] width 8 height 8
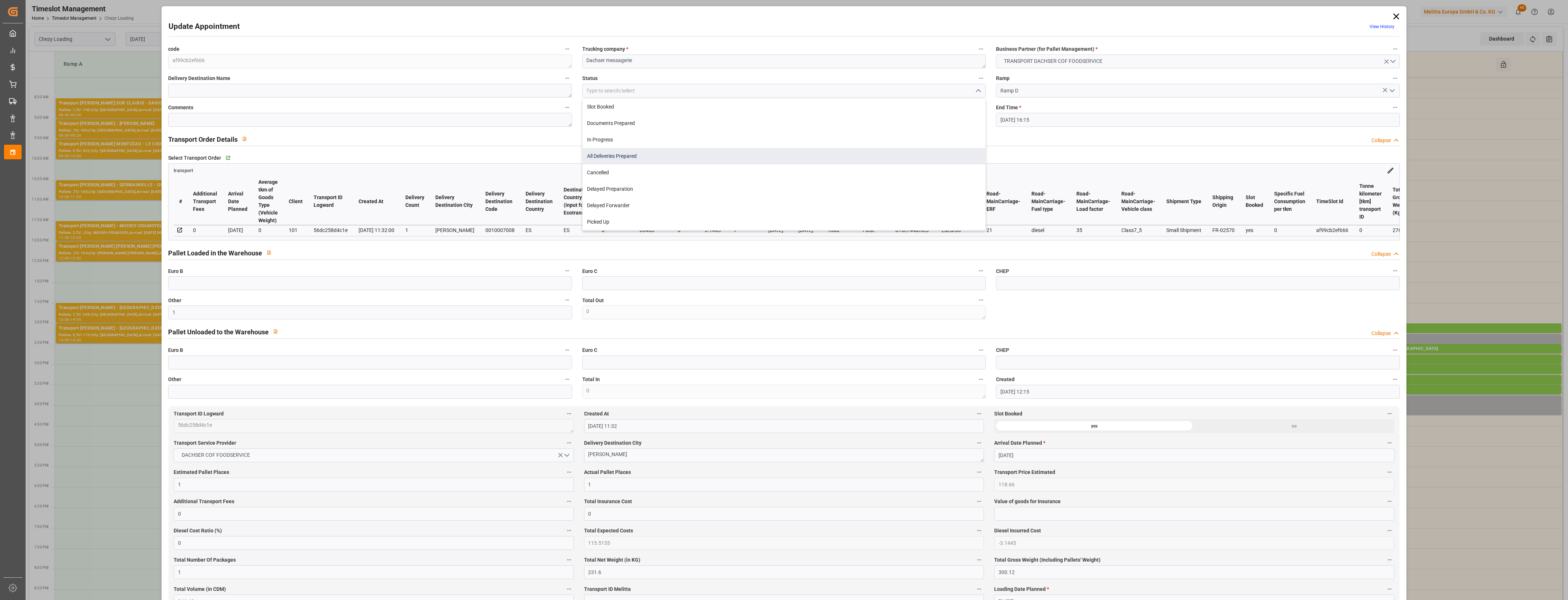
click at [616, 159] on div "All Deliveries Prepared" at bounding box center [784, 156] width 403 height 16
type input "All Deliveries Prepared"
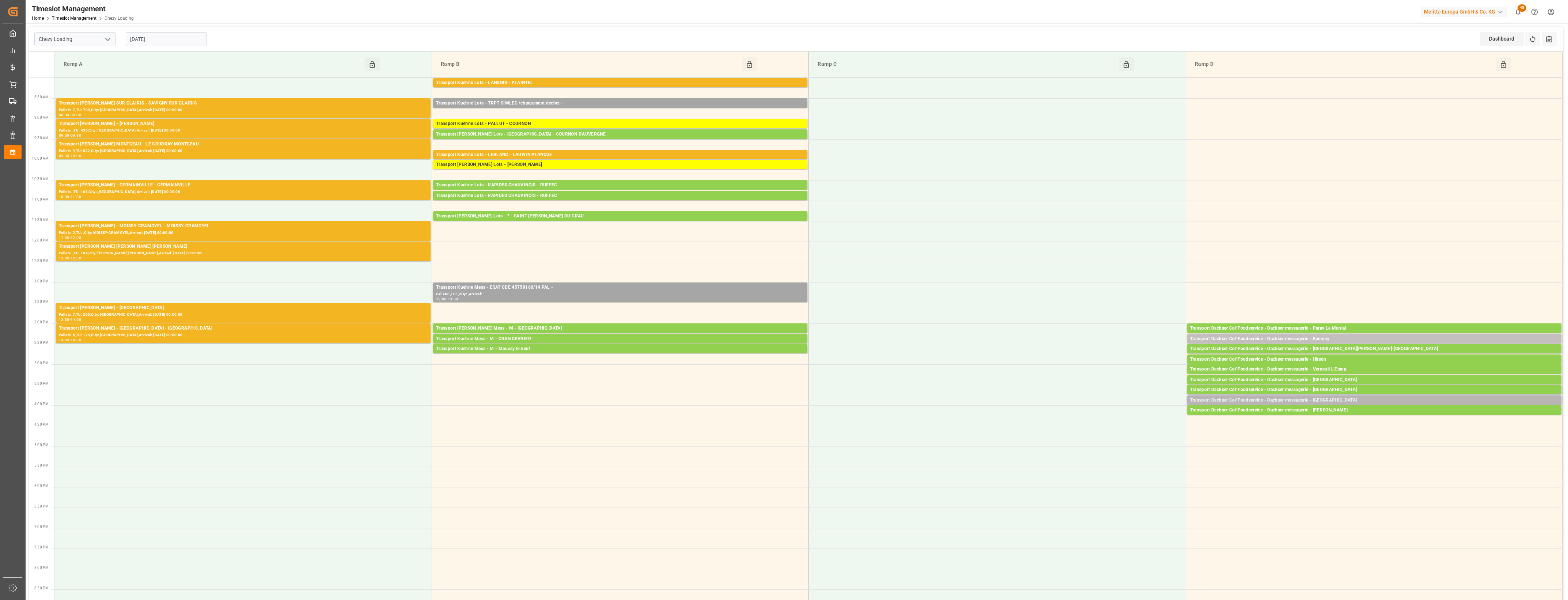
click at [1355, 399] on div "Transport Dachser Cof Foodservice - Dachser messagerie - [GEOGRAPHIC_DATA]" at bounding box center [1374, 400] width 368 height 8
click at [1112, 421] on button "Open" at bounding box center [1090, 422] width 51 height 8
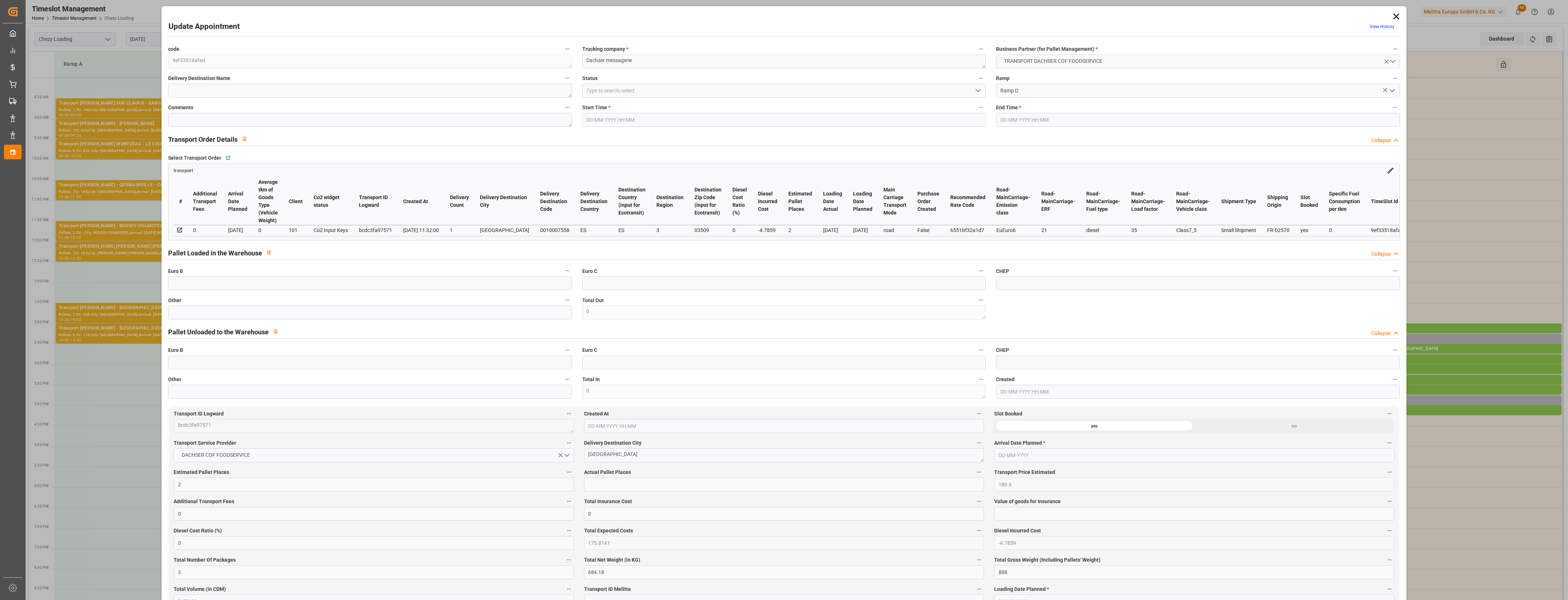
type input "[DATE] 15:45"
type input "[DATE] 16:00"
type input "[DATE] 12:14"
type input "[DATE] 11:32"
type input "[DATE]"
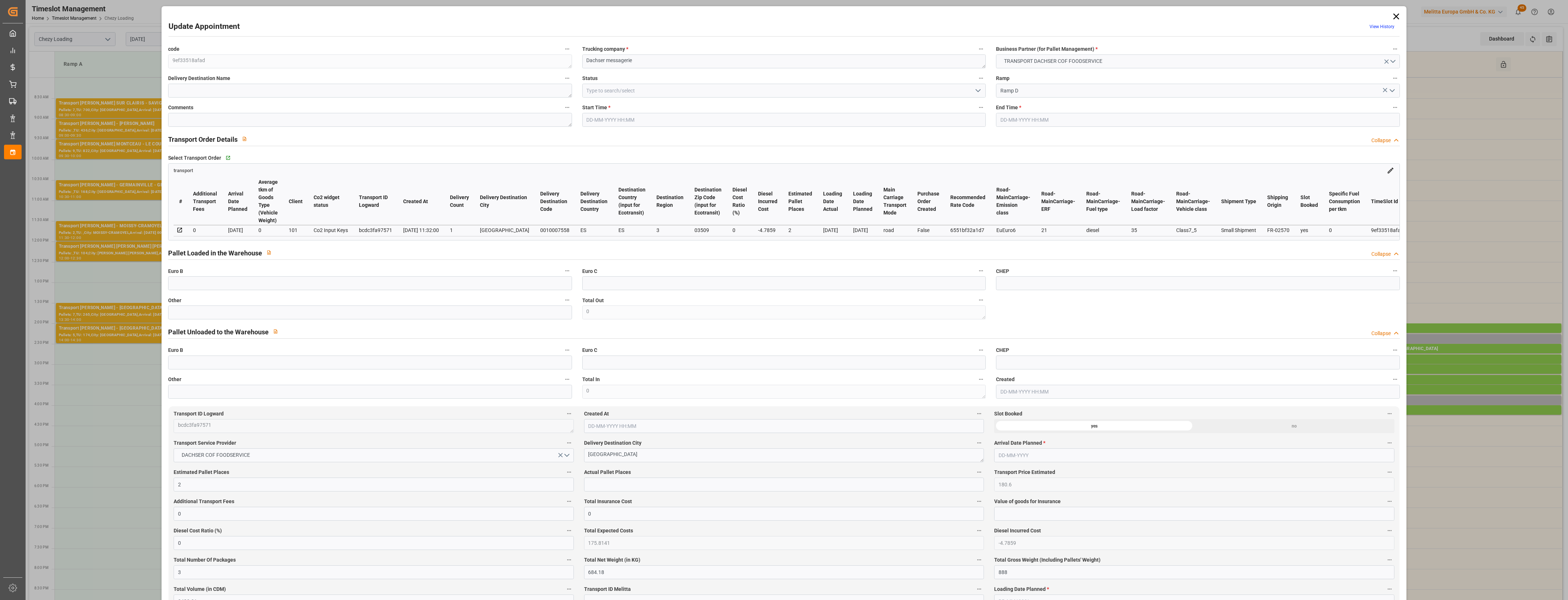
type input "[DATE]"
click at [518, 318] on input "text" at bounding box center [370, 312] width 404 height 14
drag, startPoint x: 632, startPoint y: 489, endPoint x: 637, endPoint y: 487, distance: 5.4
click at [632, 489] on input "text" at bounding box center [784, 484] width 400 height 14
click at [734, 475] on label "Actual Pallet Places" at bounding box center [784, 472] width 400 height 10
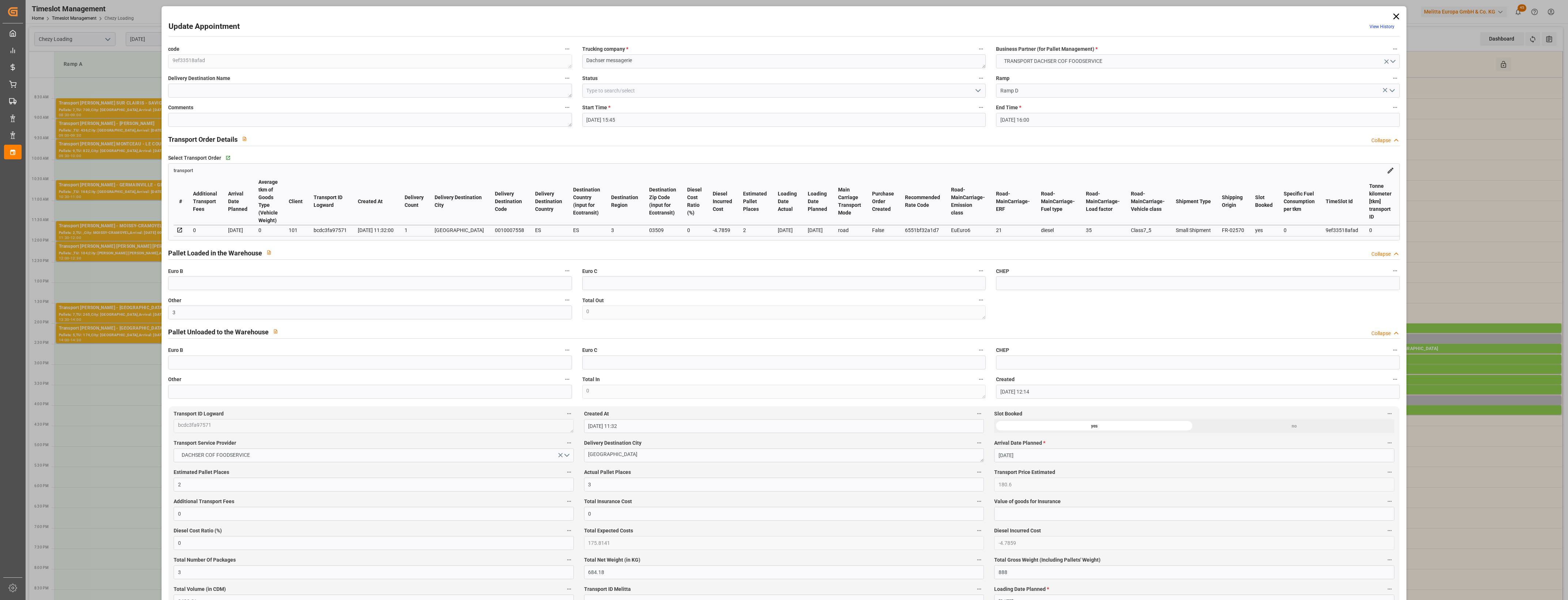
click at [974, 475] on button "Actual Pallet Places" at bounding box center [979, 471] width 9 height 9
click at [759, 475] on div at bounding box center [784, 300] width 1568 height 600
click at [978, 91] on icon "open menu" at bounding box center [978, 91] width 8 height 8
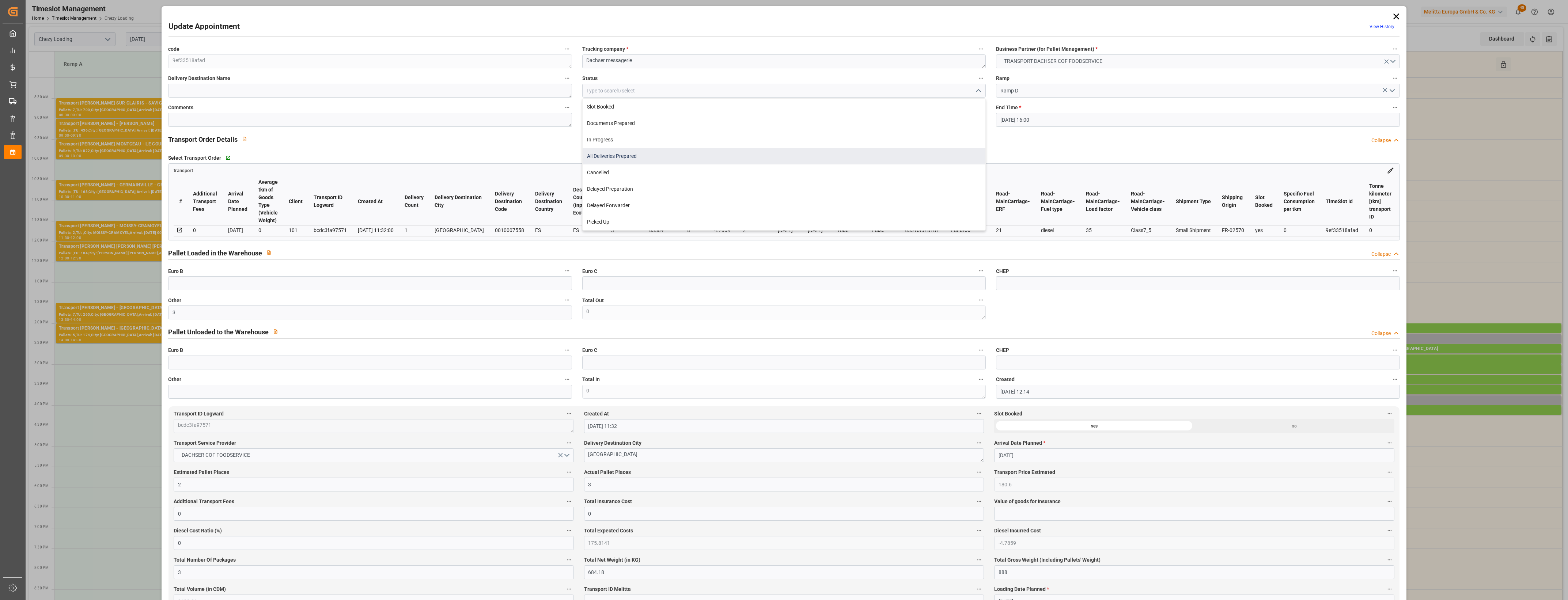
click at [618, 159] on div "All Deliveries Prepared" at bounding box center [784, 156] width 403 height 16
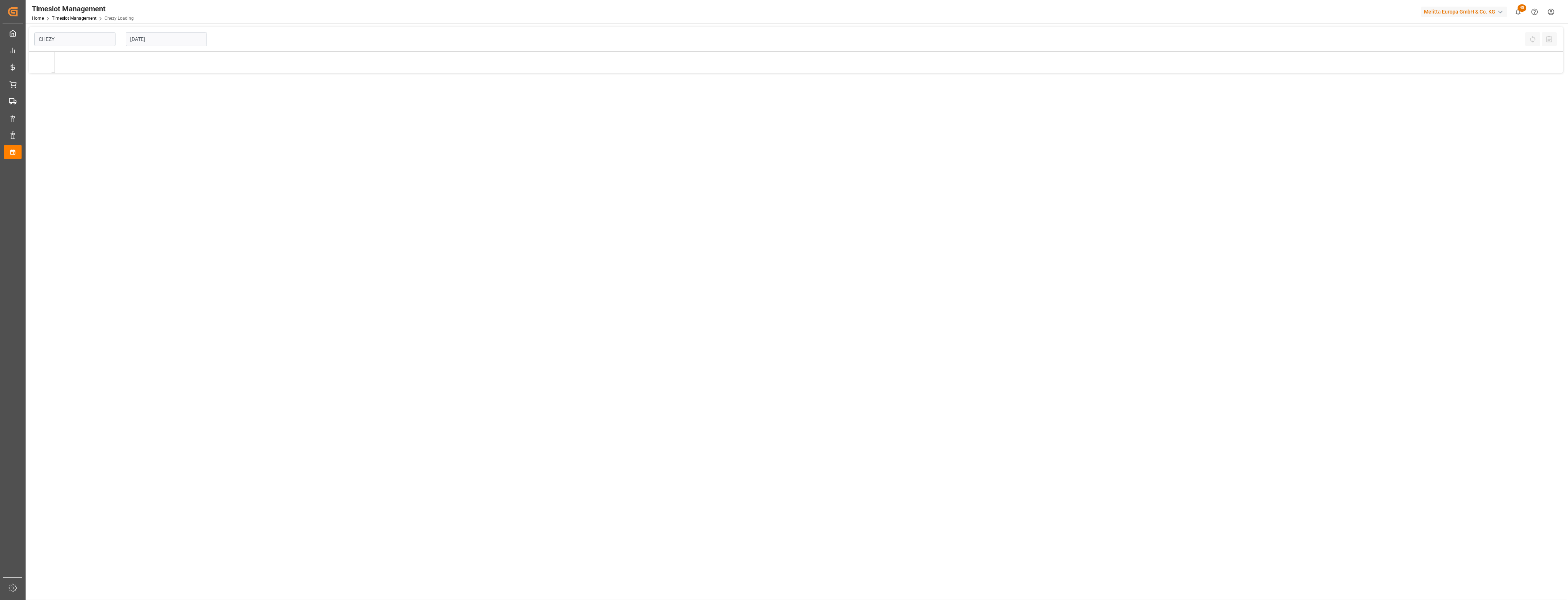
type input "Chezy Loading"
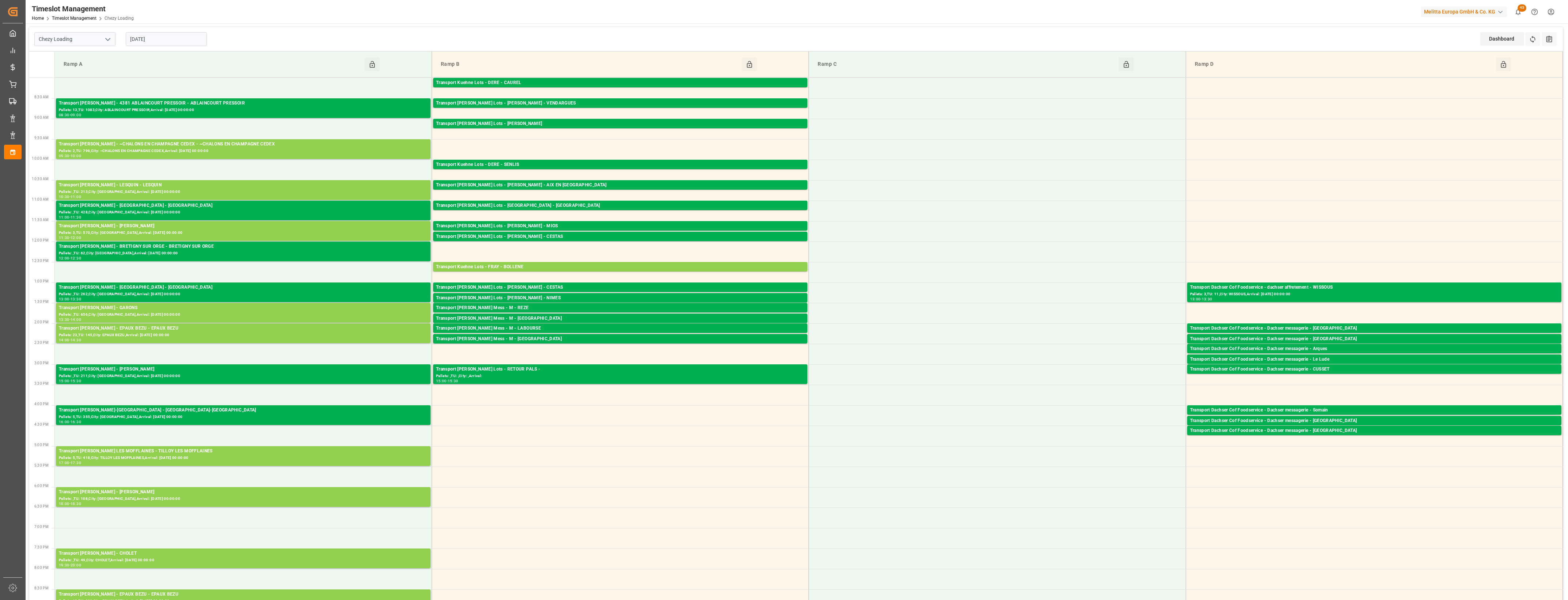
click at [179, 45] on input "[DATE]" at bounding box center [167, 39] width 81 height 14
click at [150, 84] on span "2" at bounding box center [149, 83] width 3 height 5
type input "[DATE]"
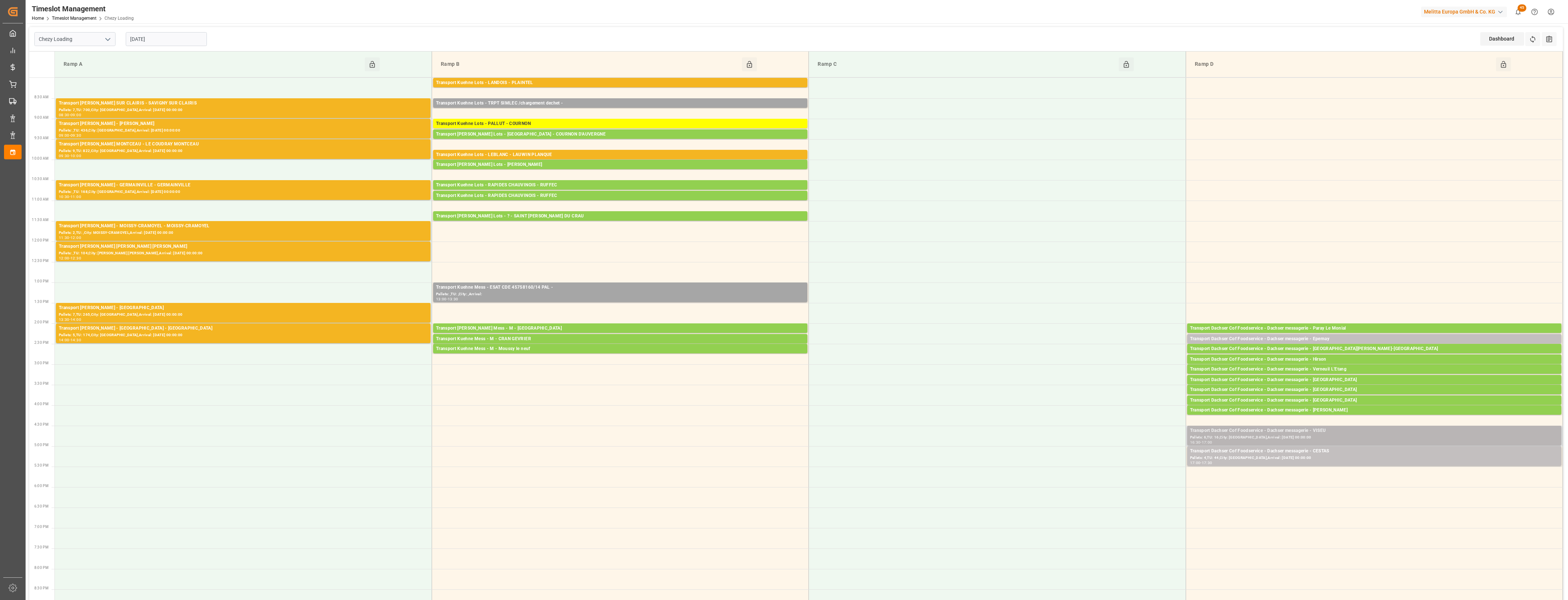
click at [1309, 437] on div "Pallets: 6,TU: 16,City: VISEU,Arrival: 2025-09-09 00:00:00" at bounding box center [1374, 437] width 368 height 6
click at [1112, 465] on button "Open" at bounding box center [1090, 464] width 51 height 8
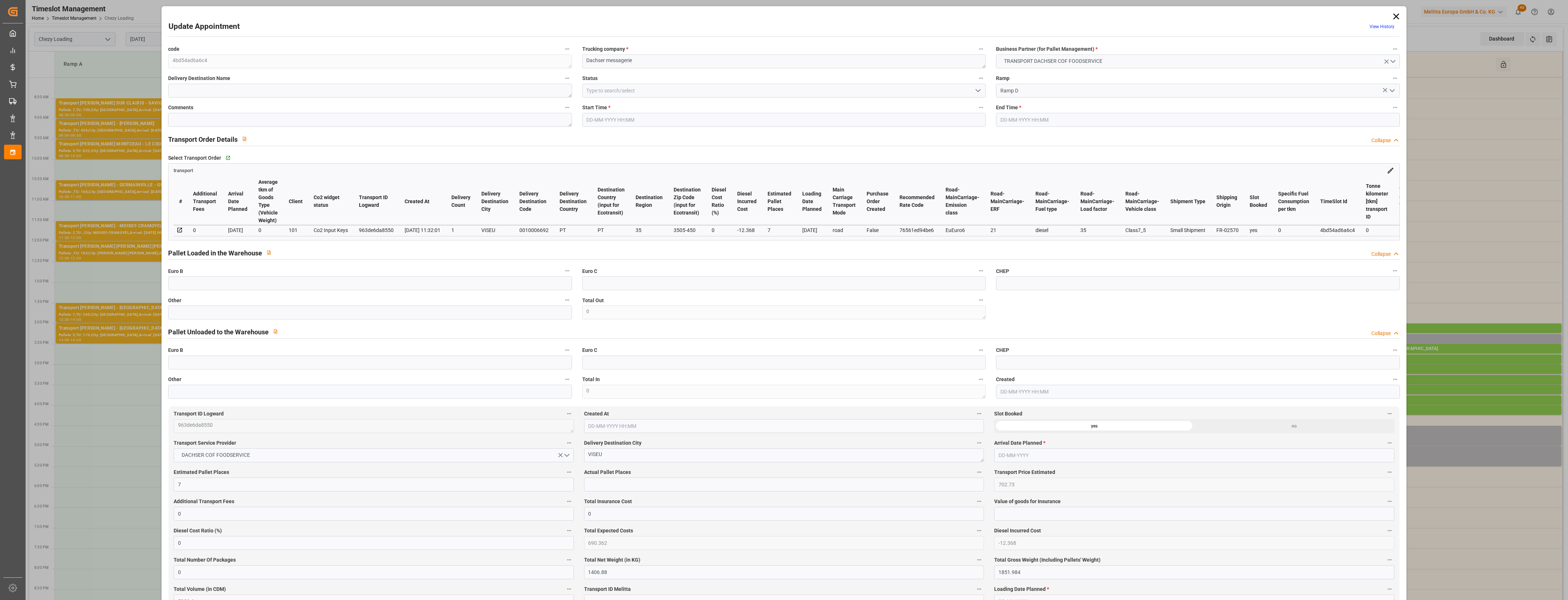
type input "02-09-2025 16:30"
type input "02-09-2025 17:00"
type input "01-09-2025 13:46"
type input "[DATE] 11:32"
type input "[DATE]"
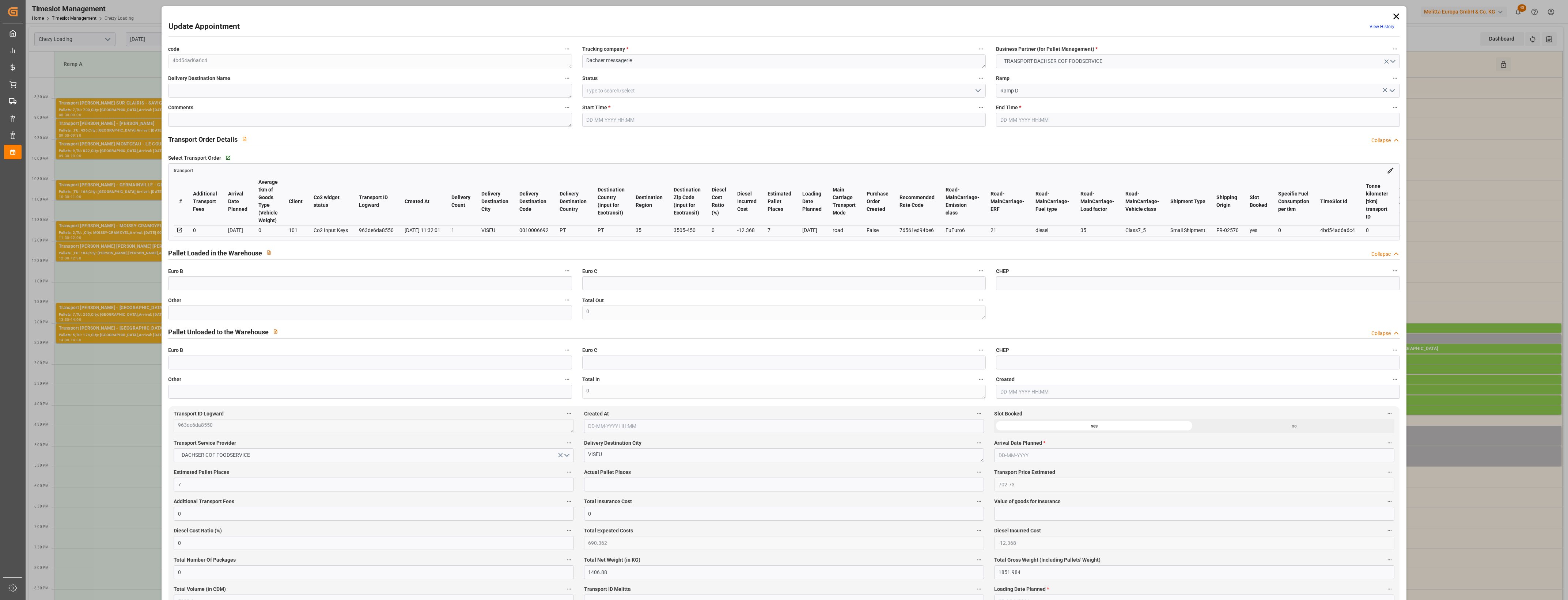
type input "[DATE]"
click at [977, 91] on icon "open menu" at bounding box center [978, 91] width 8 height 8
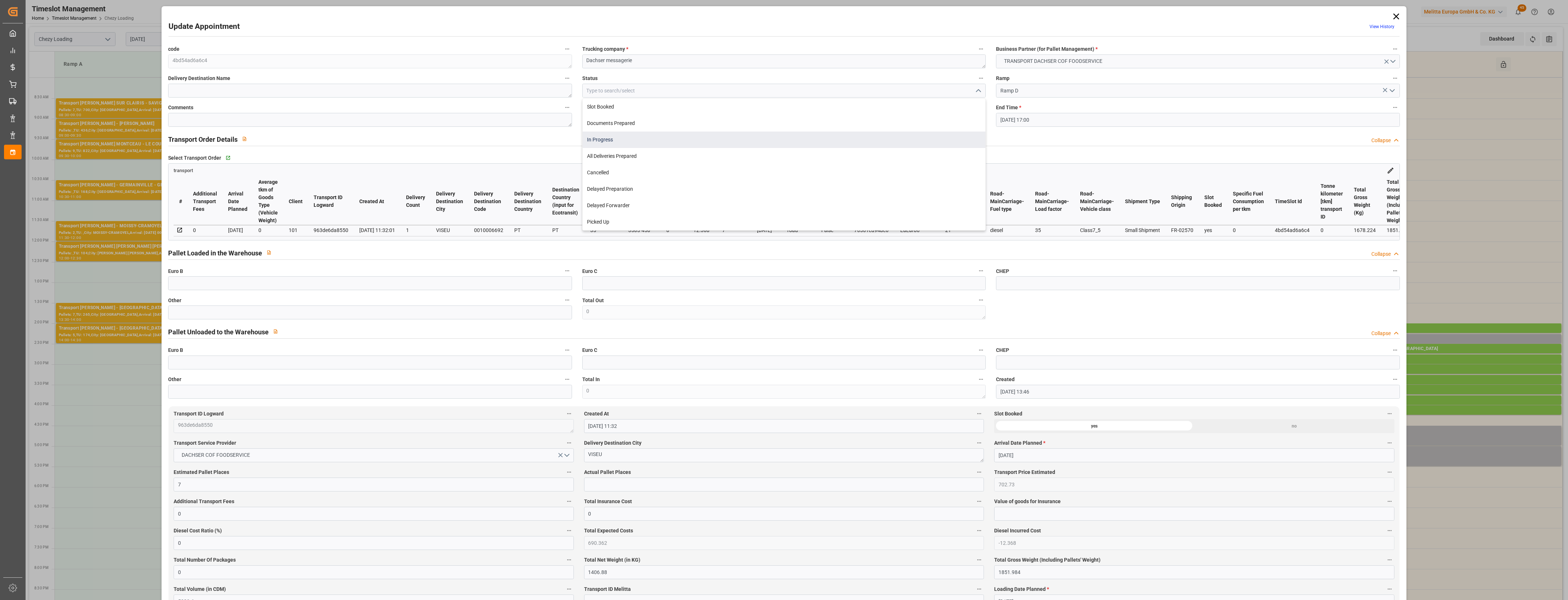
click at [609, 140] on div "In Progress" at bounding box center [784, 139] width 403 height 16
type input "In Progress"
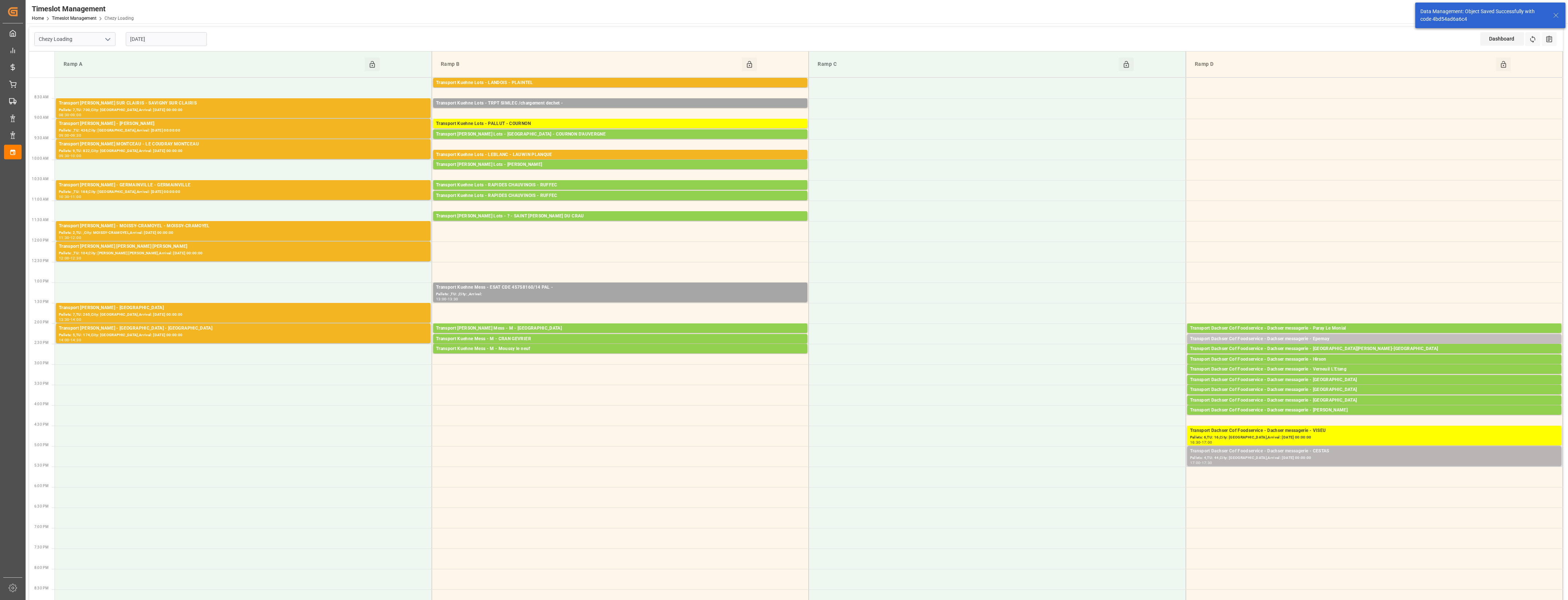
click at [1313, 452] on div "Transport Dachser Cof Foodservice - Dachser messagerie - CESTAS" at bounding box center [1374, 451] width 368 height 8
click at [1107, 482] on button "Open" at bounding box center [1090, 484] width 51 height 8
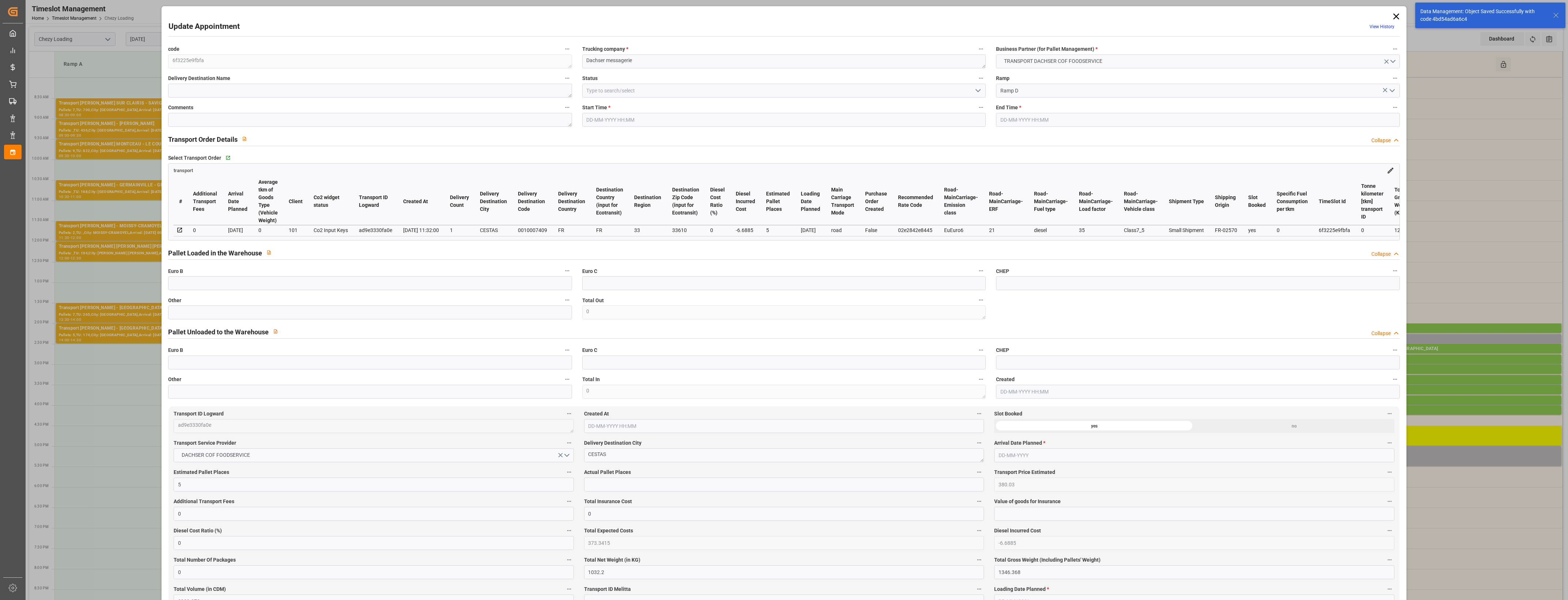
type input "5"
type input "380.03"
type input "0"
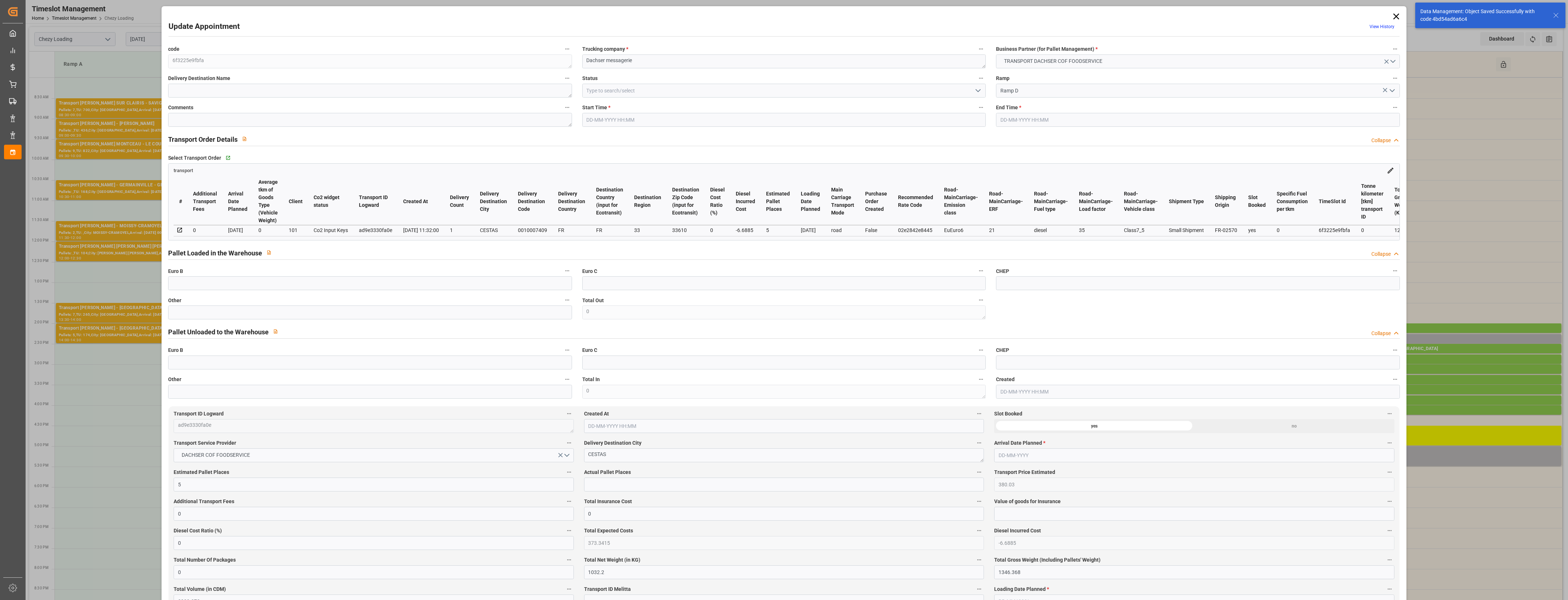
type input "373.3415"
type input "-6.6885"
type input "0"
type input "1032.2"
type input "1346.368"
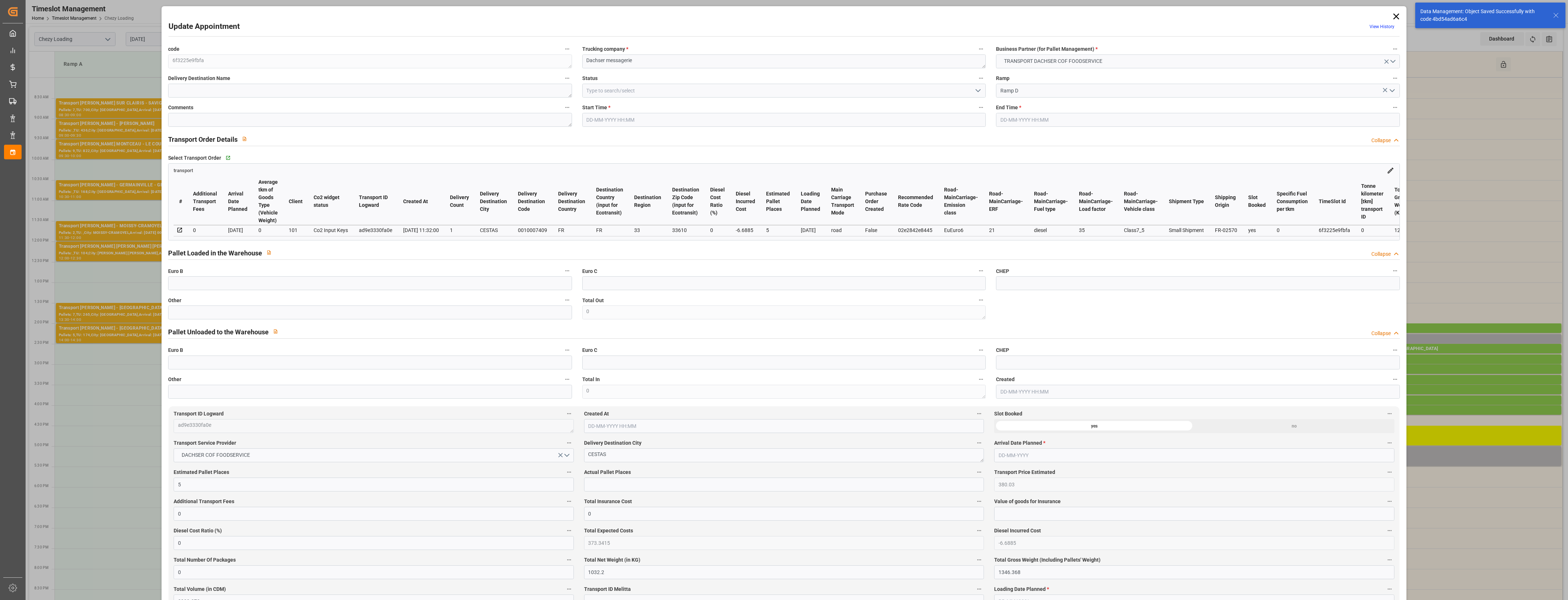
type input "3909.072"
type input "33"
type input "4"
type input "44"
type input "5"
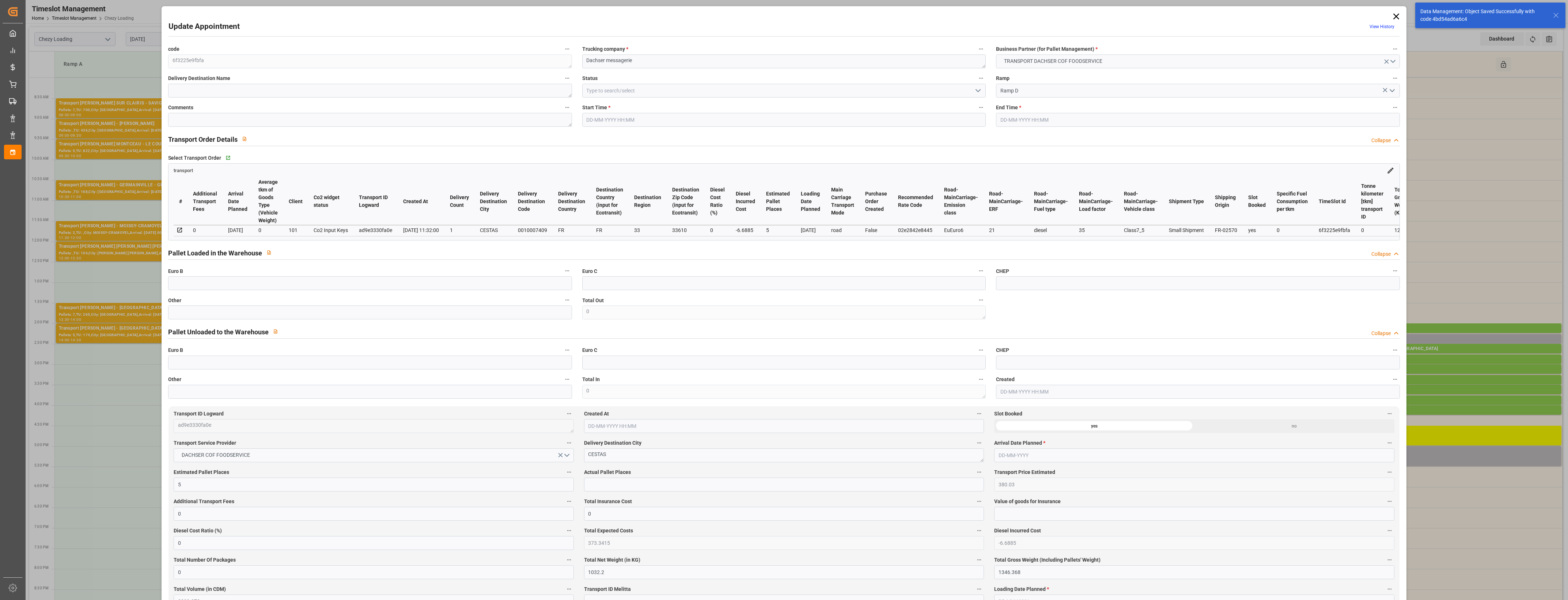
type input "101"
type input "1222.808"
type input "0"
type input "4710.8598"
type input "0"
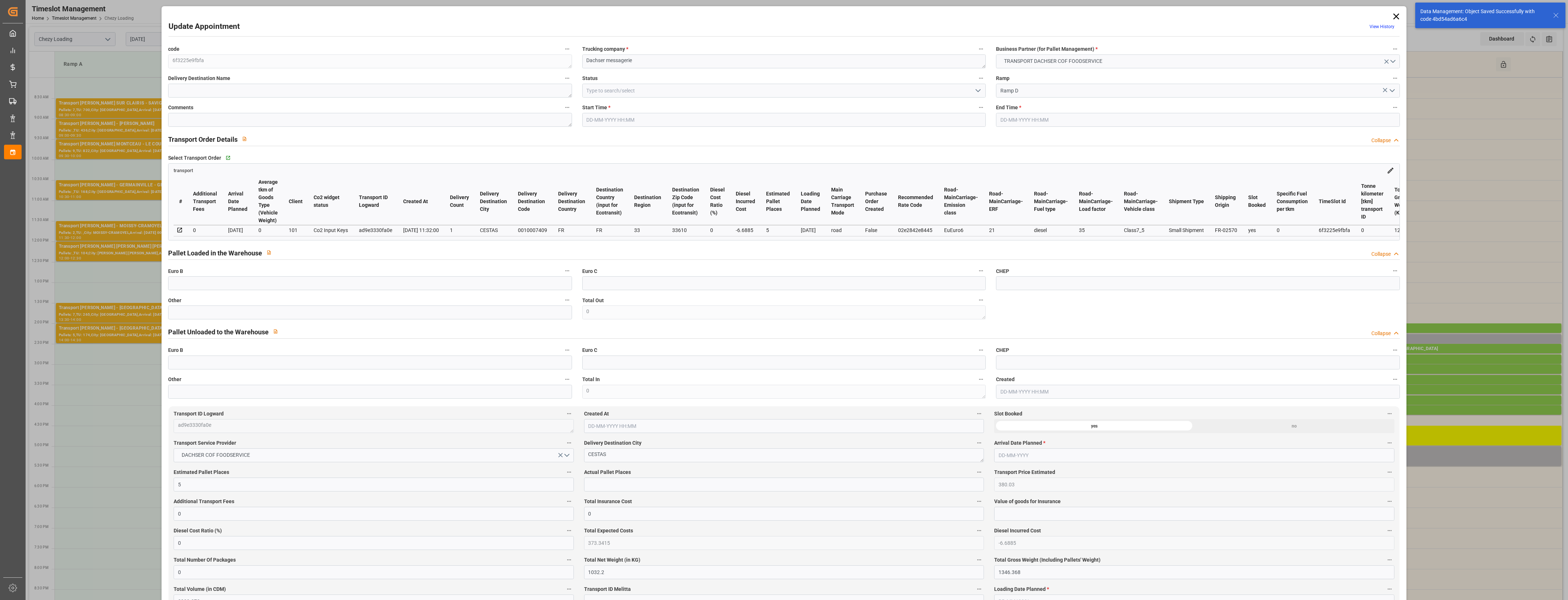
type input "0"
type input "21"
type input "35"
type input "02-09-2025 17:00"
type input "02-09-2025 17:30"
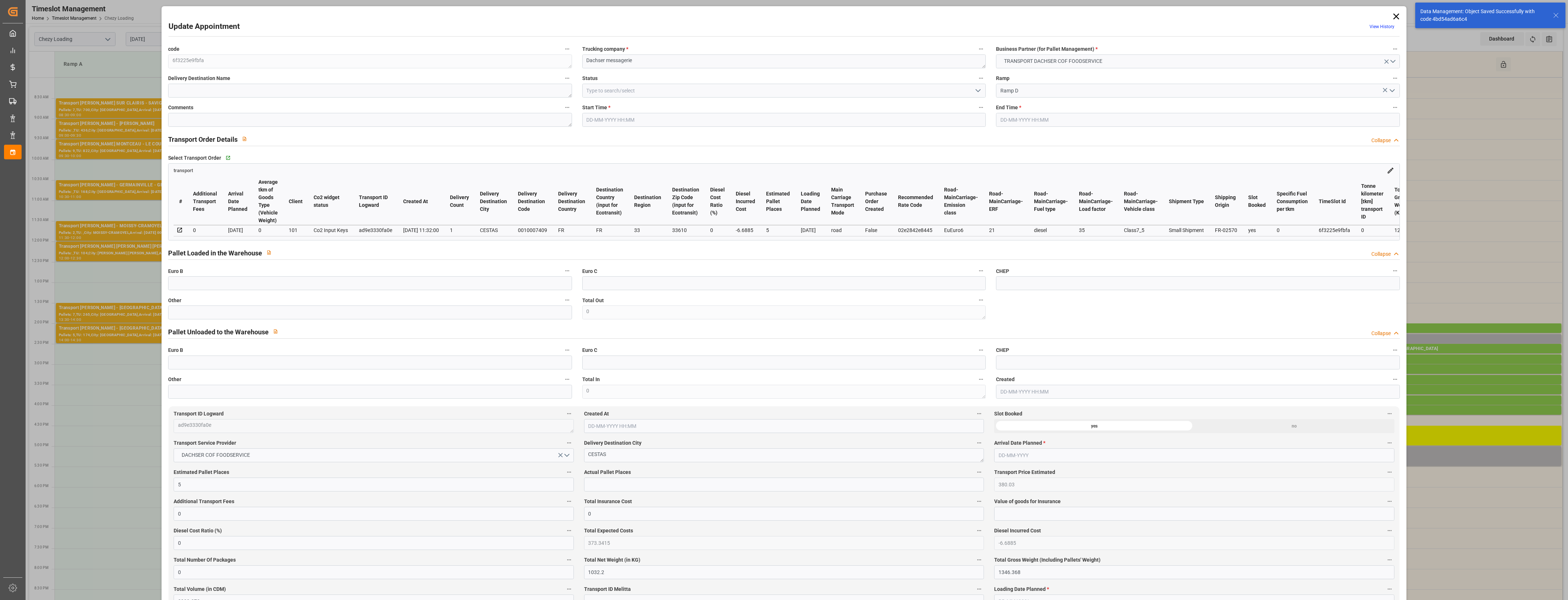
type input "01-09-2025 13:59"
type input "[DATE] 11:32"
type input "[DATE]"
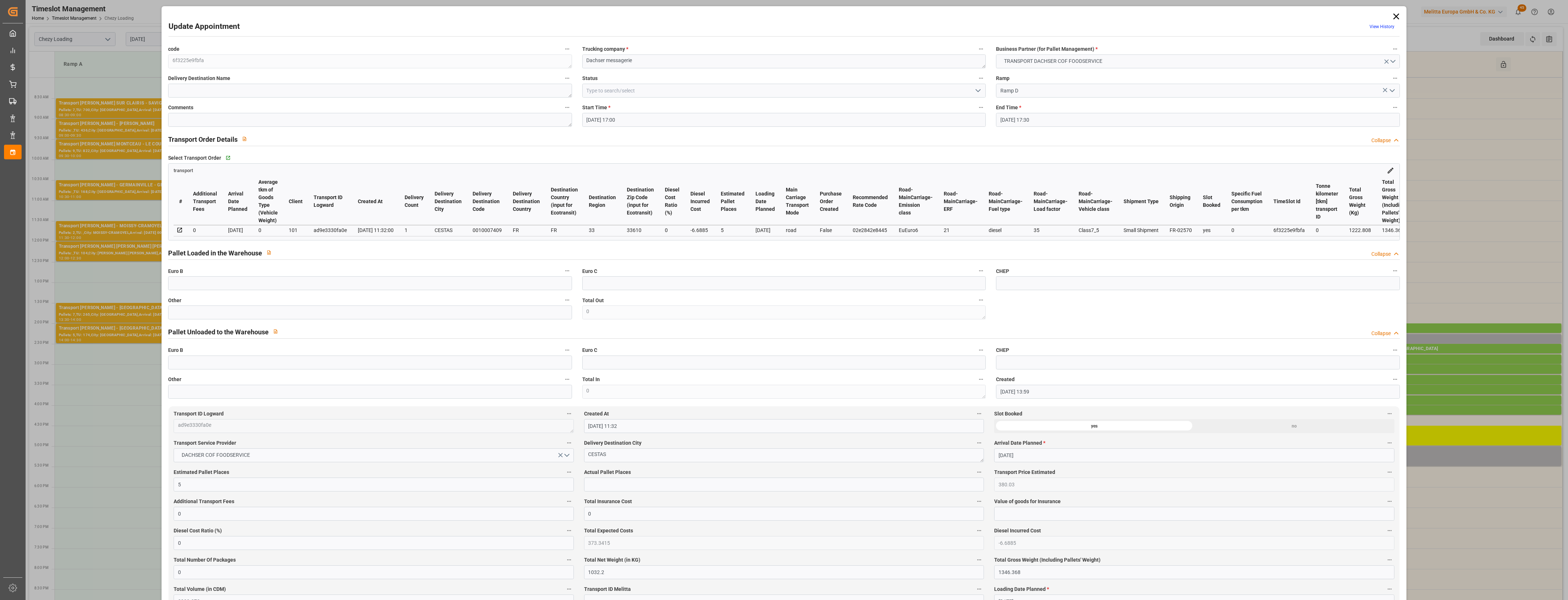
click at [976, 91] on icon "open menu" at bounding box center [978, 91] width 8 height 8
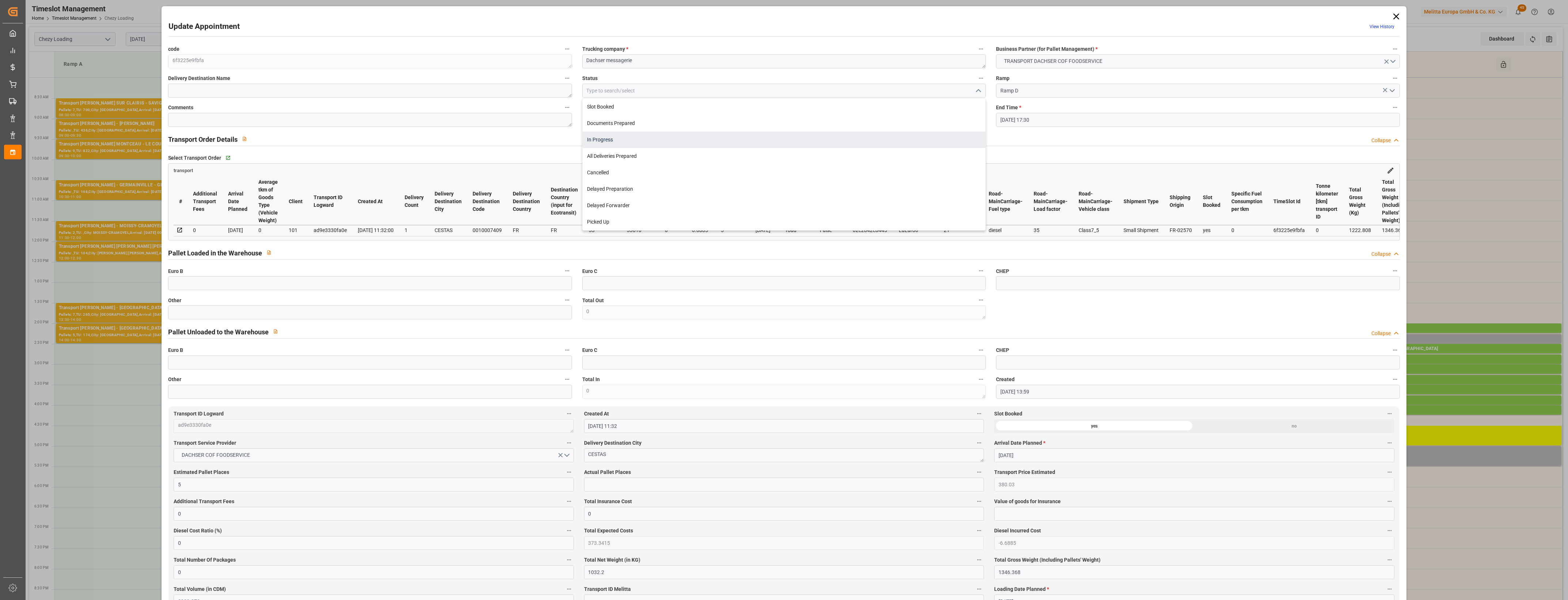
click at [615, 142] on div "In Progress" at bounding box center [784, 139] width 403 height 16
type input "In Progress"
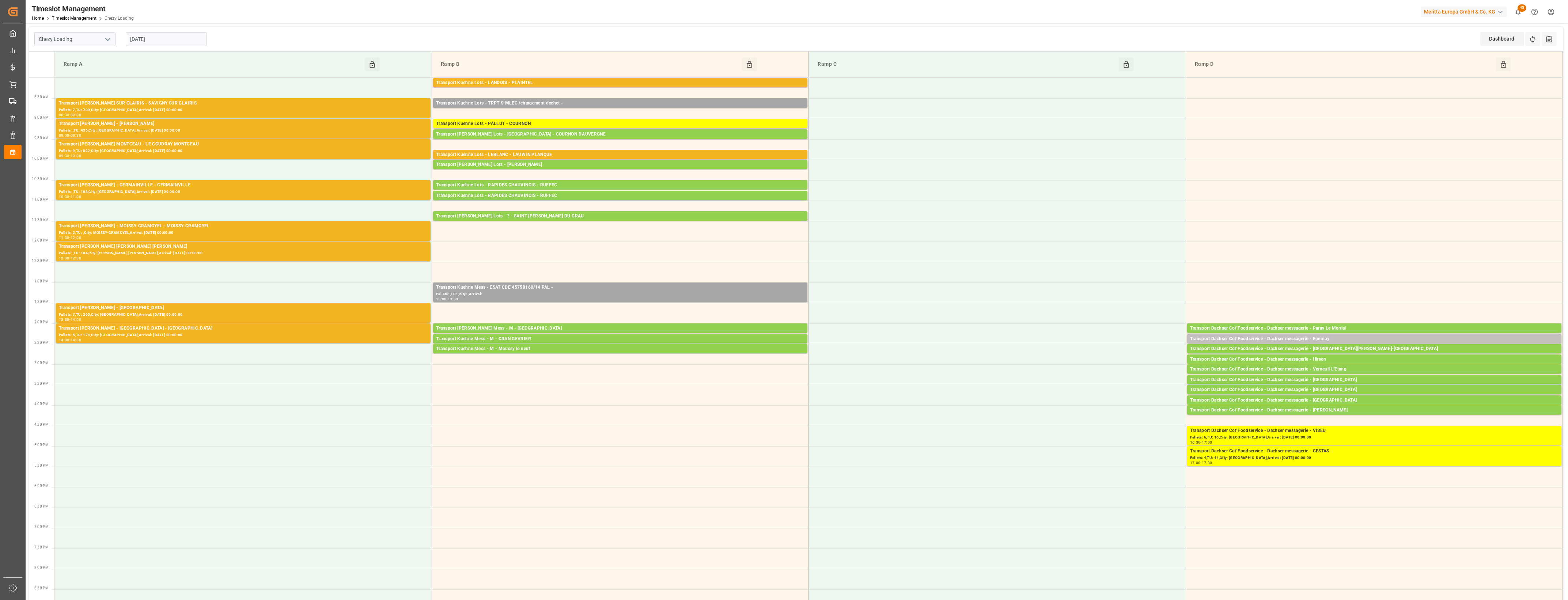
click at [167, 38] on input "[DATE]" at bounding box center [167, 39] width 81 height 14
click at [163, 83] on span "3" at bounding box center [163, 83] width 3 height 5
type input "[DATE]"
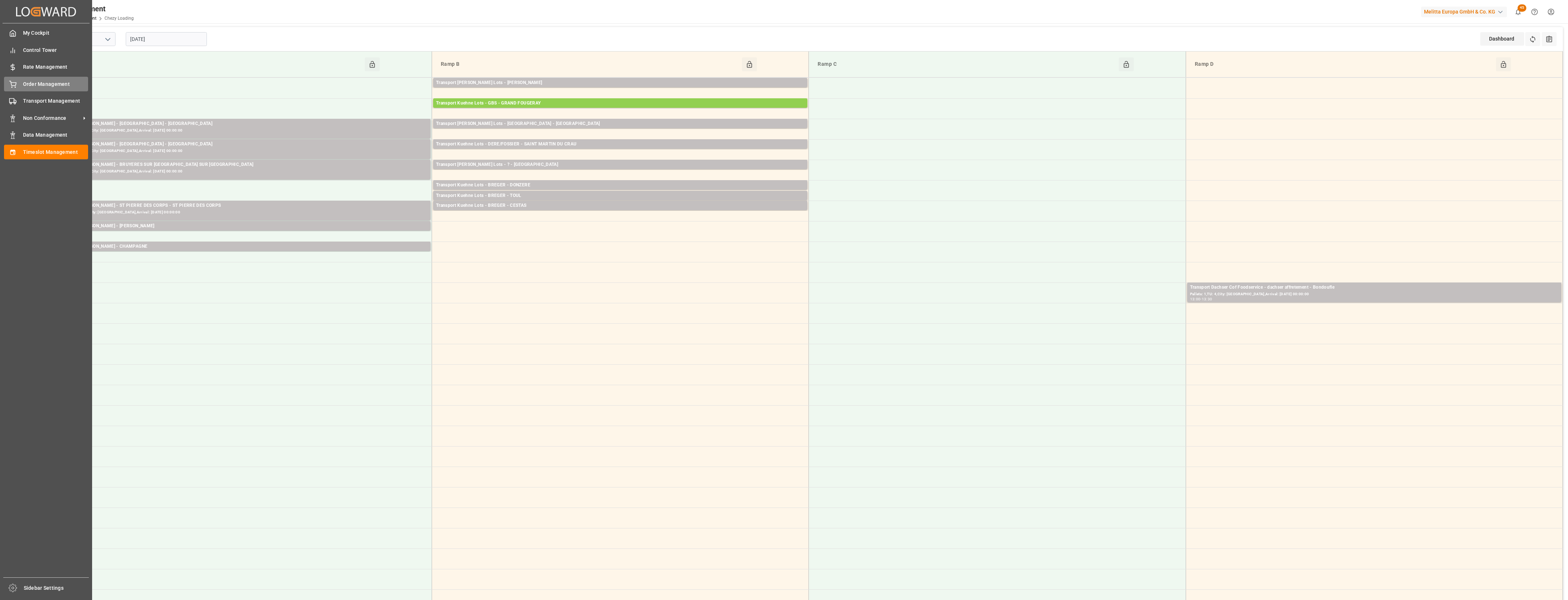
click at [25, 83] on span "Order Management" at bounding box center [55, 84] width 65 height 8
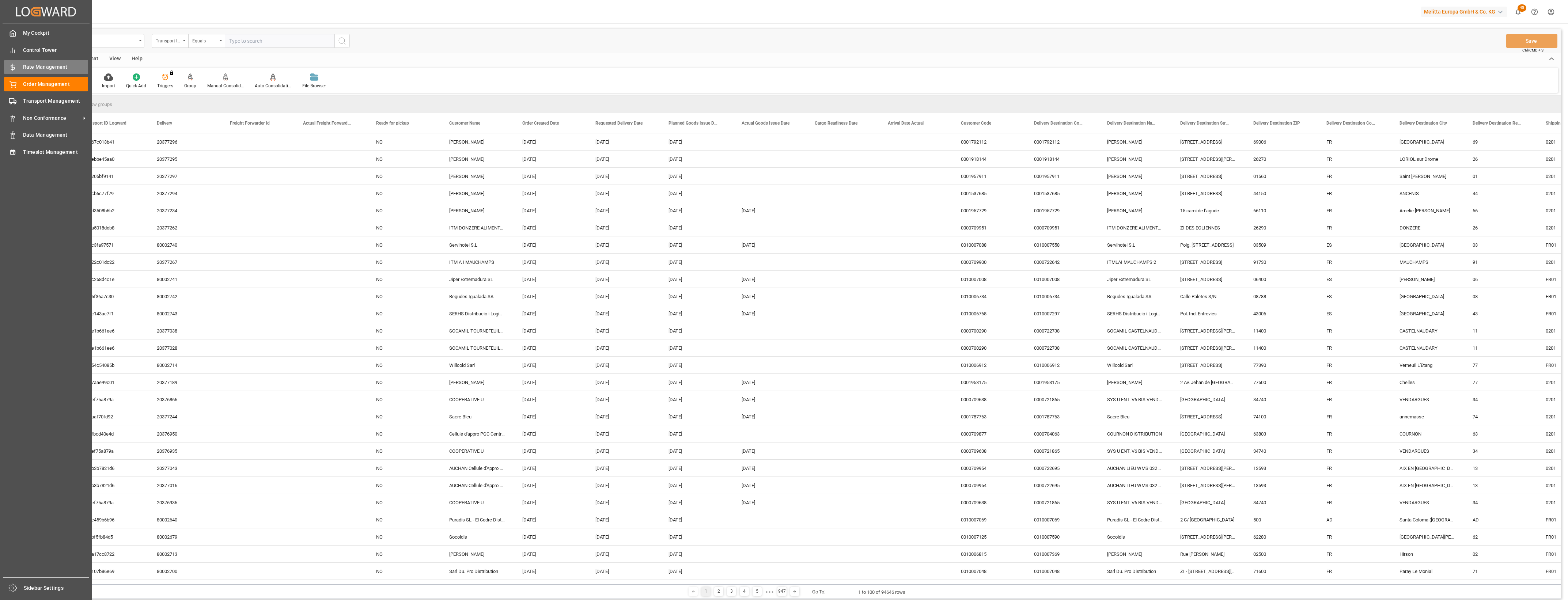
drag, startPoint x: 25, startPoint y: 80, endPoint x: 80, endPoint y: 70, distance: 55.9
click at [25, 80] on div "Order Management Order Management" at bounding box center [46, 84] width 84 height 14
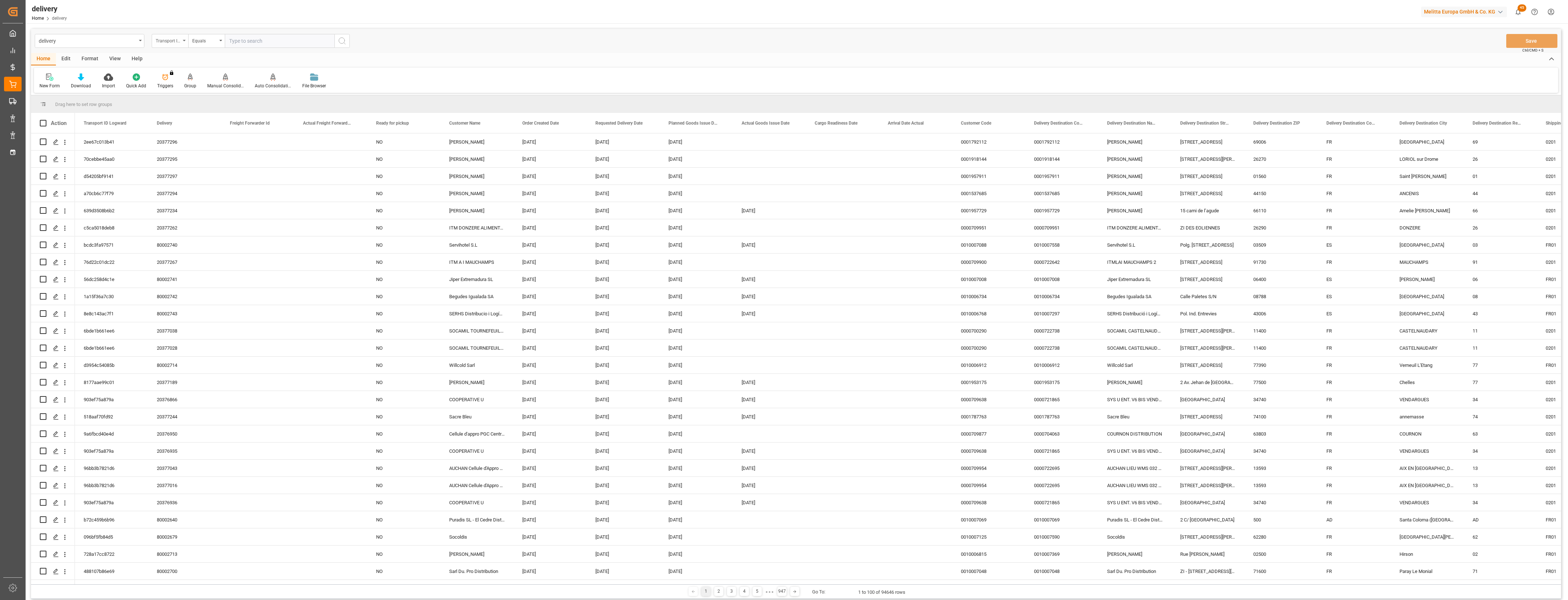
click at [185, 39] on div "Transport ID Logward" at bounding box center [169, 41] width 36 height 14
drag, startPoint x: 175, startPoint y: 94, endPoint x: 185, endPoint y: 91, distance: 10.4
click at [176, 94] on div "Delivery" at bounding box center [207, 90] width 109 height 15
click at [246, 49] on div "delivery Delivery Equals Save Ctrl/CMD + S" at bounding box center [796, 41] width 1530 height 24
click at [242, 42] on input "text" at bounding box center [280, 41] width 110 height 14
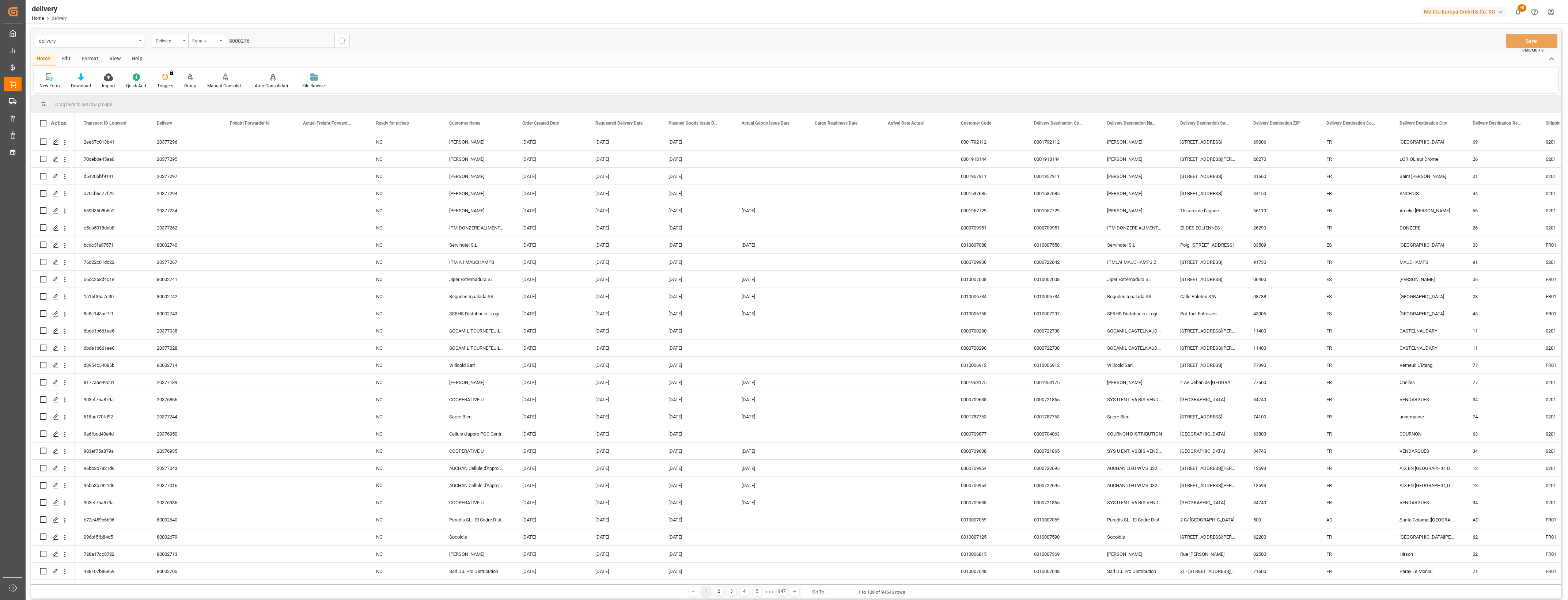
type input "80002768"
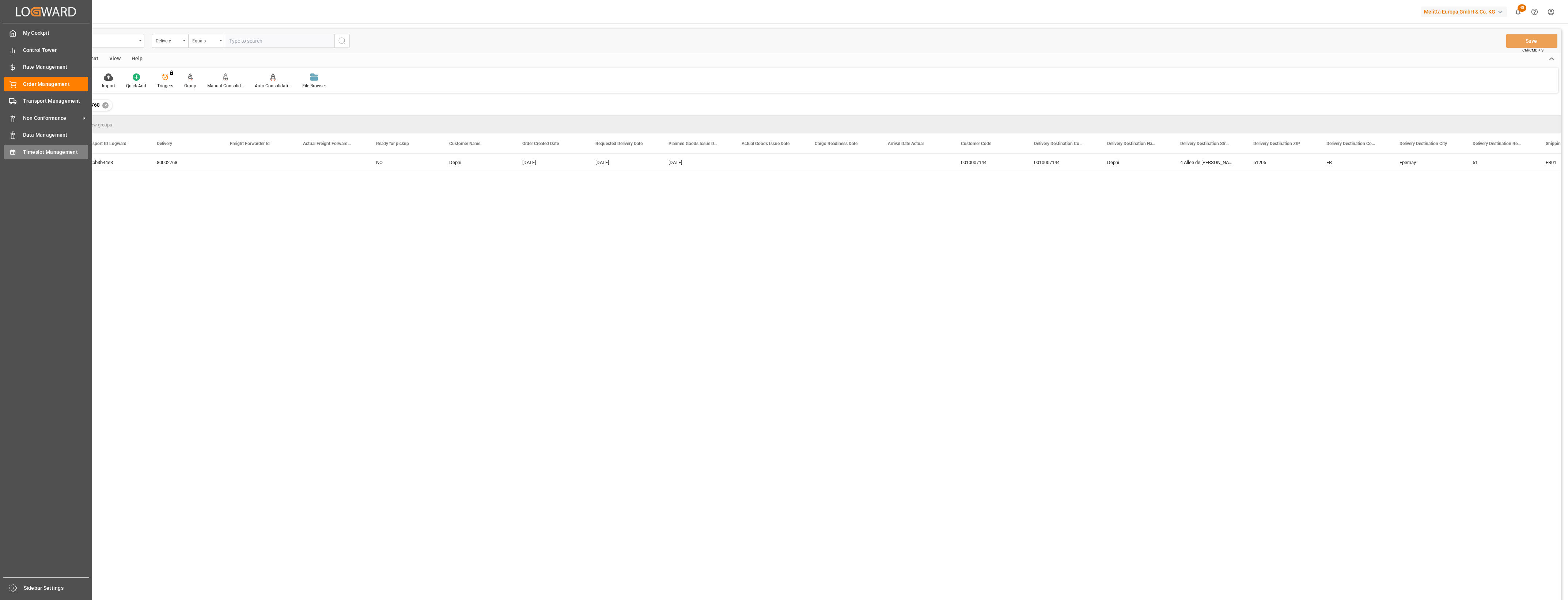
click at [15, 157] on div "Timeslot Management Timeslot Management" at bounding box center [46, 151] width 84 height 14
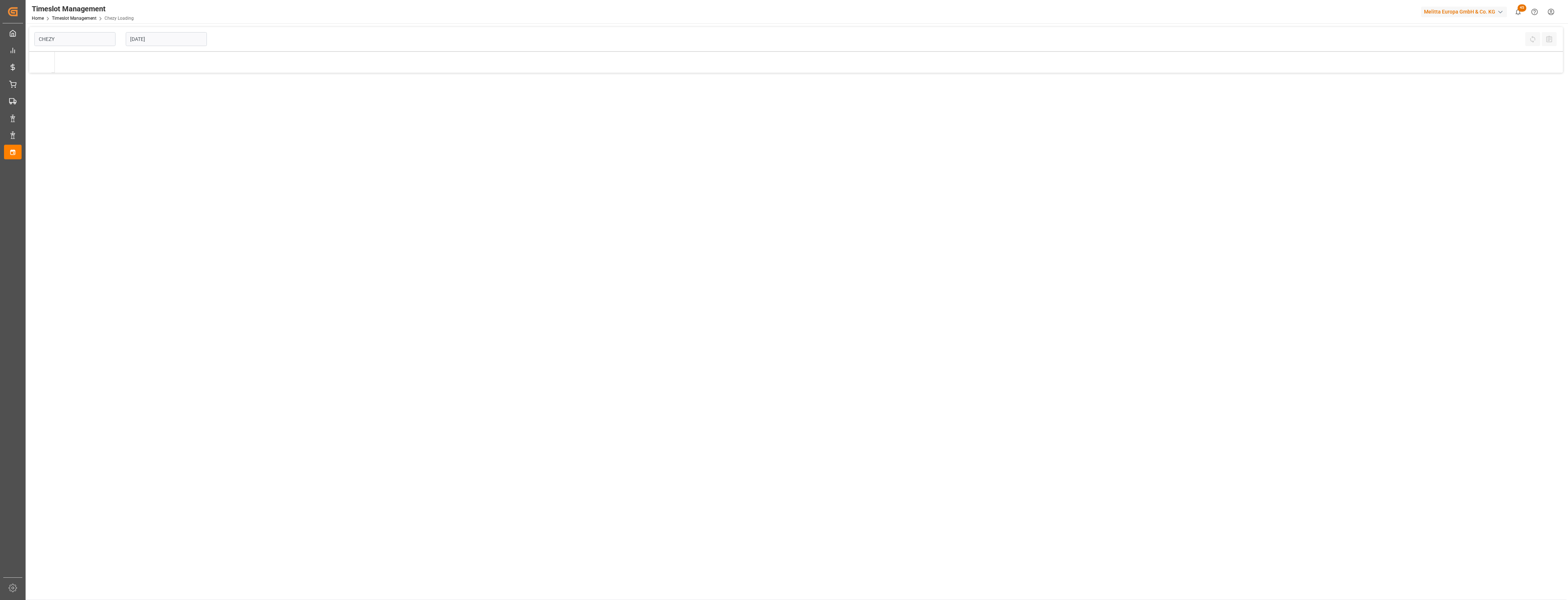
type input "Chezy Loading"
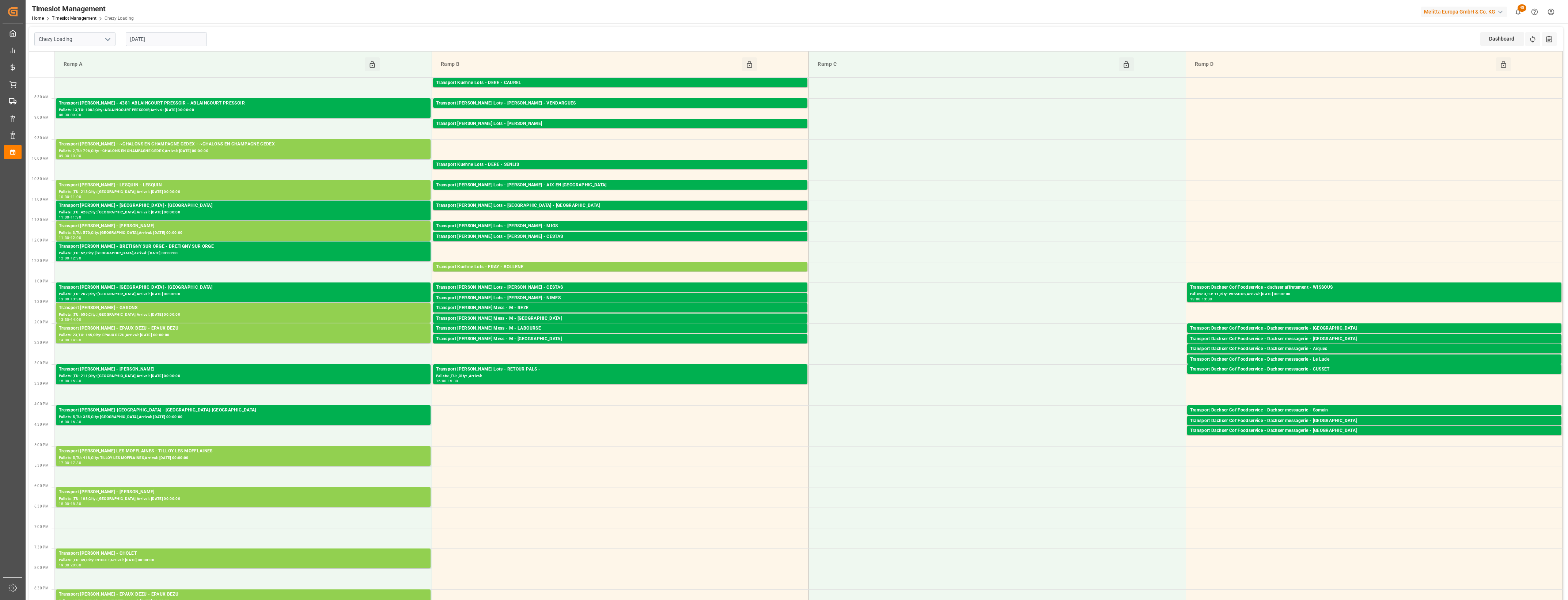
click at [160, 42] on input "[DATE]" at bounding box center [167, 39] width 81 height 14
click at [150, 80] on div "2" at bounding box center [149, 84] width 9 height 8
type input "[DATE]"
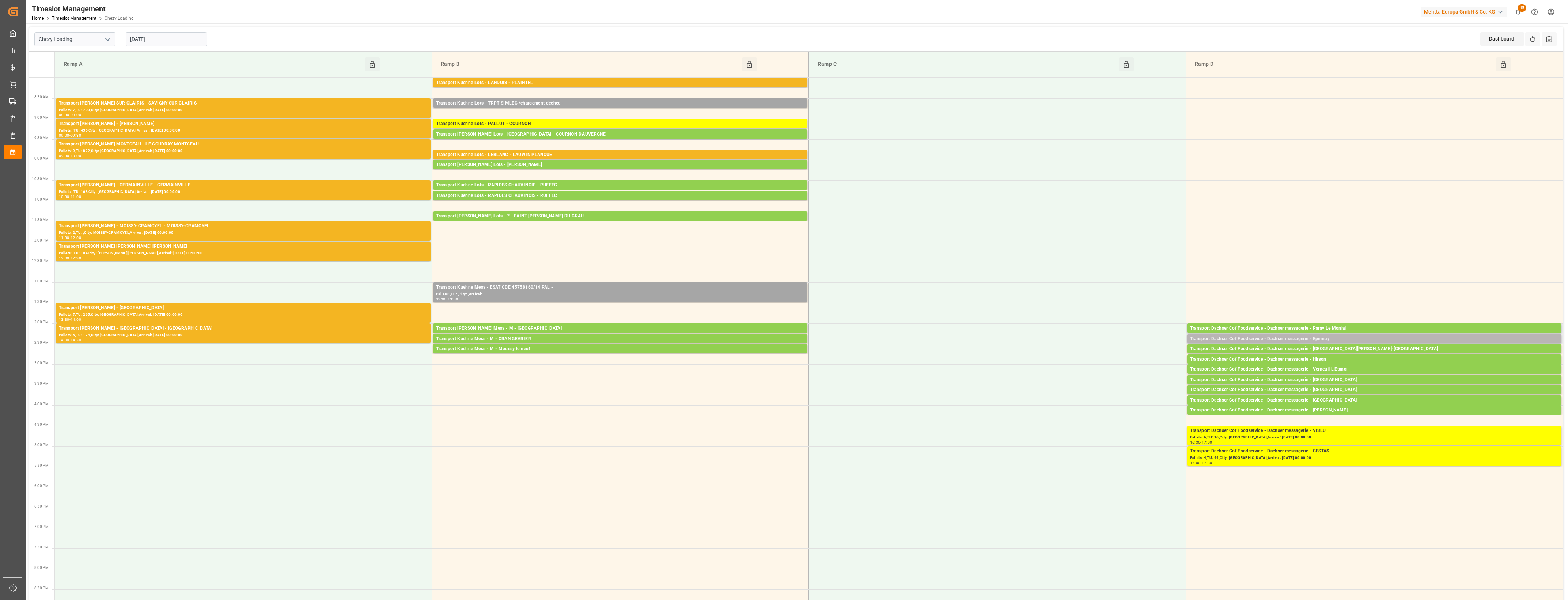
click at [1363, 339] on div "Transport Dachser Cof Foodservice - Dachser messagerie - Epernay" at bounding box center [1374, 339] width 368 height 8
click at [1096, 361] on button "Open" at bounding box center [1090, 361] width 51 height 8
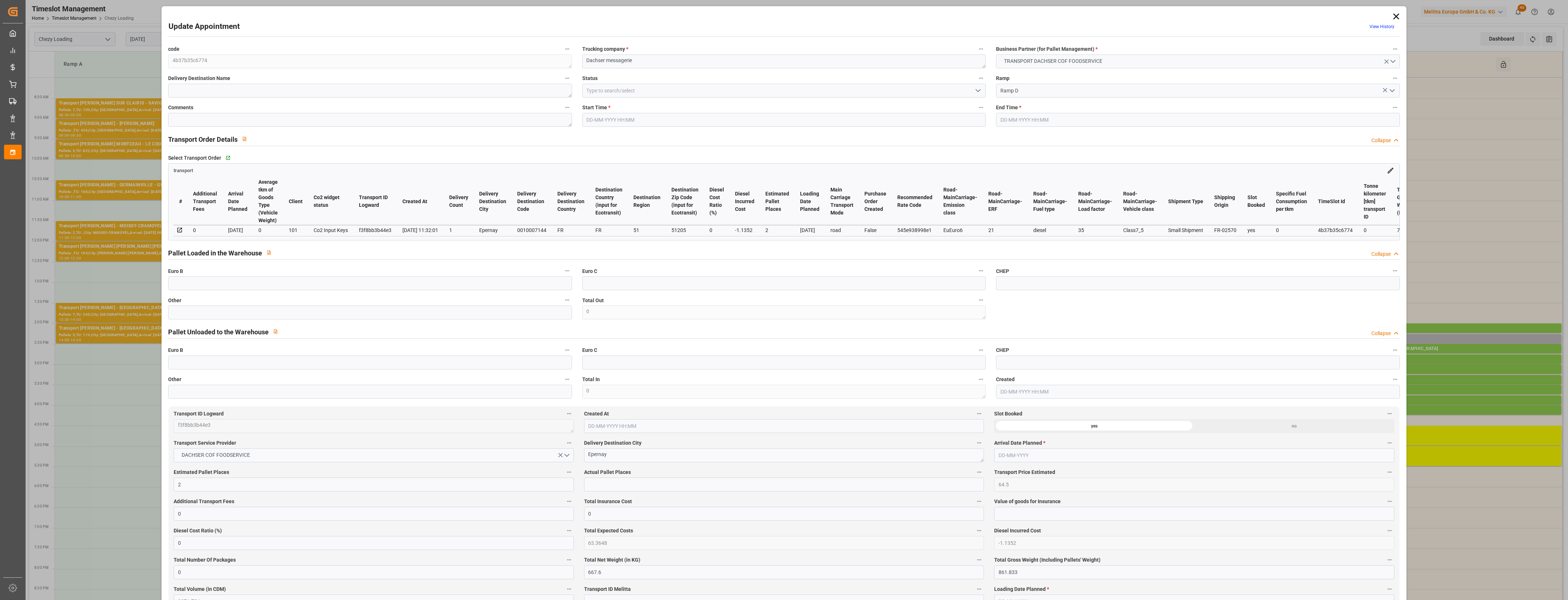
type input "[DATE] 14:15"
type input "[DATE] 14:30"
type input "[DATE] 12:09"
type input "[DATE] 11:32"
type input "[DATE]"
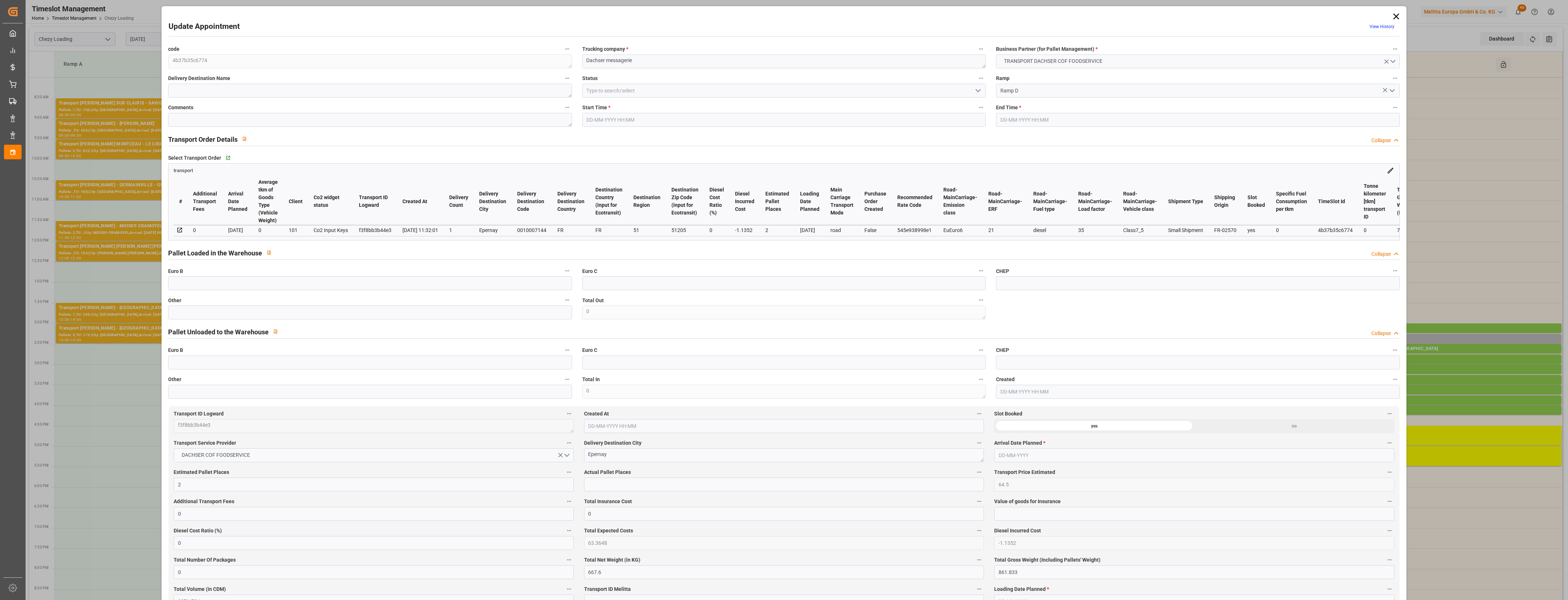
type input "[DATE]"
click at [303, 311] on input "text" at bounding box center [370, 312] width 404 height 14
type input "3"
click at [643, 484] on input "text" at bounding box center [784, 484] width 400 height 14
type input "3"
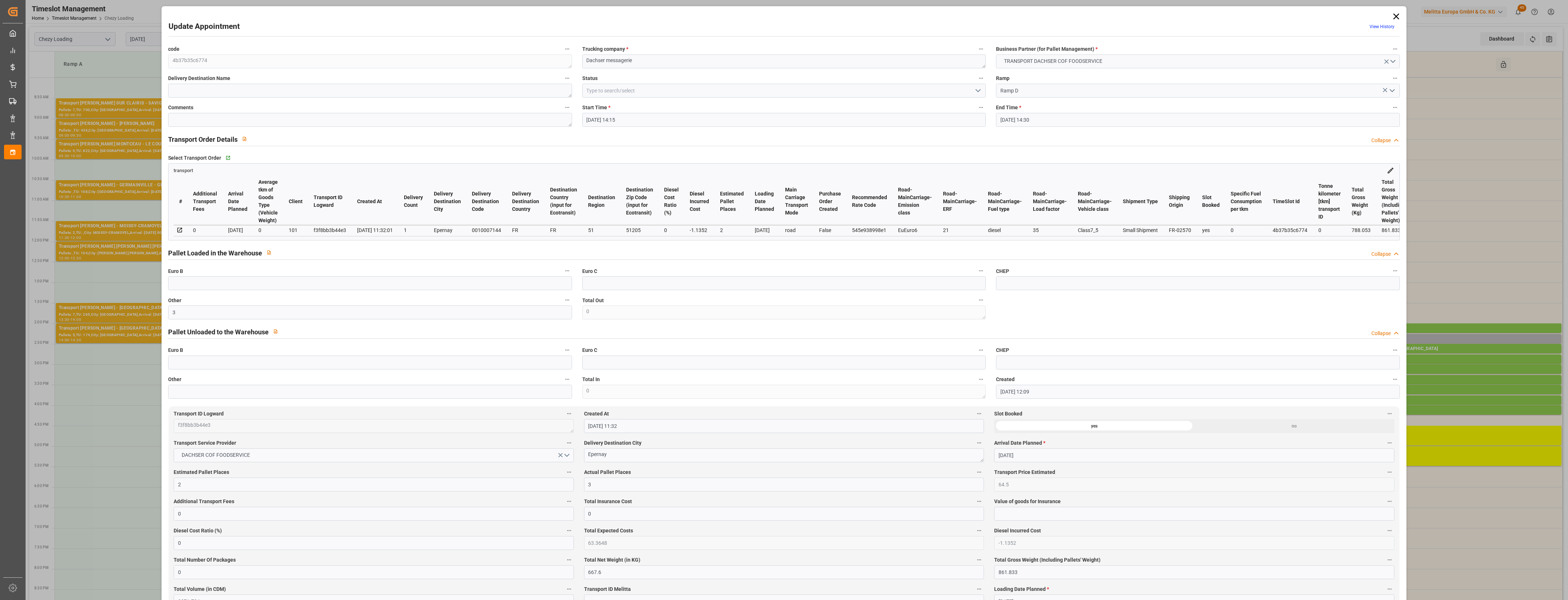
click at [671, 471] on label "Actual Pallet Places" at bounding box center [784, 472] width 400 height 10
click at [974, 471] on button "Actual Pallet Places" at bounding box center [979, 471] width 9 height 9
click at [678, 471] on div at bounding box center [784, 300] width 1568 height 600
click at [977, 91] on polyline "open menu" at bounding box center [978, 91] width 4 height 3
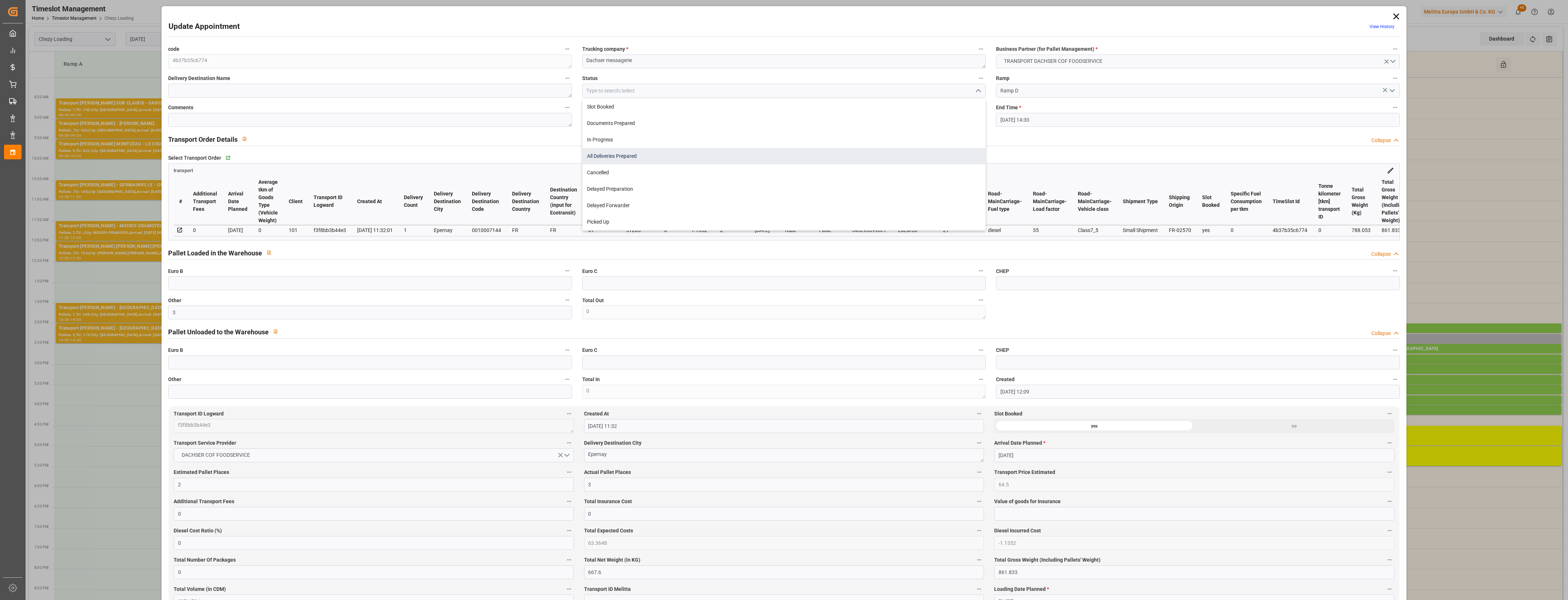
click at [612, 157] on div "All Deliveries Prepared" at bounding box center [784, 156] width 403 height 16
type input "All Deliveries Prepared"
